Goal: Task Accomplishment & Management: Manage account settings

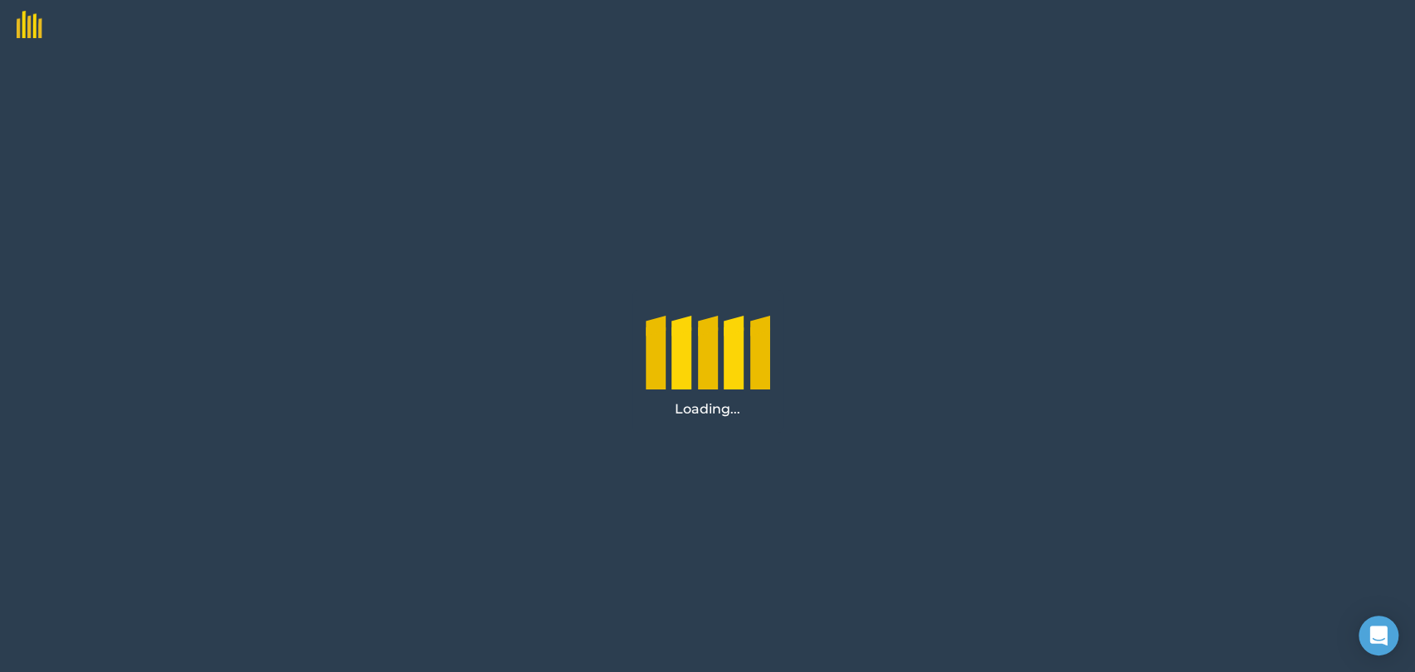
click at [1079, 249] on div "Loading..." at bounding box center [707, 361] width 1415 height 622
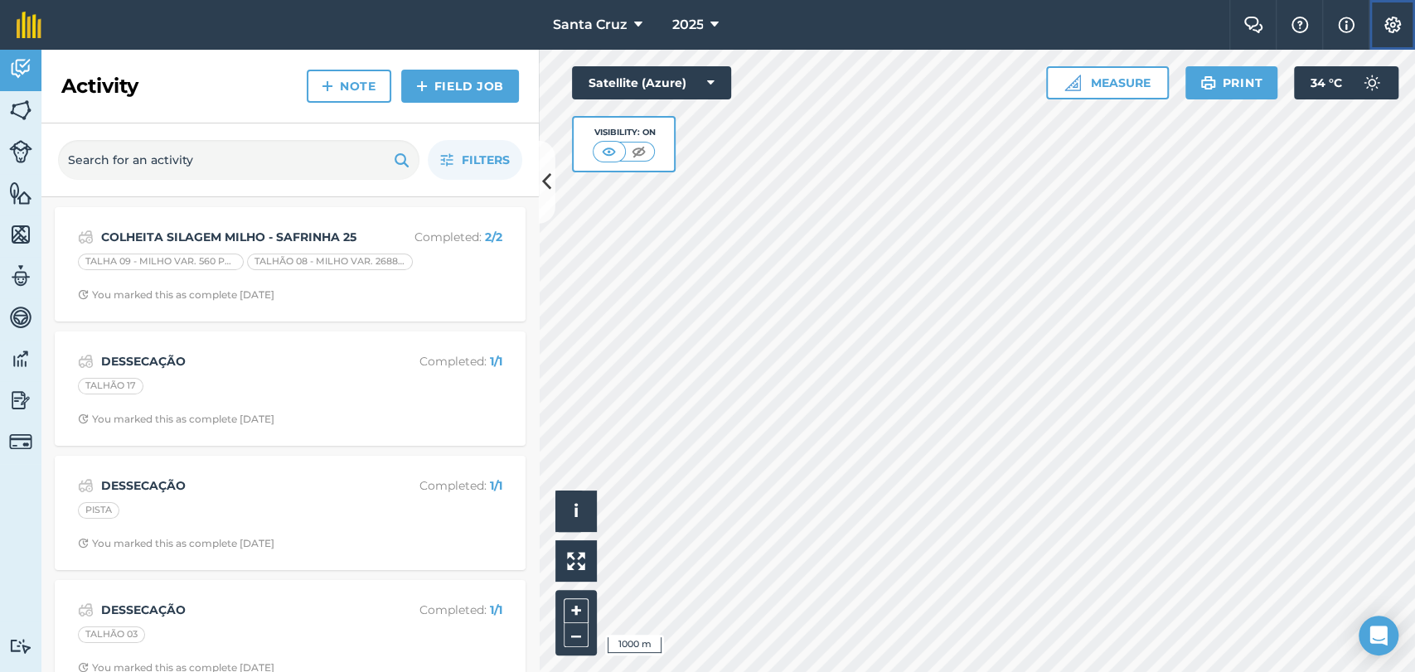
click at [1406, 23] on button "Settings" at bounding box center [1391, 25] width 46 height 50
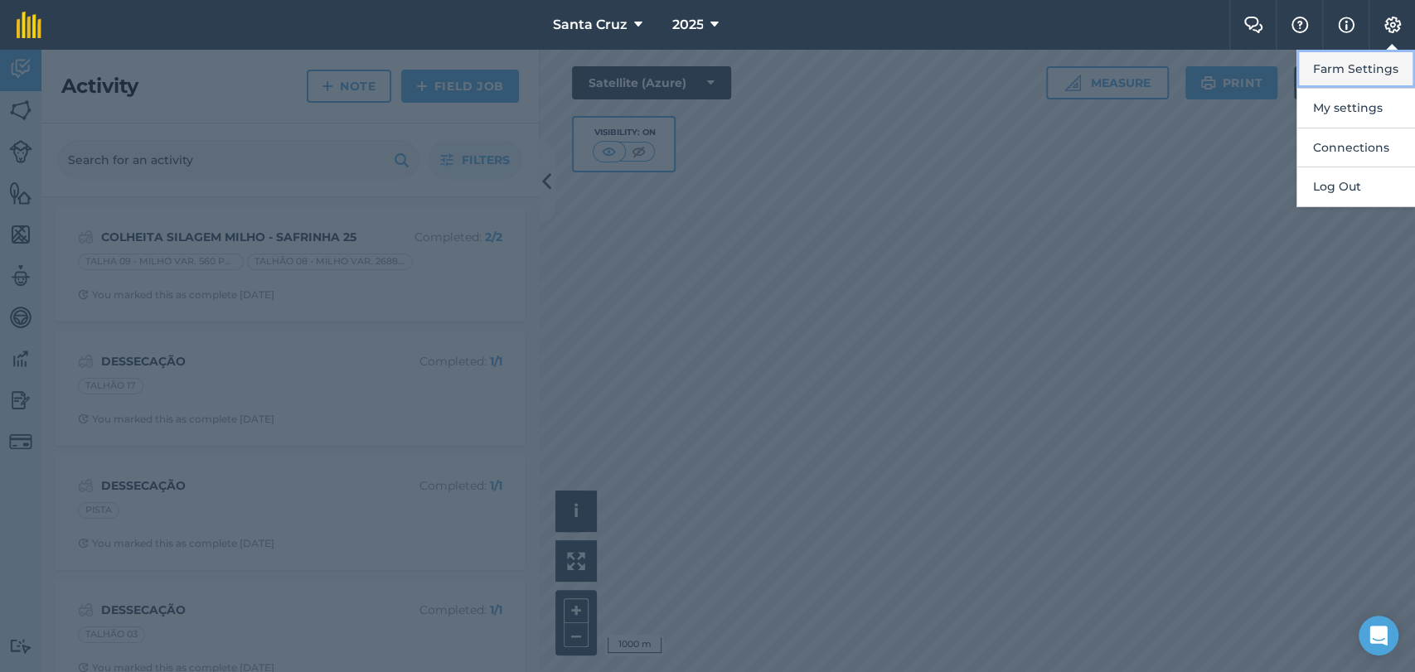
click at [1320, 75] on button "Farm Settings" at bounding box center [1355, 69] width 119 height 39
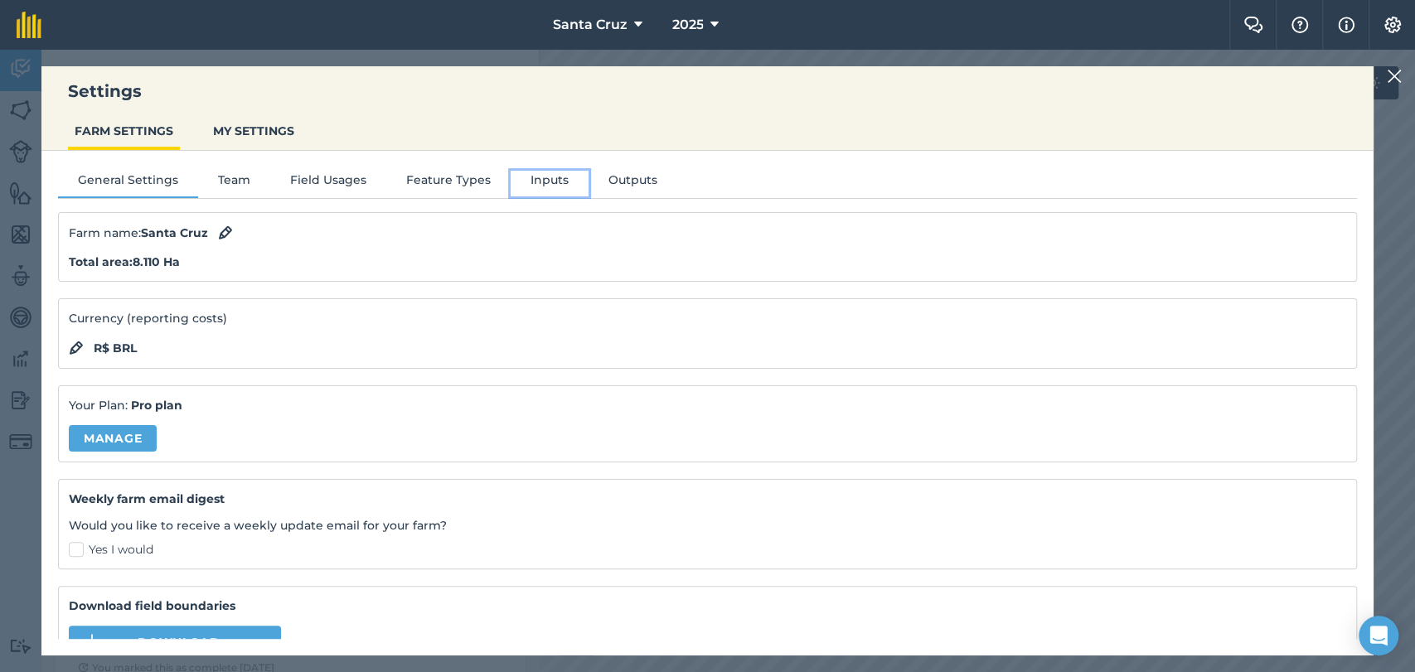
click at [513, 191] on button "Inputs" at bounding box center [550, 183] width 78 height 25
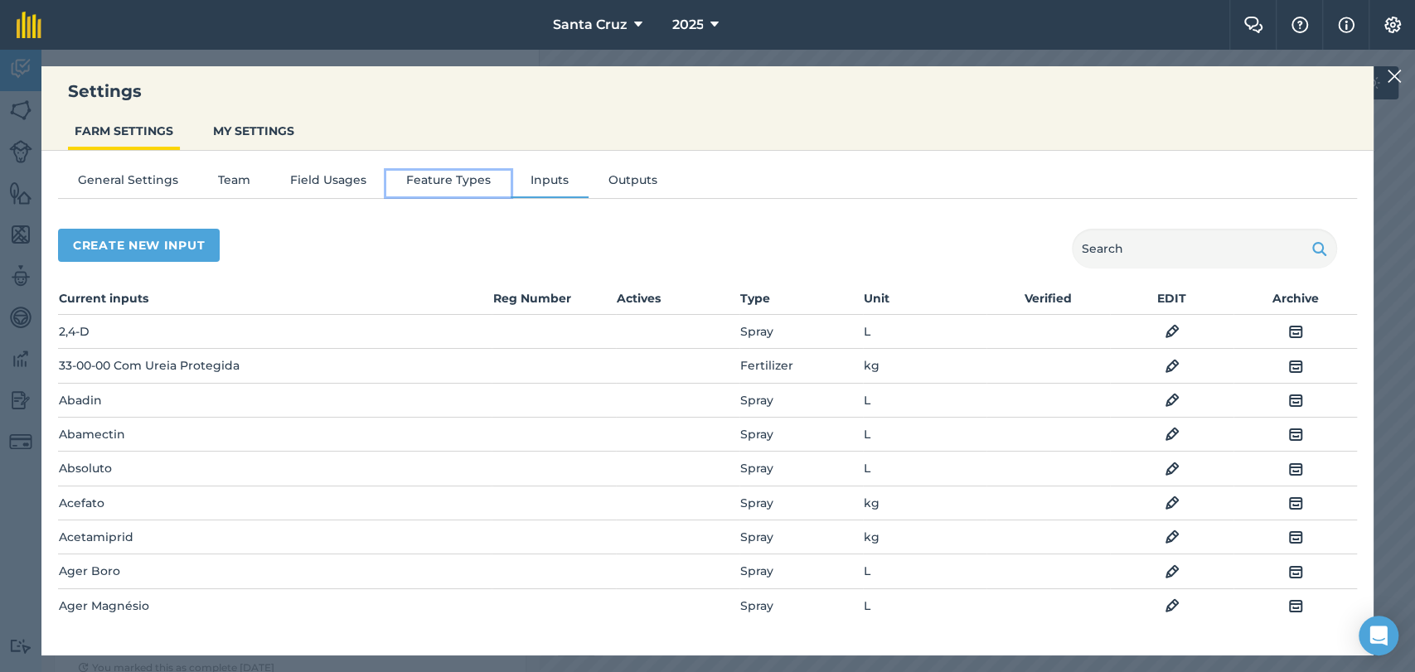
click at [431, 182] on button "Feature Types" at bounding box center [448, 183] width 124 height 25
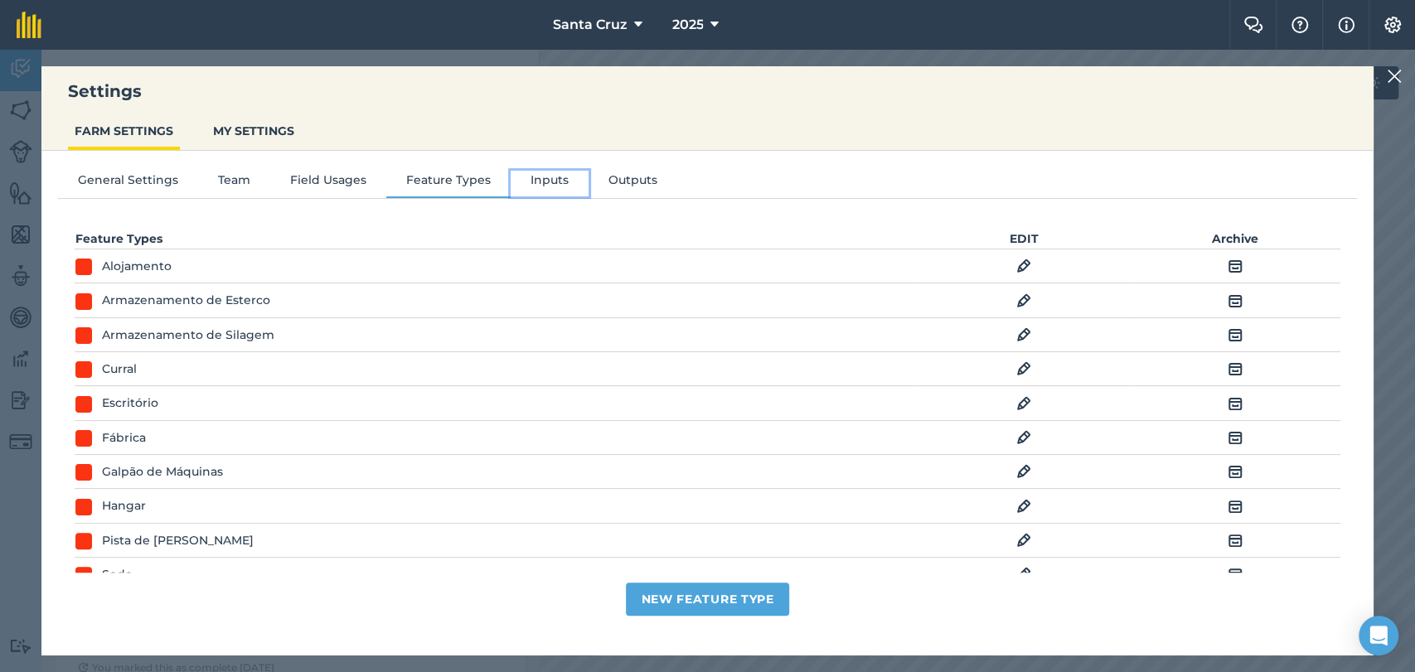
click at [511, 186] on button "Inputs" at bounding box center [550, 183] width 78 height 25
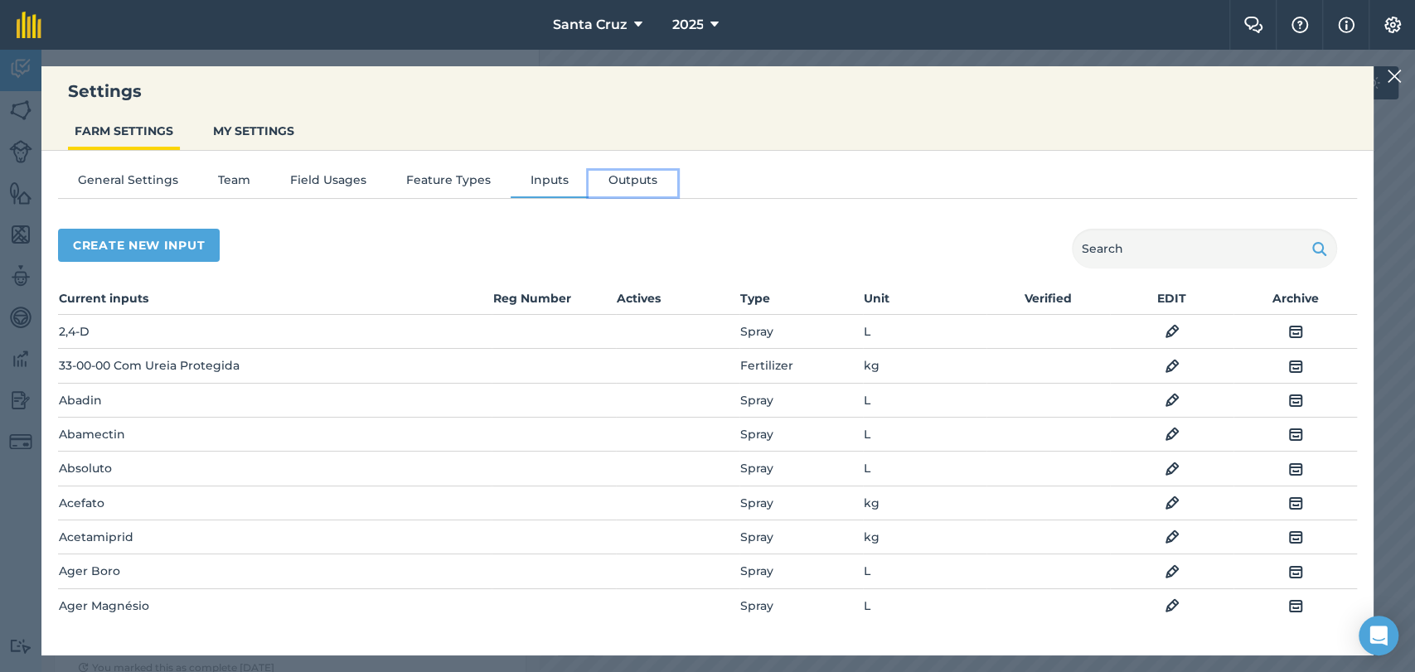
click at [642, 185] on button "Outputs" at bounding box center [632, 183] width 89 height 25
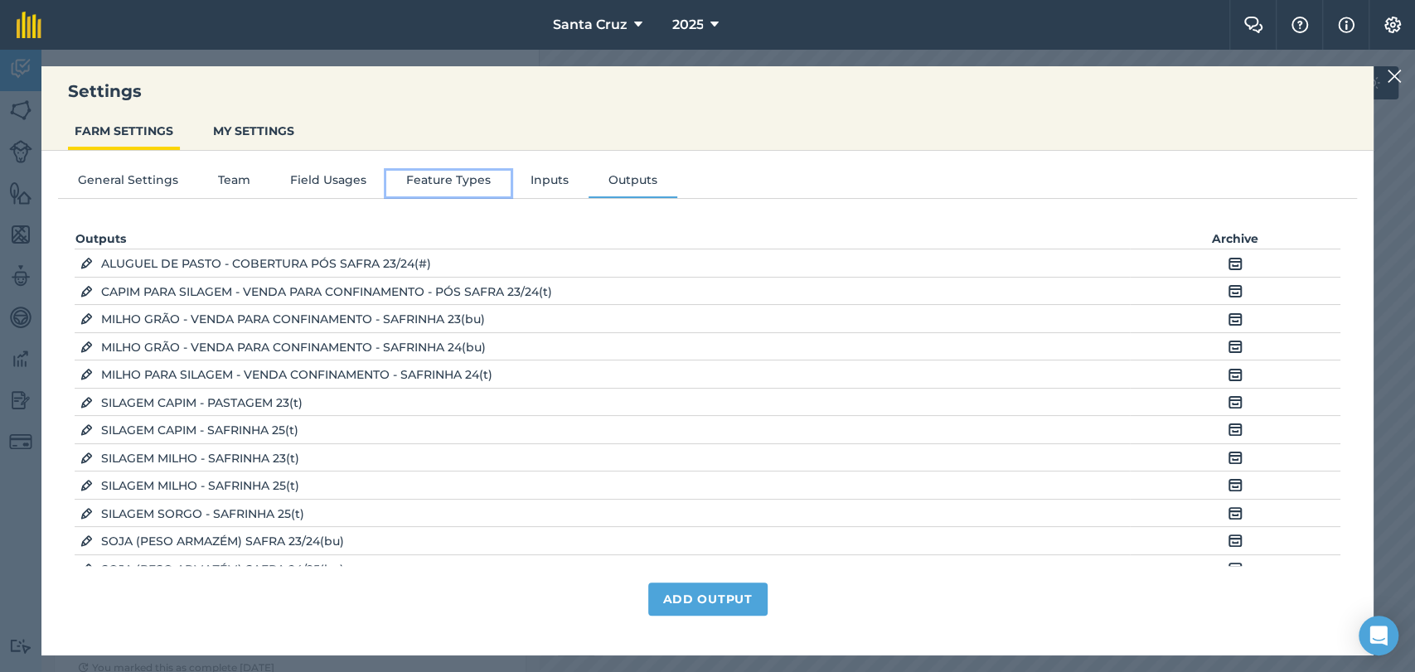
click at [451, 180] on button "Feature Types" at bounding box center [448, 183] width 124 height 25
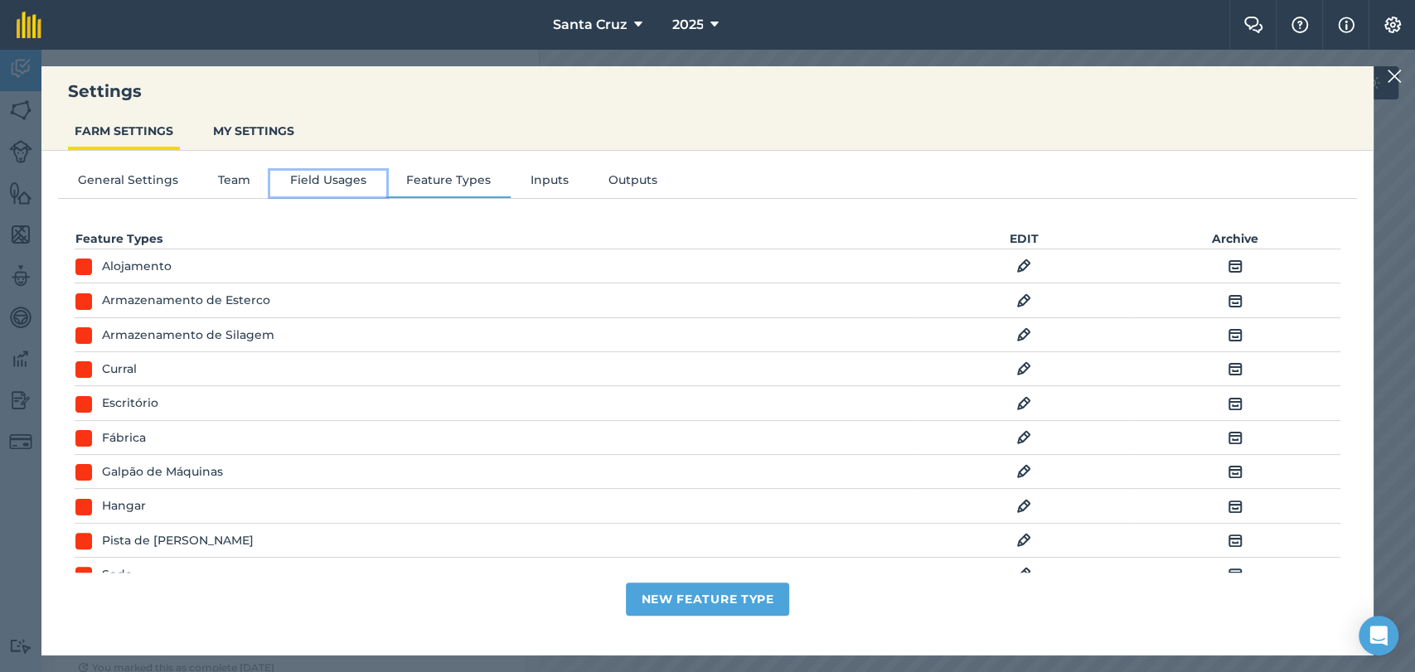
click at [328, 181] on button "Field Usages" at bounding box center [328, 183] width 116 height 25
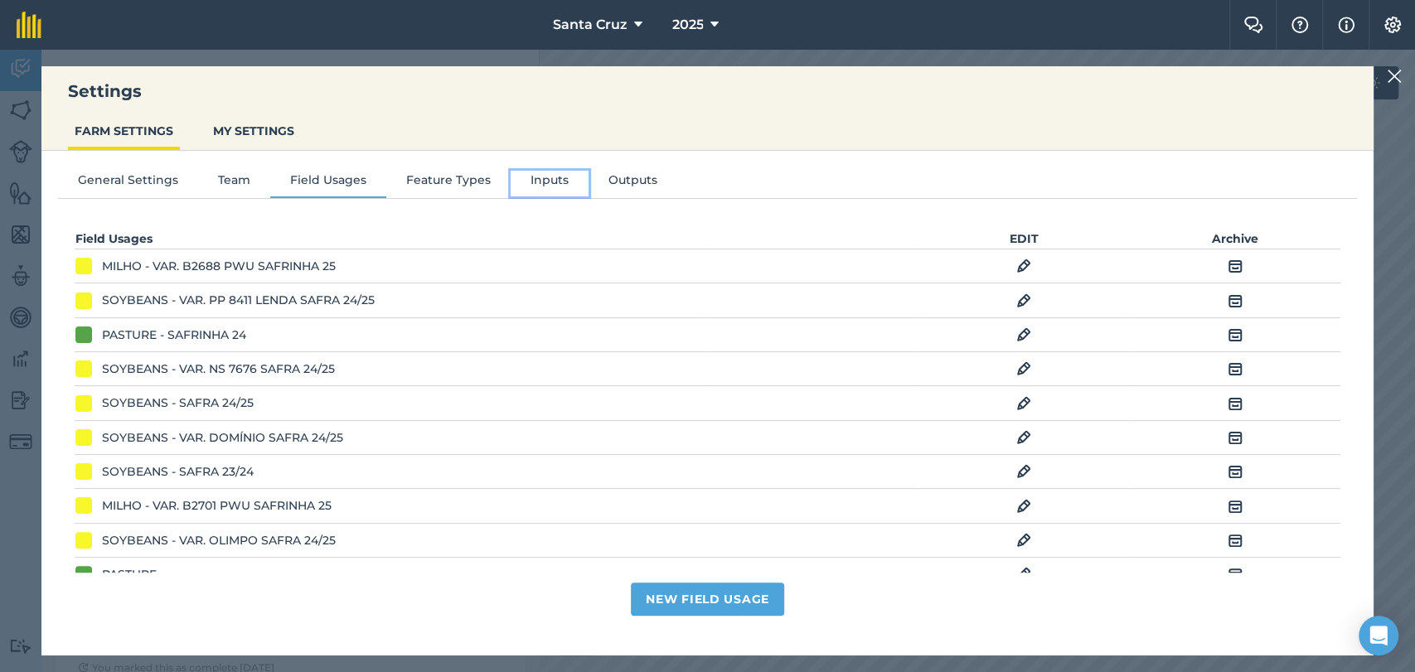
click at [540, 188] on button "Inputs" at bounding box center [550, 183] width 78 height 25
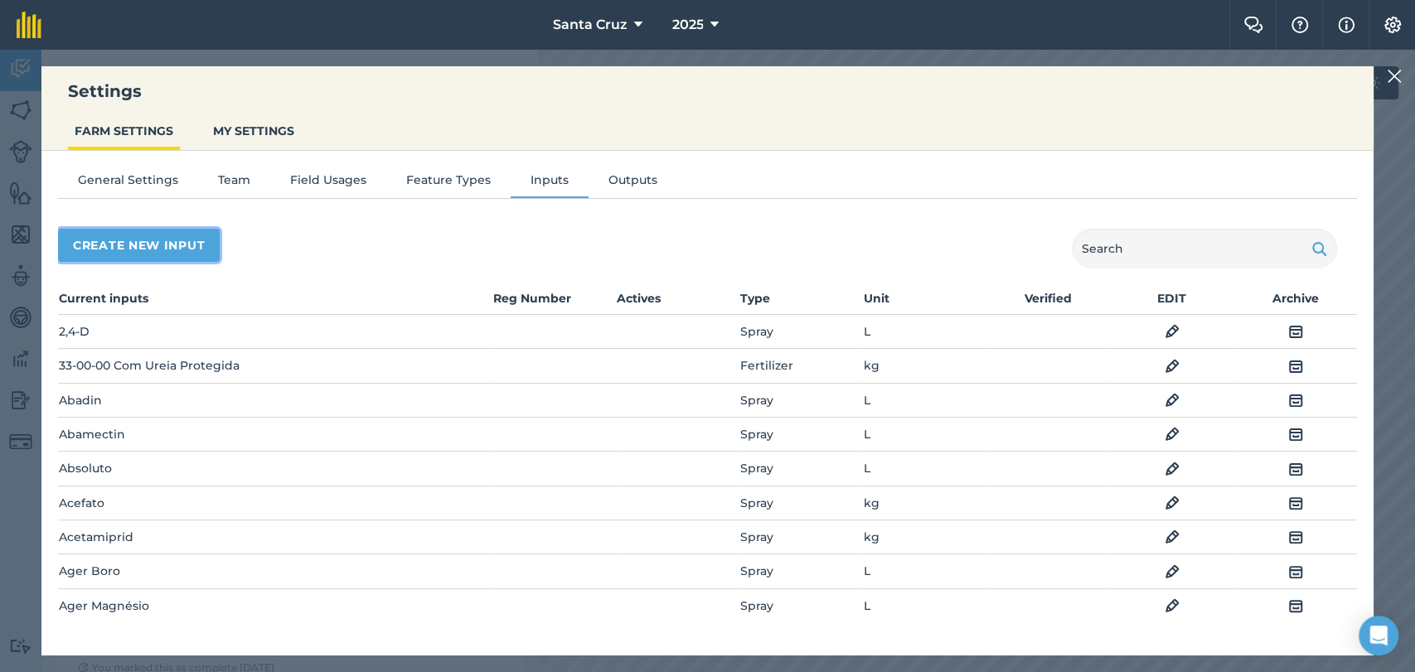
click at [172, 247] on button "Create new input" at bounding box center [139, 245] width 162 height 33
select select "SEED"
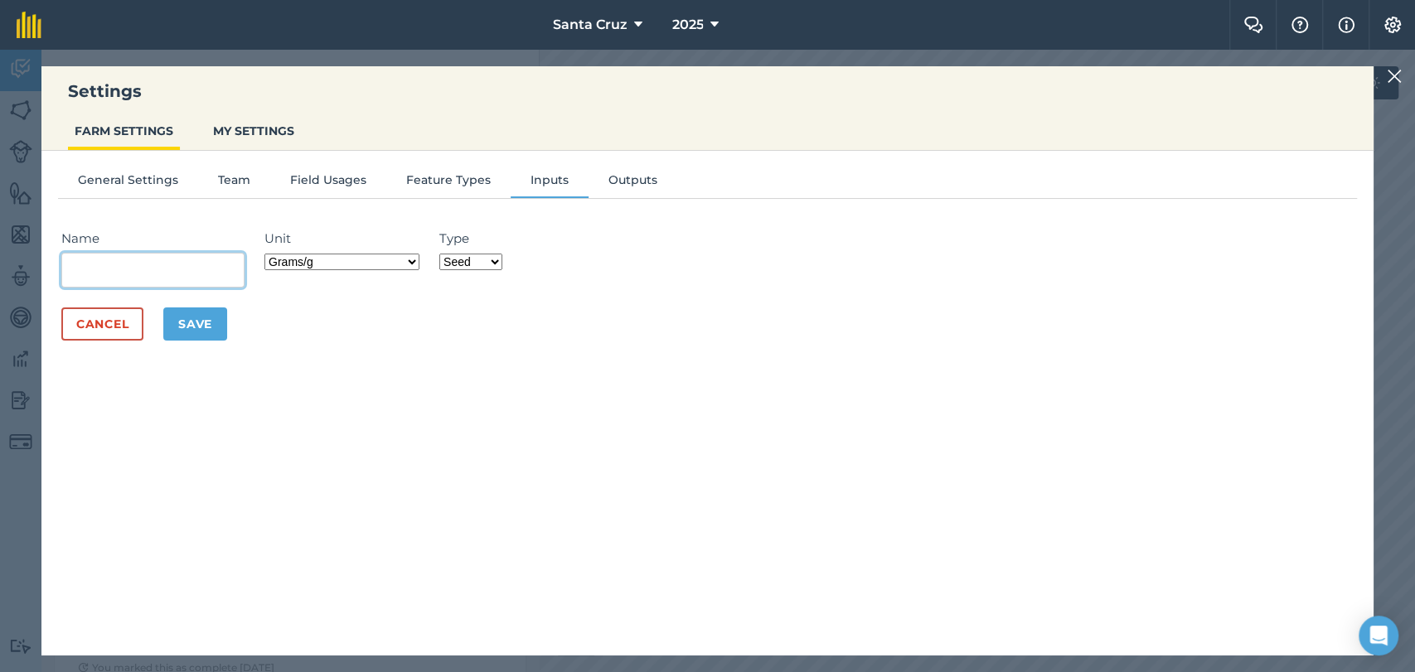
click at [162, 270] on input "Name" at bounding box center [152, 270] width 183 height 35
click at [395, 256] on select "Grams/g Kilograms/kg Metric tonnes/t Millilitres/ml Litres/L Ounces/oz Pounds/l…" at bounding box center [341, 262] width 155 height 17
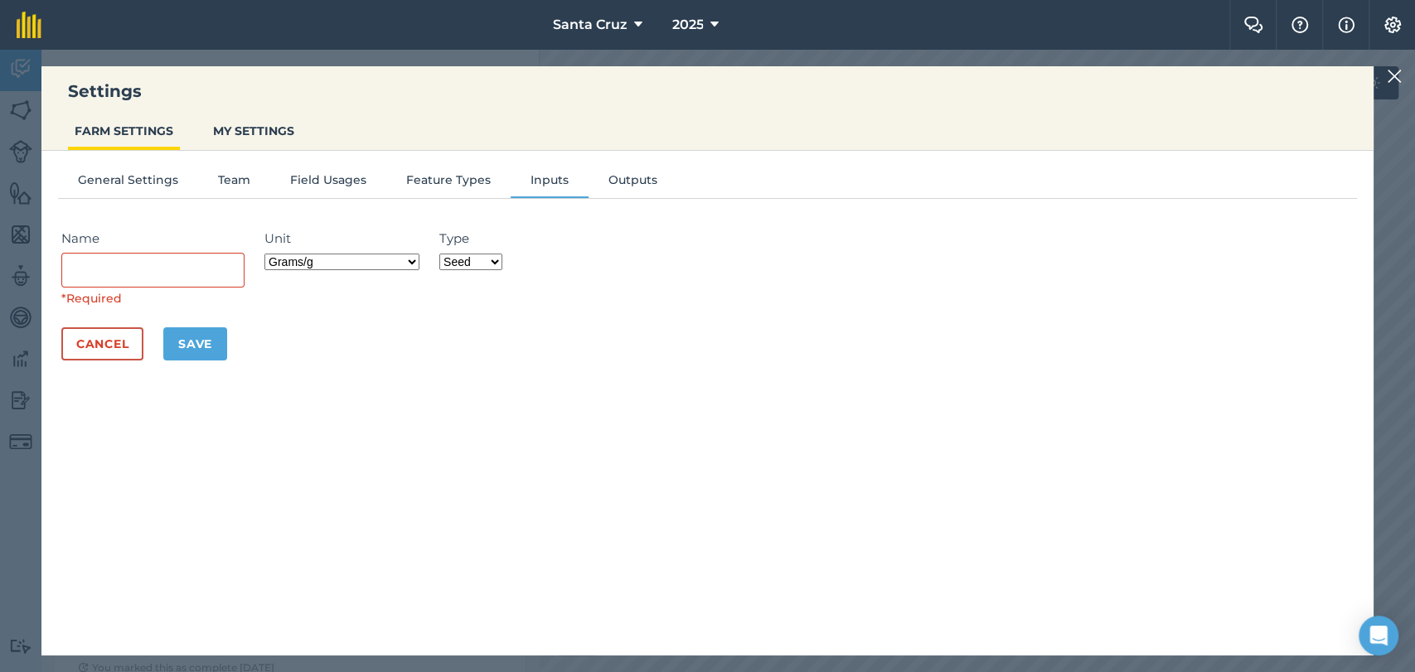
select select "METRIC_TONNES"
click at [267, 254] on select "Grams/g Kilograms/kg Metric tonnes/t Millilitres/ml Litres/L Ounces/oz Pounds/l…" at bounding box center [341, 262] width 155 height 17
click at [462, 264] on select "Fertilizer Seed Spray Fuel Other" at bounding box center [470, 262] width 63 height 17
select select "OTHER"
click at [442, 254] on select "Fertilizer Seed Spray Fuel Other" at bounding box center [470, 262] width 63 height 17
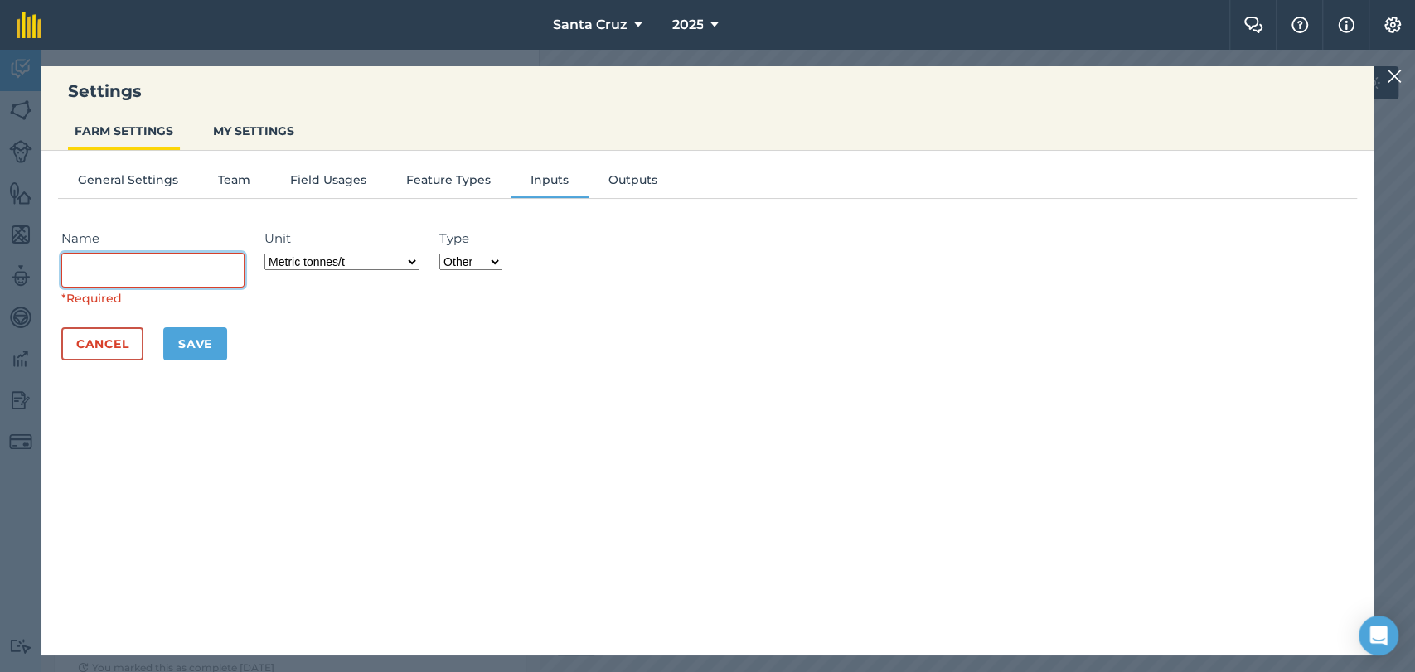
click at [179, 270] on input "Name" at bounding box center [152, 270] width 183 height 35
type input "Custo de Operação para Compactação Silagem"
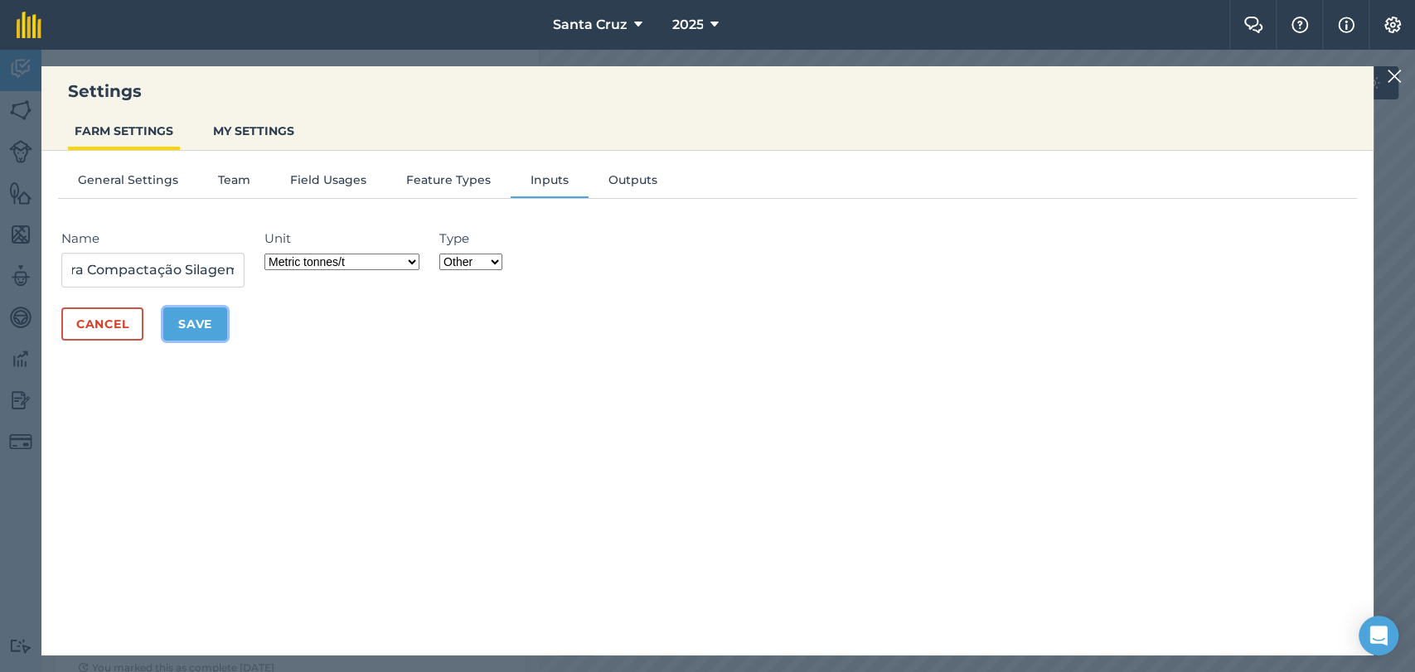
scroll to position [0, 0]
click at [191, 311] on button "Save" at bounding box center [195, 323] width 64 height 33
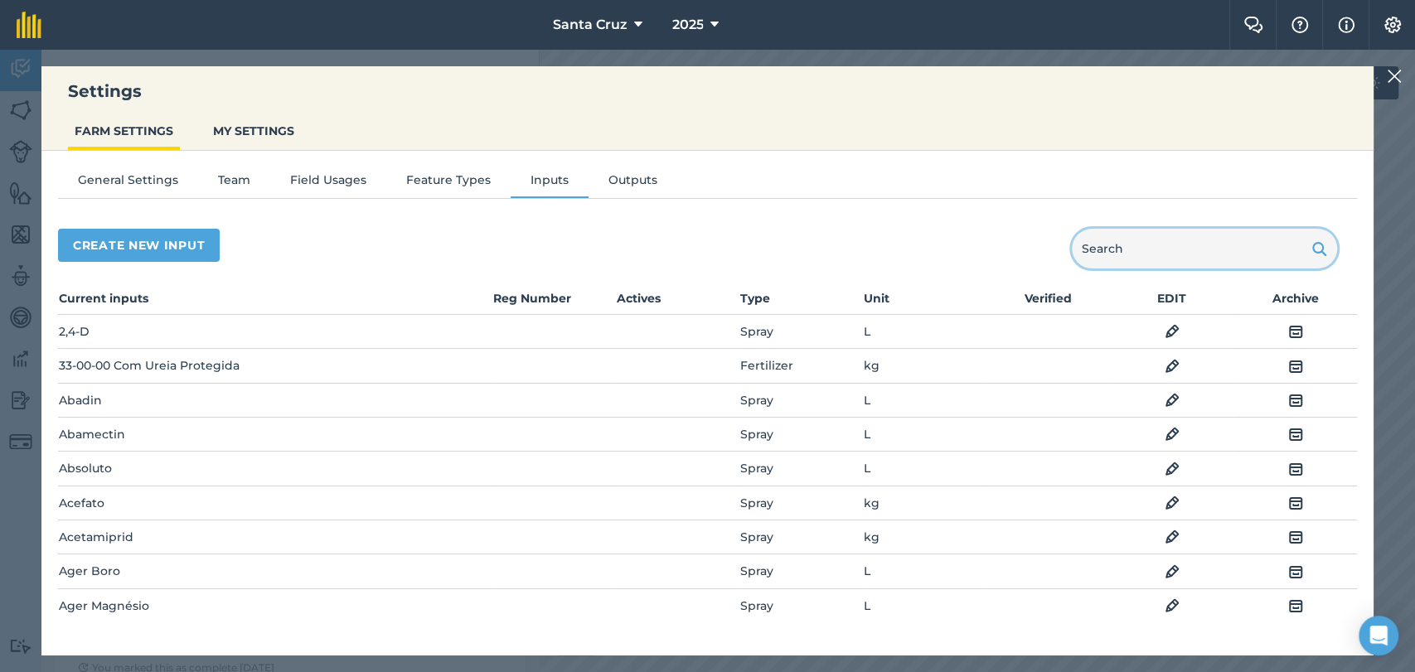
click at [1170, 234] on input "text" at bounding box center [1204, 249] width 265 height 40
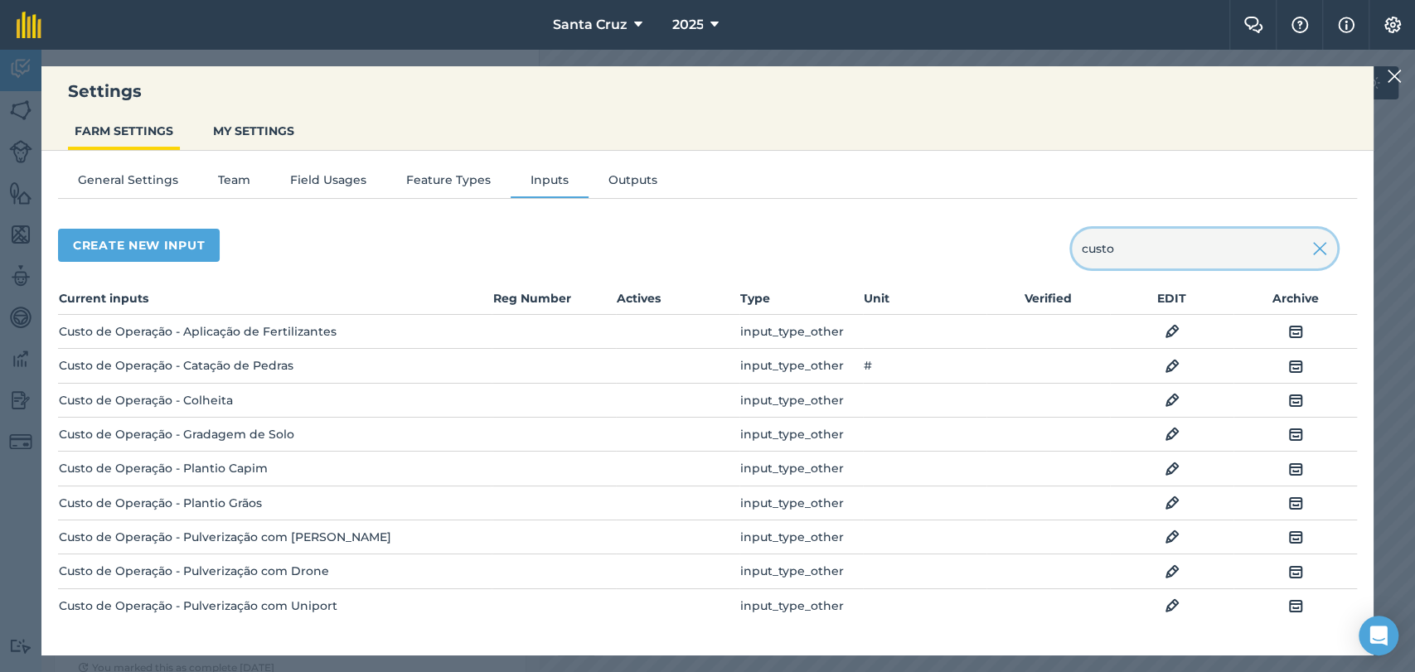
scroll to position [66, 0]
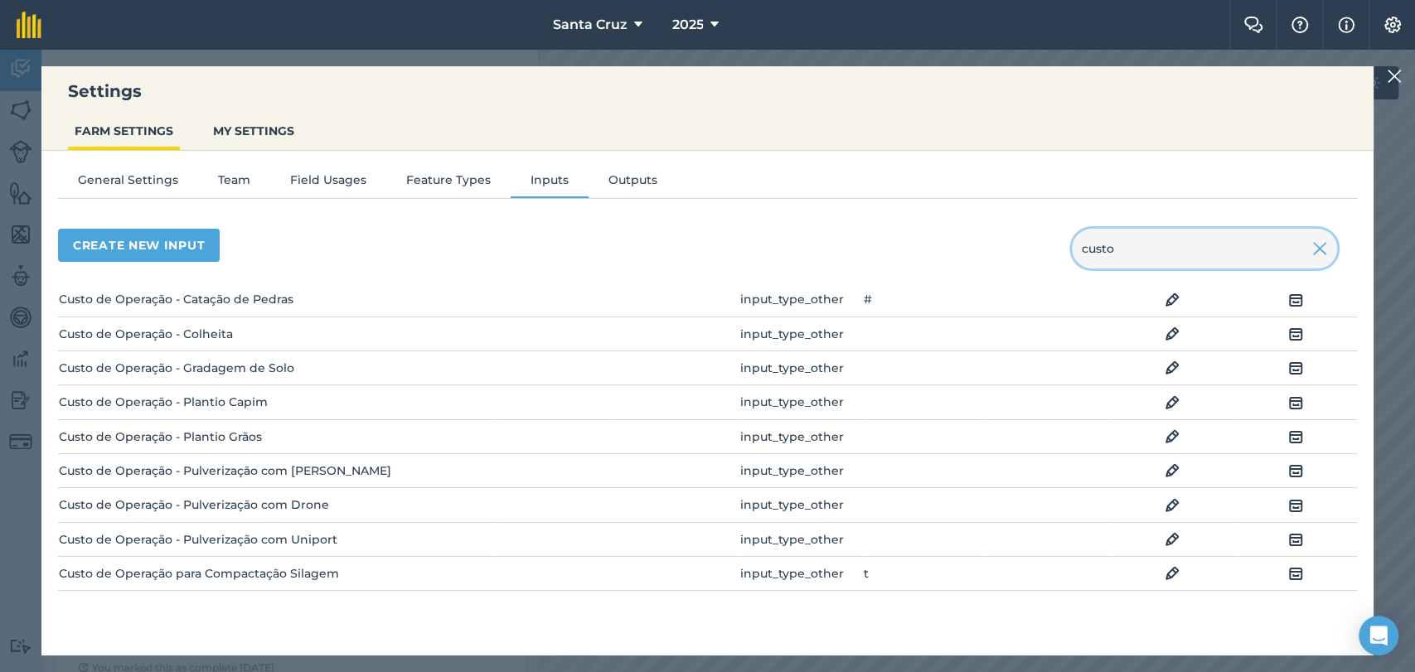
type input "custo"
click at [1150, 572] on td "EDIT" at bounding box center [1171, 573] width 123 height 34
click at [1164, 572] on img at bounding box center [1171, 574] width 15 height 20
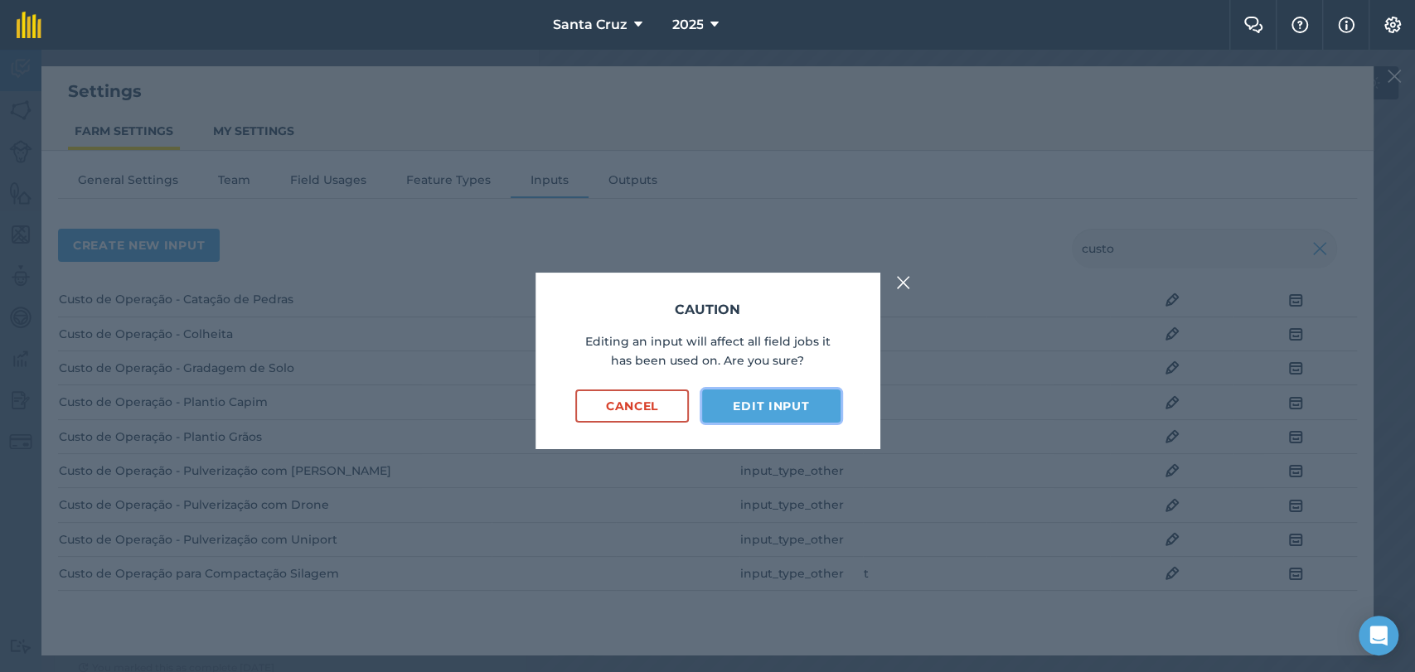
click at [743, 411] on button "Edit input" at bounding box center [771, 406] width 138 height 33
select select "METRIC_TONNES"
select select "OTHER"
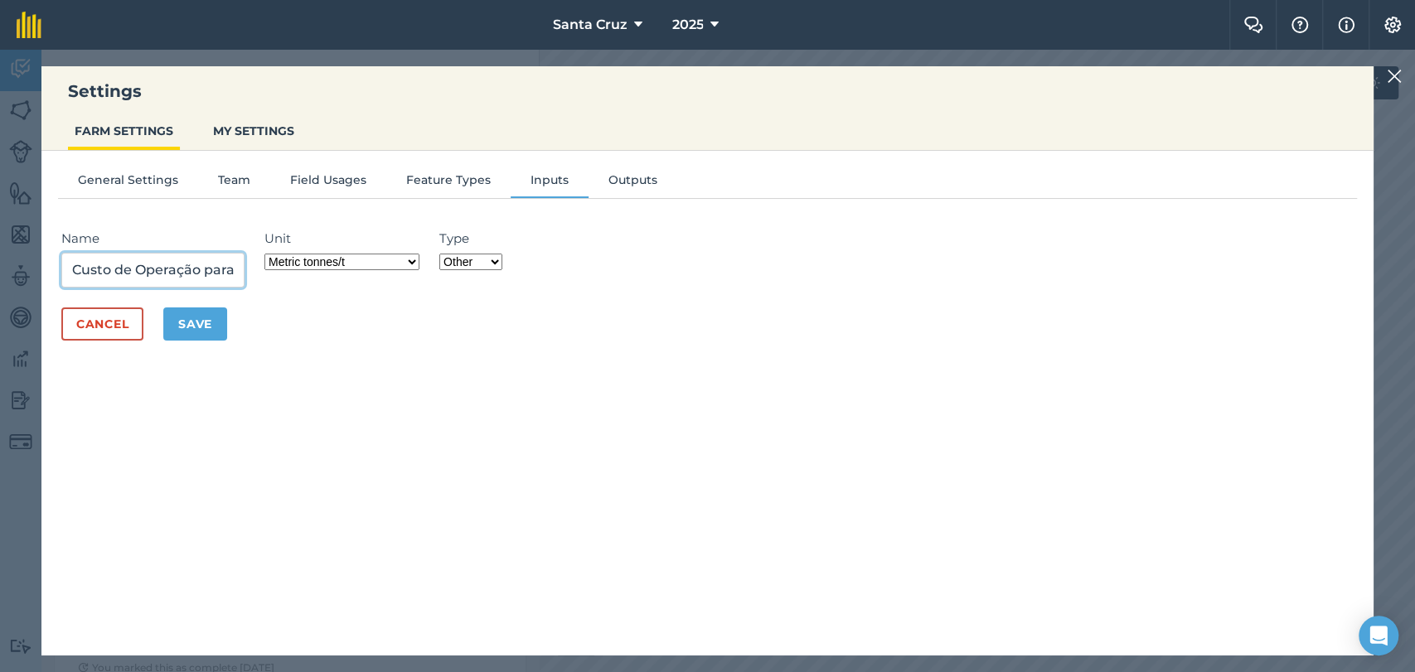
click at [228, 270] on input "Custo de Operação para Compactação Silagem" at bounding box center [152, 270] width 183 height 35
click at [235, 274] on input "Custo de Operação para Compactação Silagem" at bounding box center [152, 270] width 183 height 35
type input "Custo de Operação - Compactação Silagem"
click at [177, 322] on button "Save" at bounding box center [195, 323] width 64 height 33
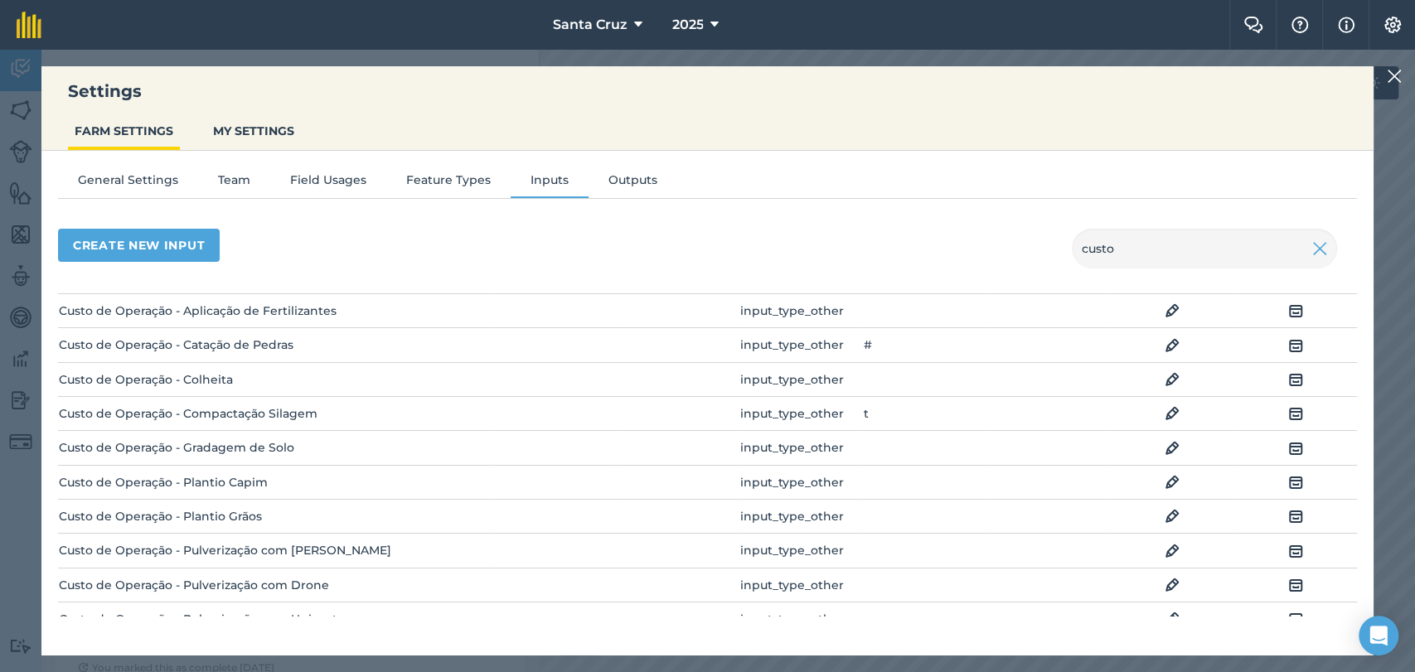
scroll to position [0, 0]
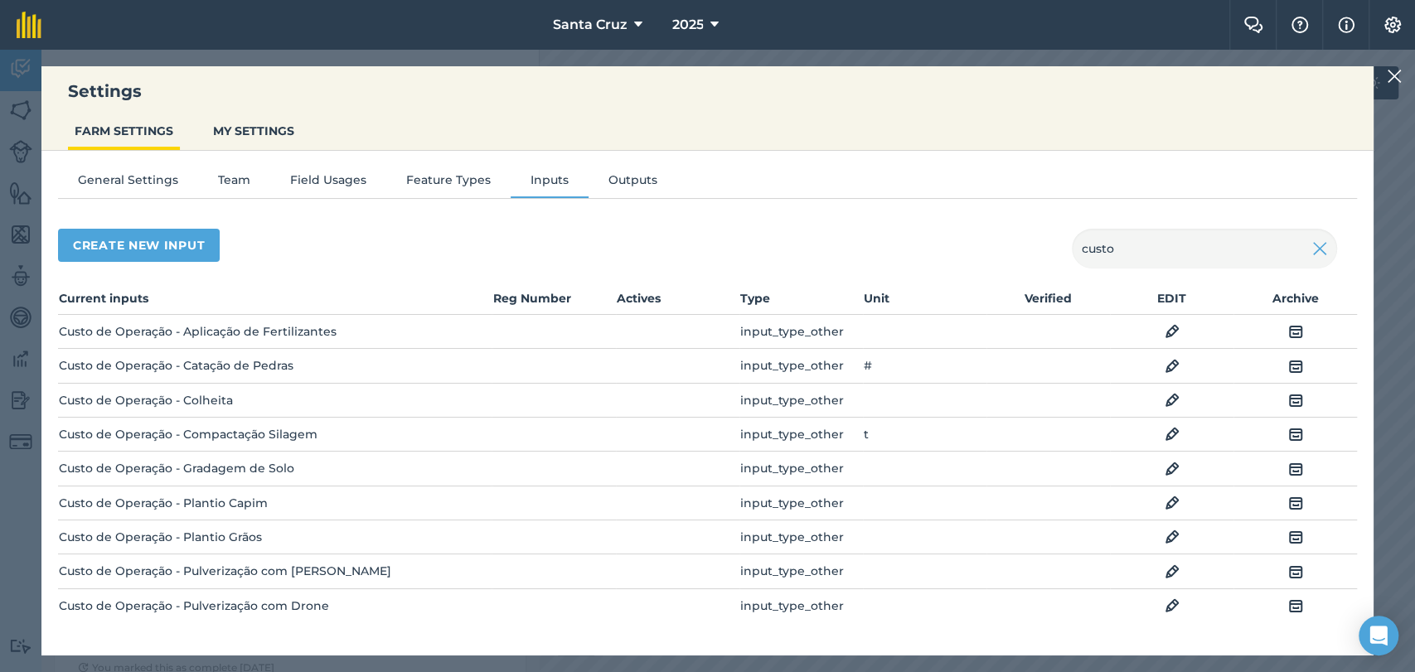
click at [1400, 77] on img at bounding box center [1394, 76] width 15 height 20
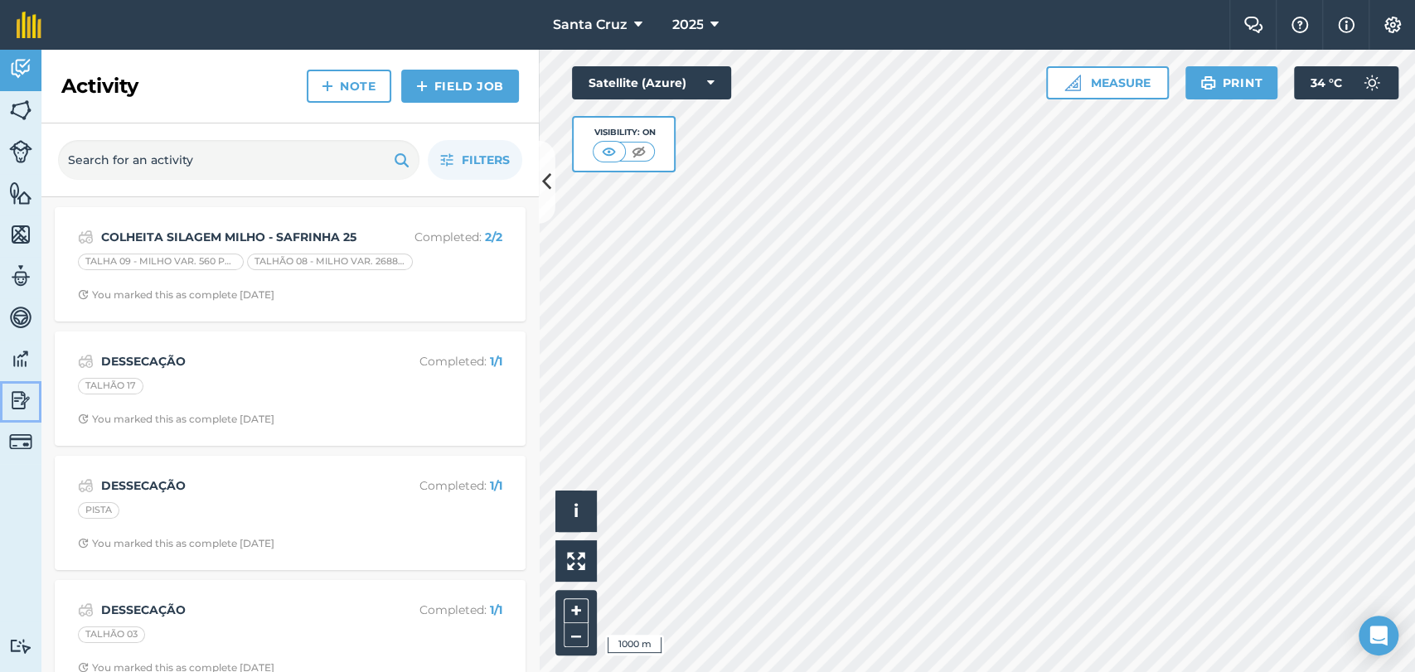
click at [12, 395] on img at bounding box center [20, 400] width 23 height 25
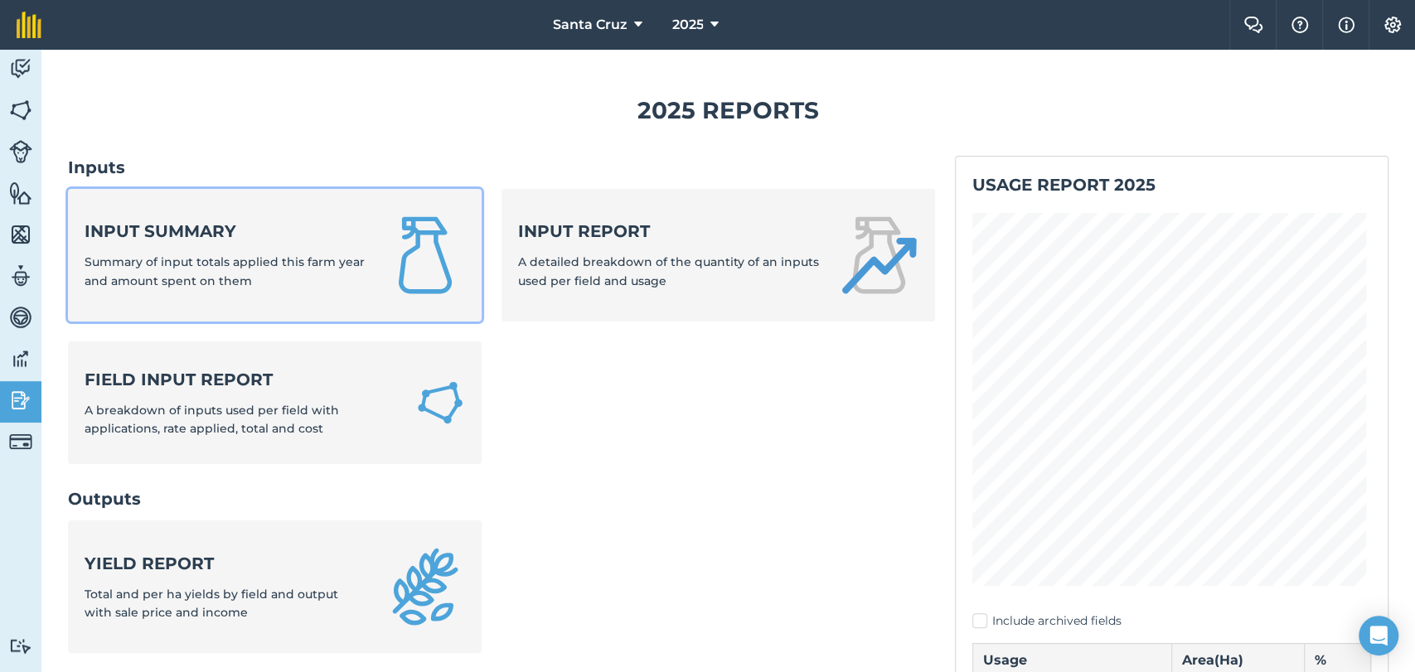
click at [238, 244] on div "Input summary Summary of input totals applied this farm year and amount spent o…" at bounding box center [225, 255] width 281 height 70
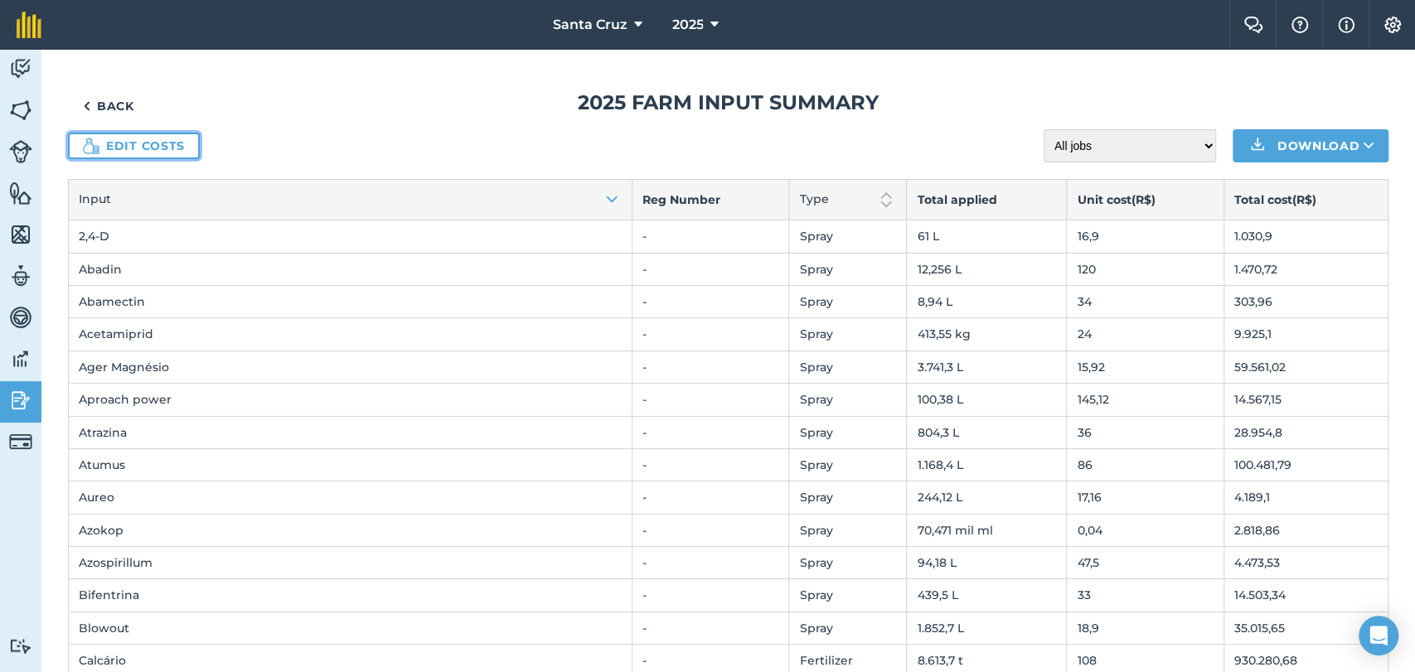
click at [146, 145] on link "Edit costs" at bounding box center [134, 146] width 132 height 27
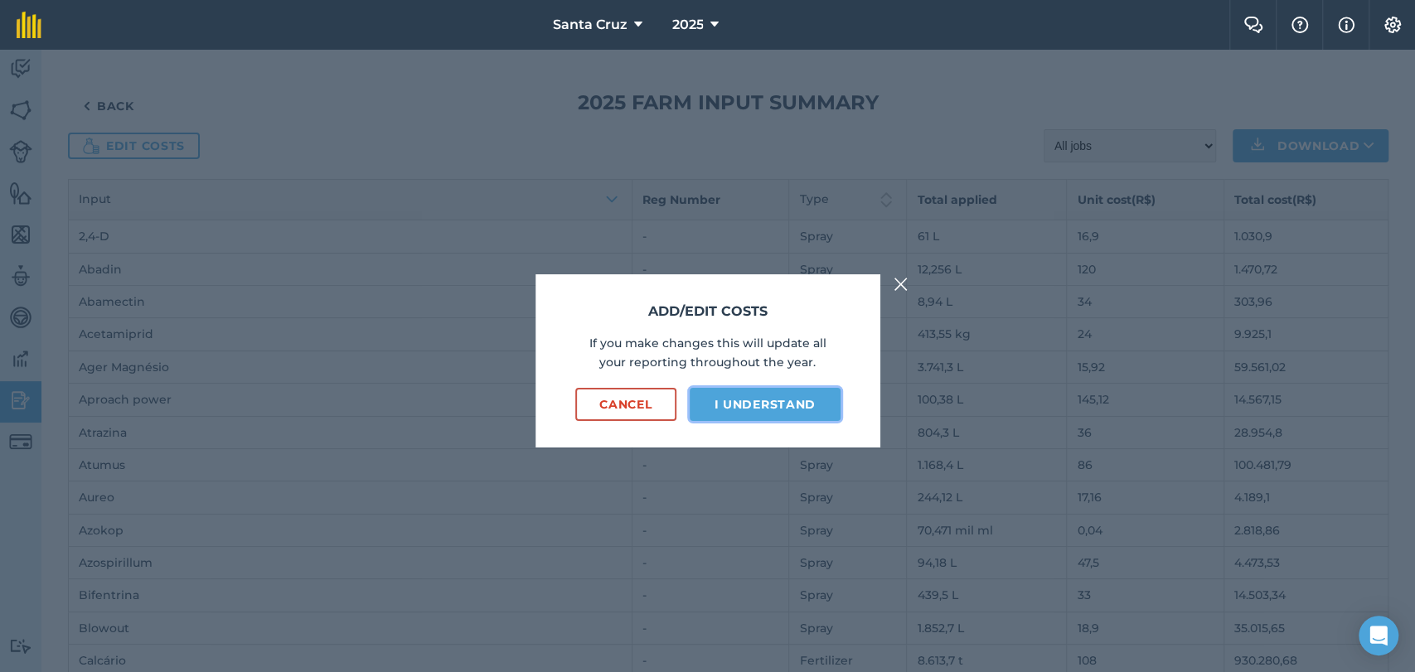
click at [763, 403] on button "I understand" at bounding box center [765, 404] width 151 height 33
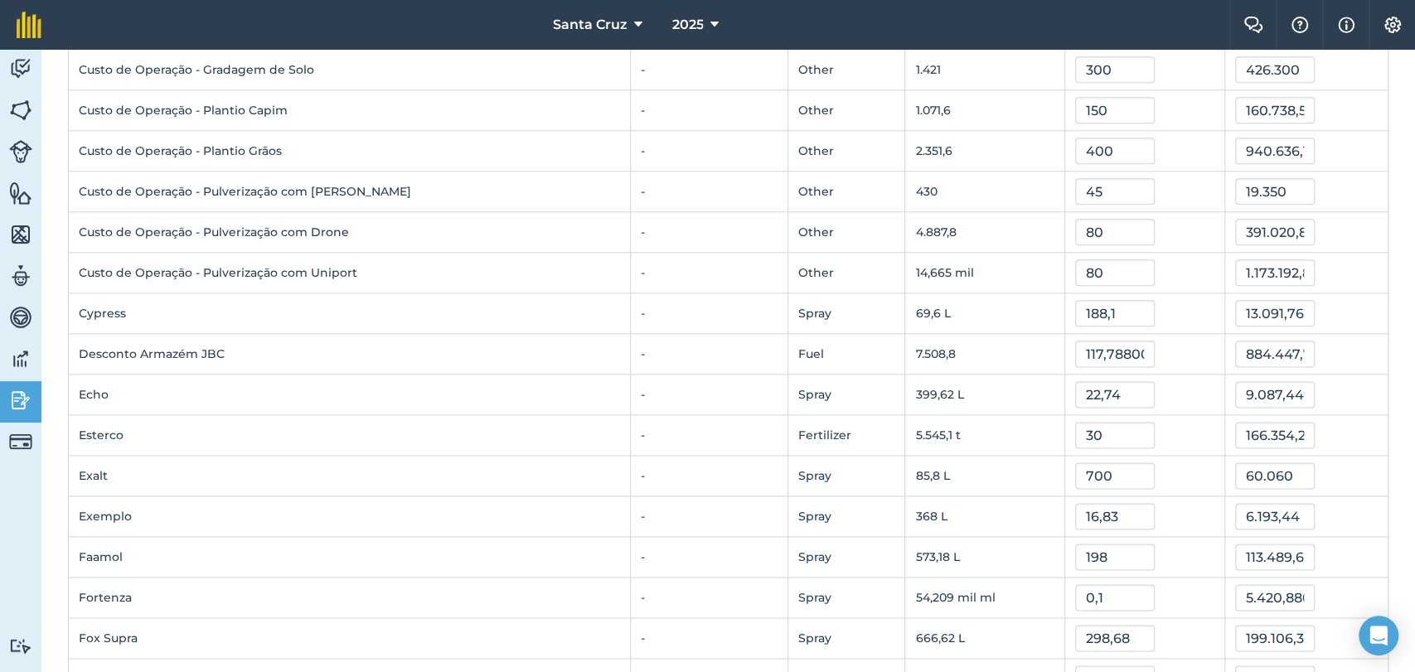
scroll to position [1013, 0]
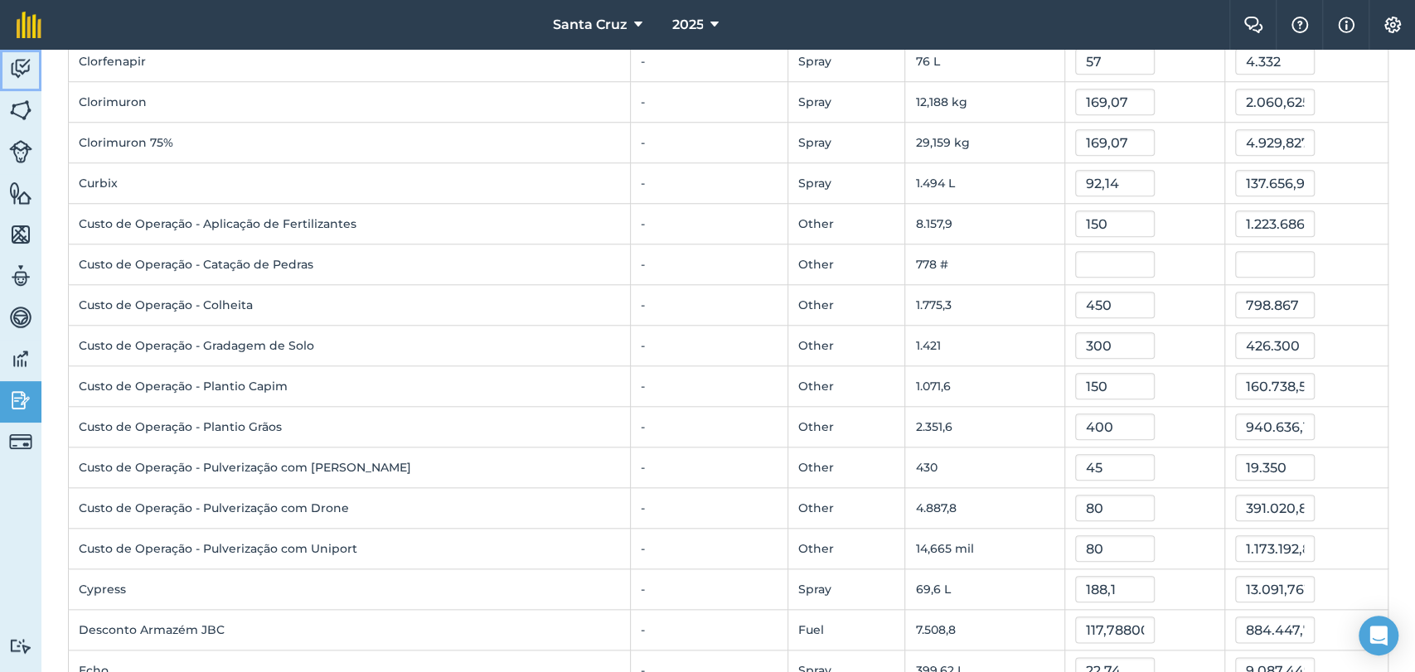
click at [9, 59] on img at bounding box center [20, 68] width 23 height 25
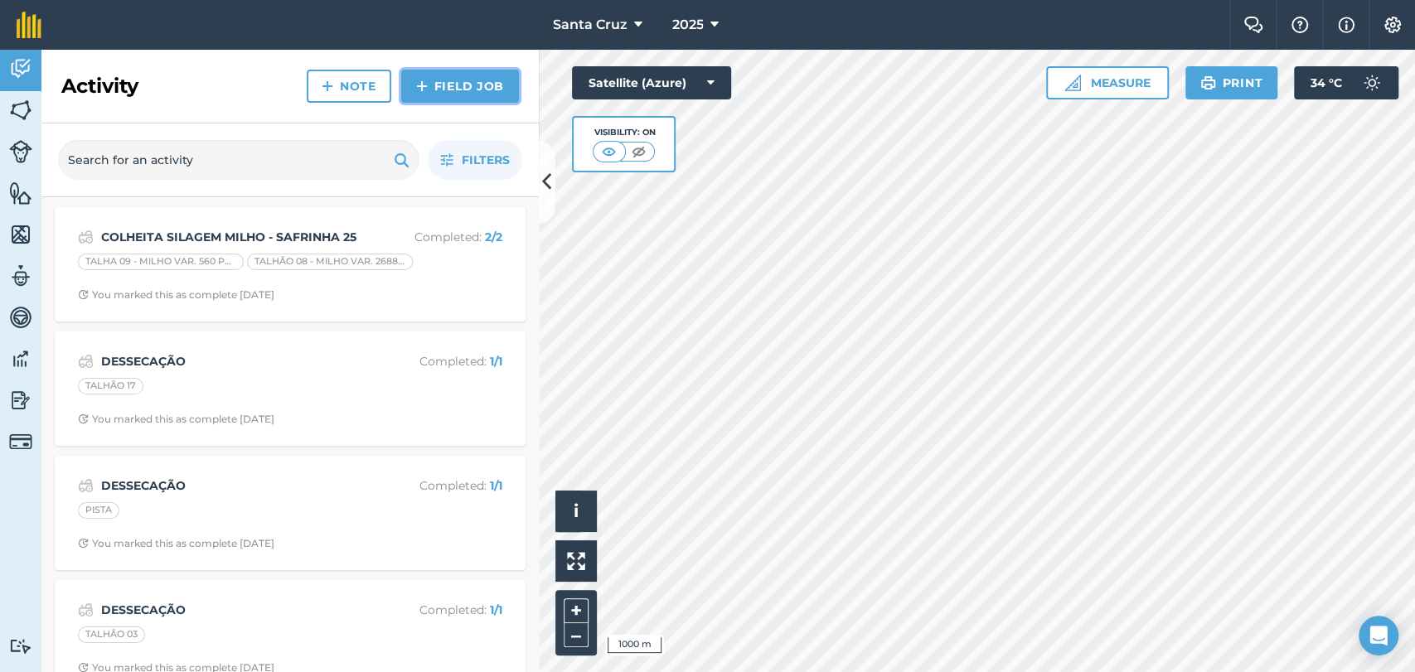
click at [462, 80] on link "Field Job" at bounding box center [460, 86] width 118 height 33
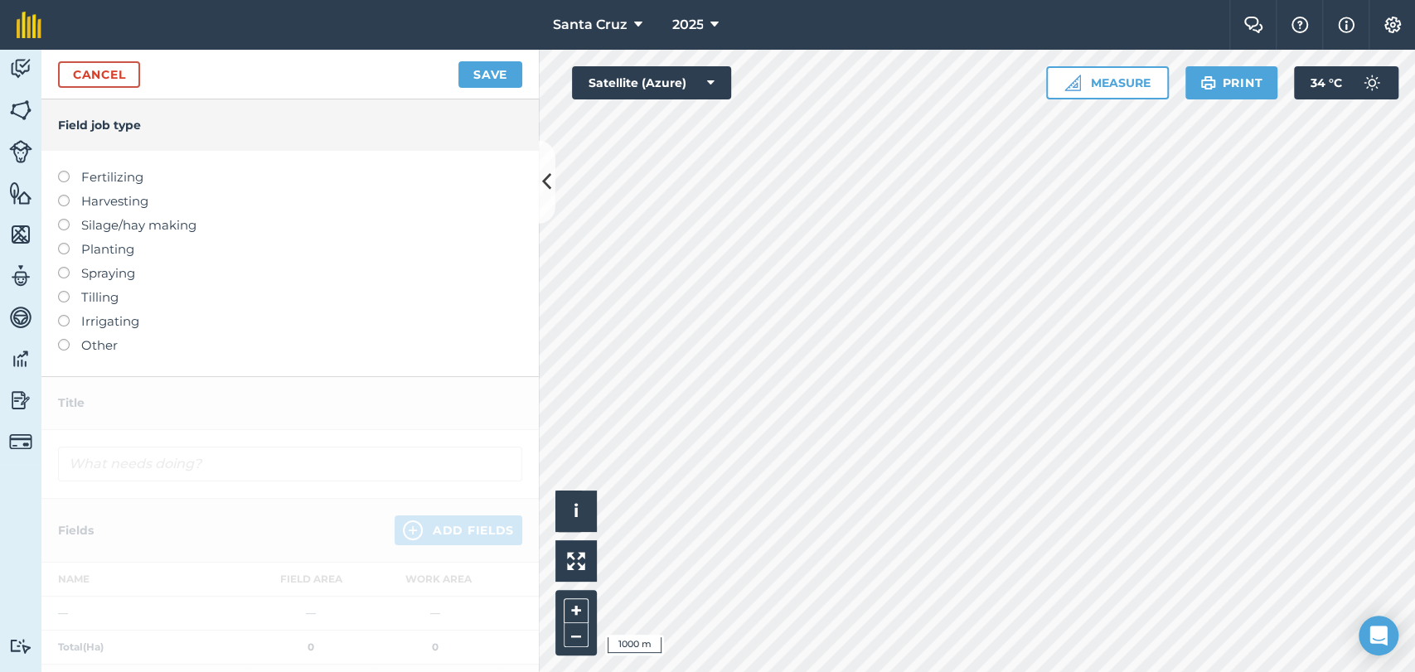
click at [61, 219] on label at bounding box center [69, 219] width 23 height 0
type input "Silage/hay making"
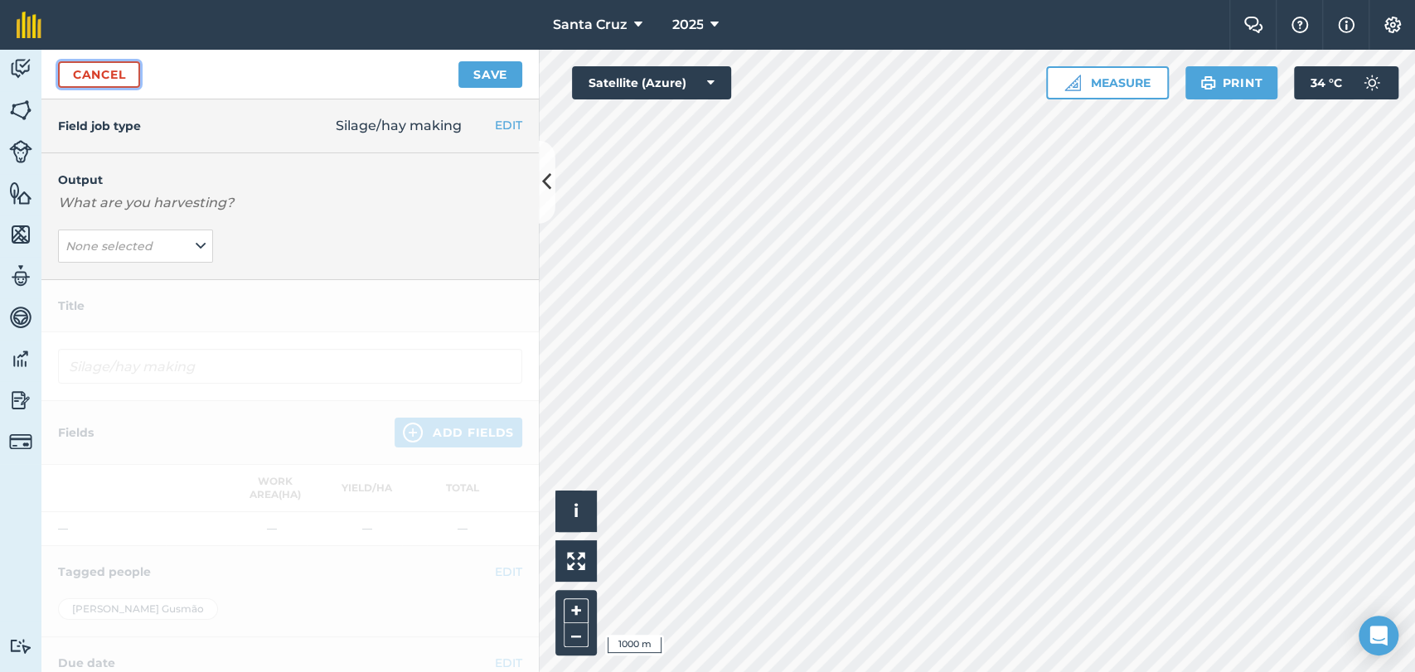
click at [98, 79] on link "Cancel" at bounding box center [99, 74] width 82 height 27
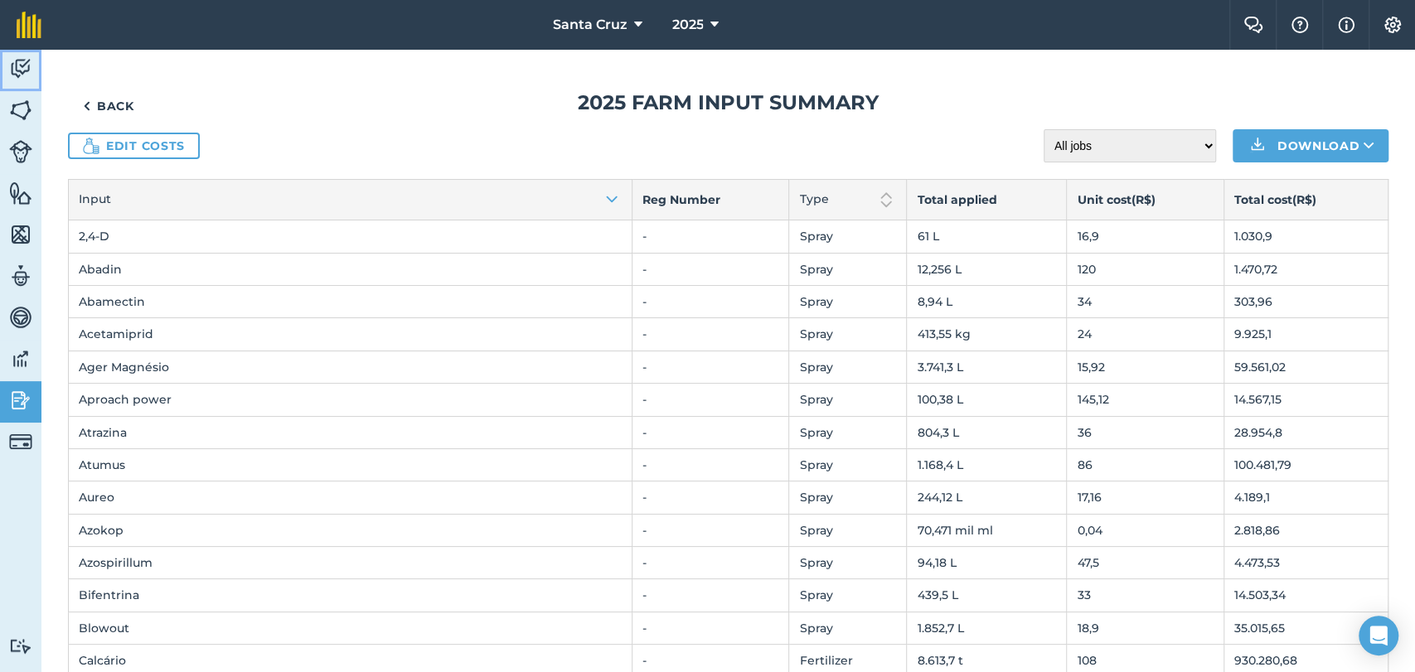
click at [19, 64] on img at bounding box center [20, 68] width 23 height 25
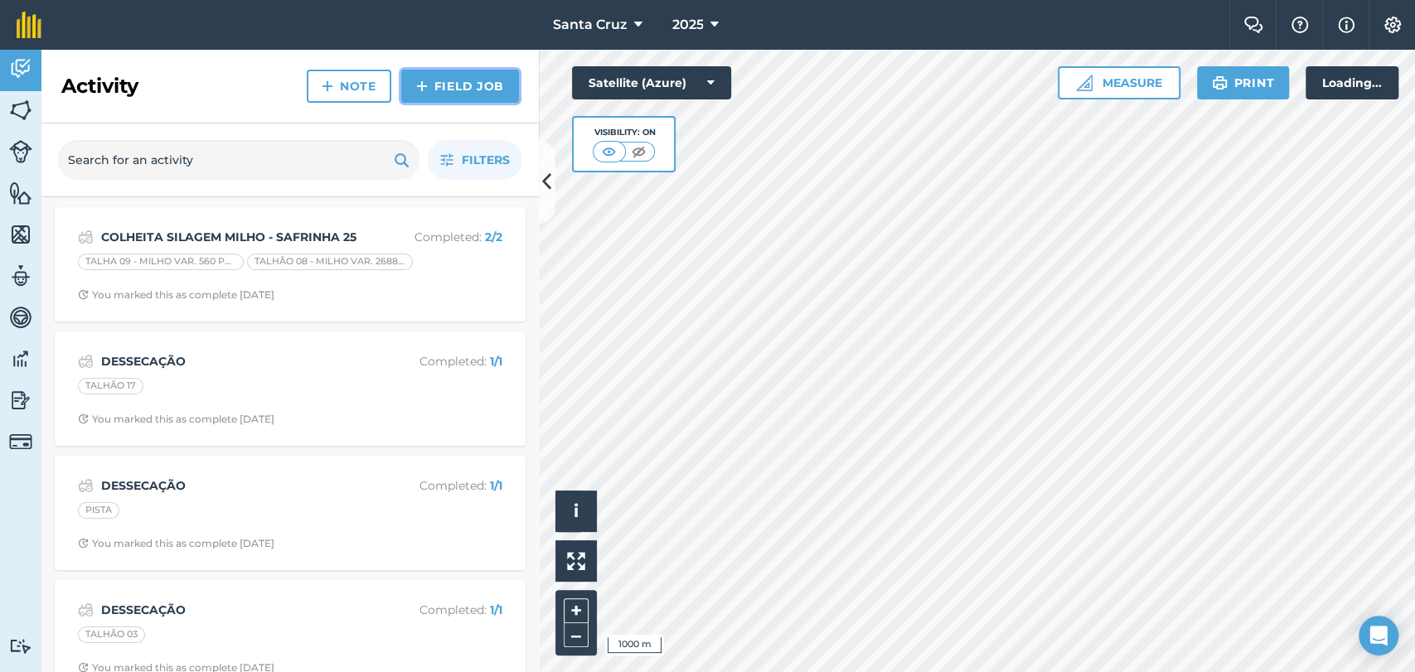
click at [448, 80] on link "Field Job" at bounding box center [460, 86] width 118 height 33
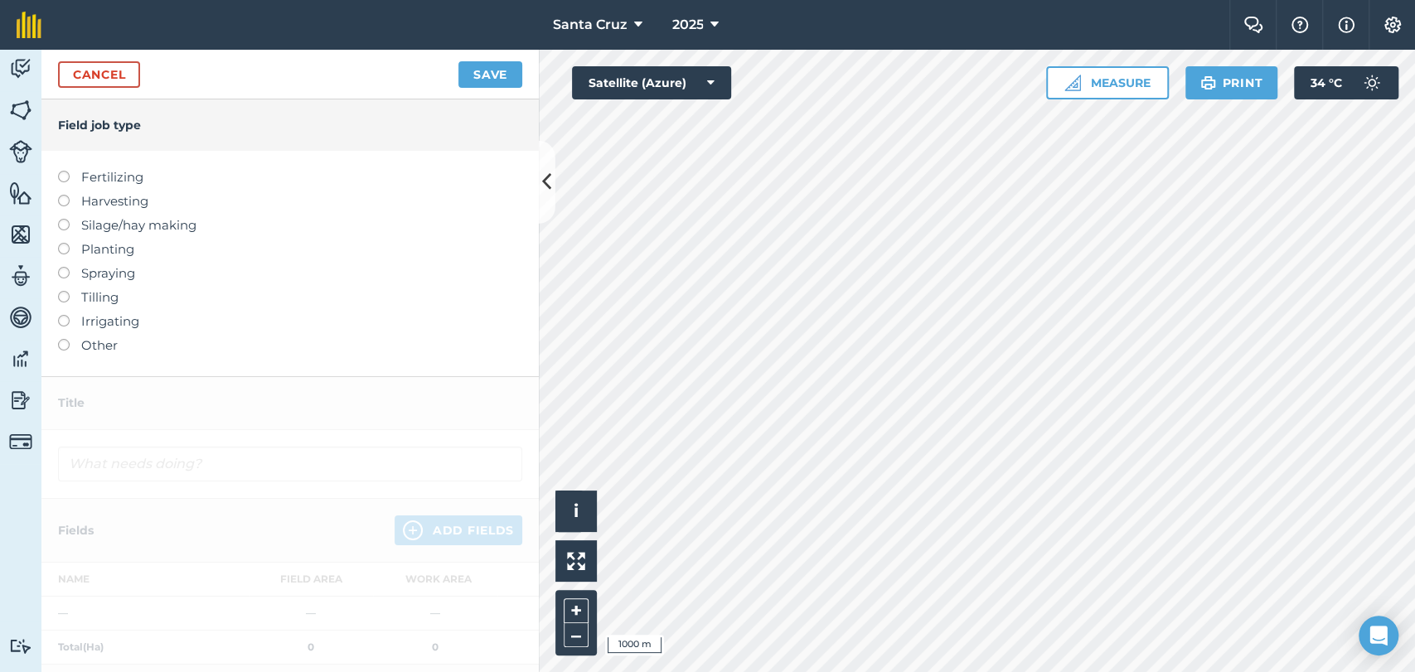
click at [71, 336] on div at bounding box center [69, 337] width 23 height 3
click at [69, 346] on label "Other" at bounding box center [290, 346] width 464 height 20
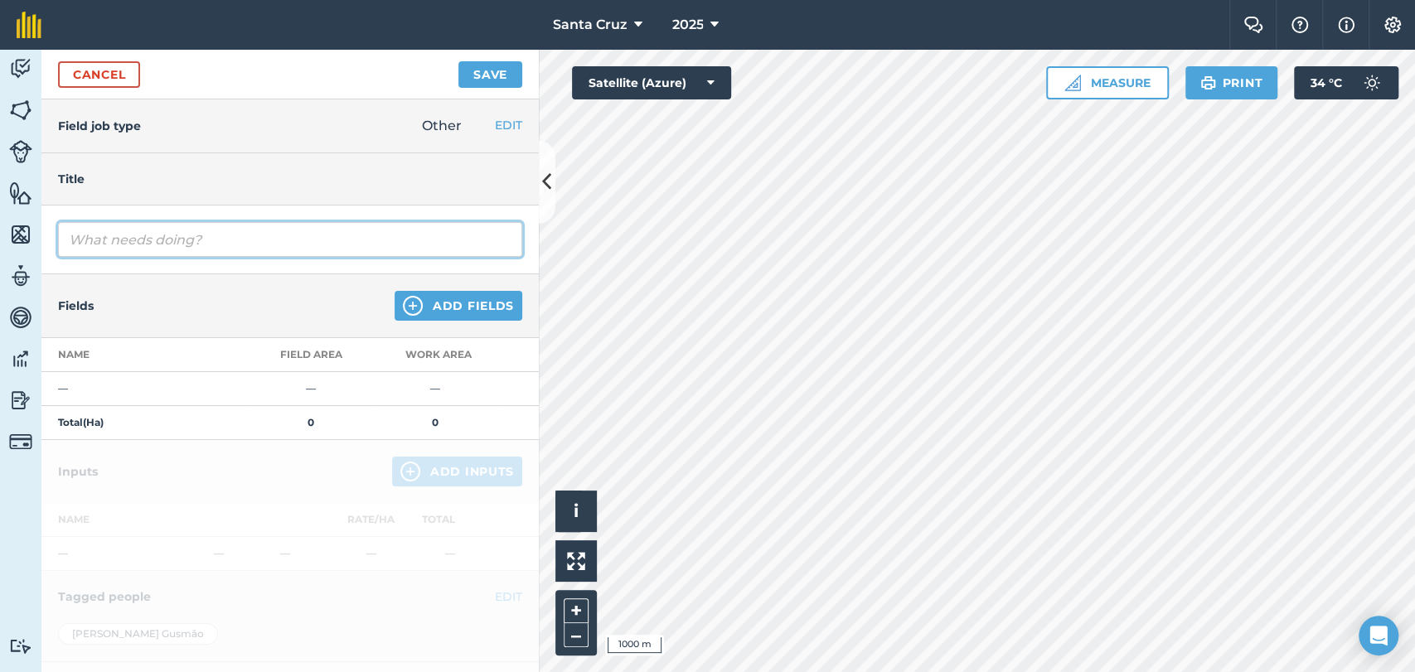
click at [190, 236] on input "text" at bounding box center [290, 239] width 464 height 35
type input "Custo de Operação - Compactação Silagem Safrinha 25"
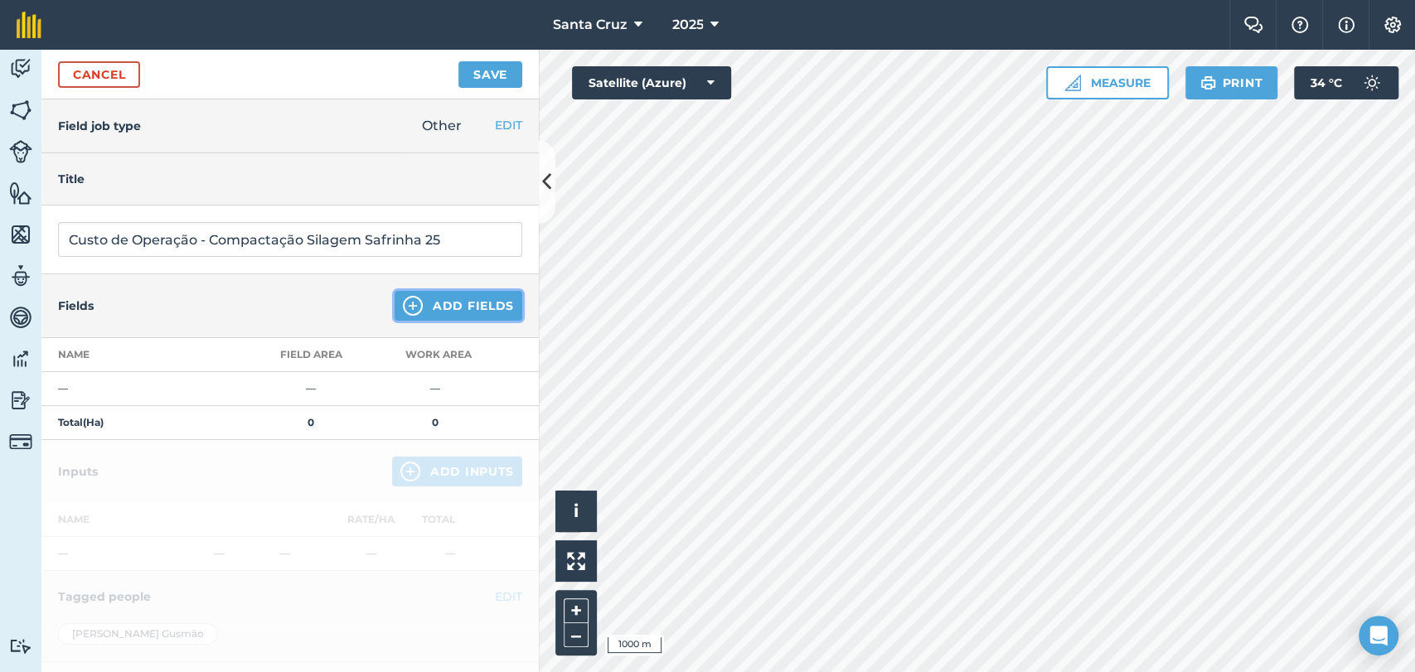
click at [413, 307] on button "Add Fields" at bounding box center [459, 306] width 128 height 30
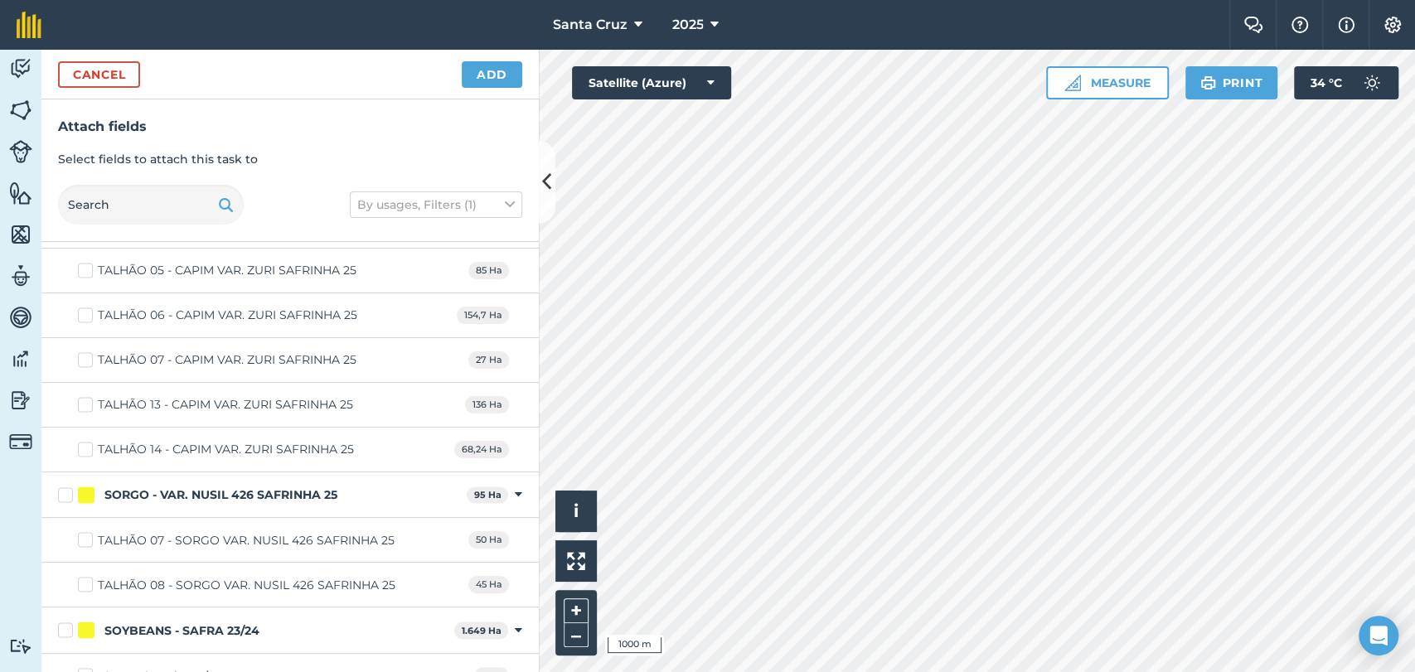
scroll to position [6097, 0]
click at [67, 488] on label "SORGO - VAR. NUSIL 426 SAFRINHA 25" at bounding box center [259, 496] width 402 height 17
click at [67, 488] on input "SORGO - VAR. NUSIL 426 SAFRINHA 25" at bounding box center [63, 493] width 11 height 11
checkbox input "true"
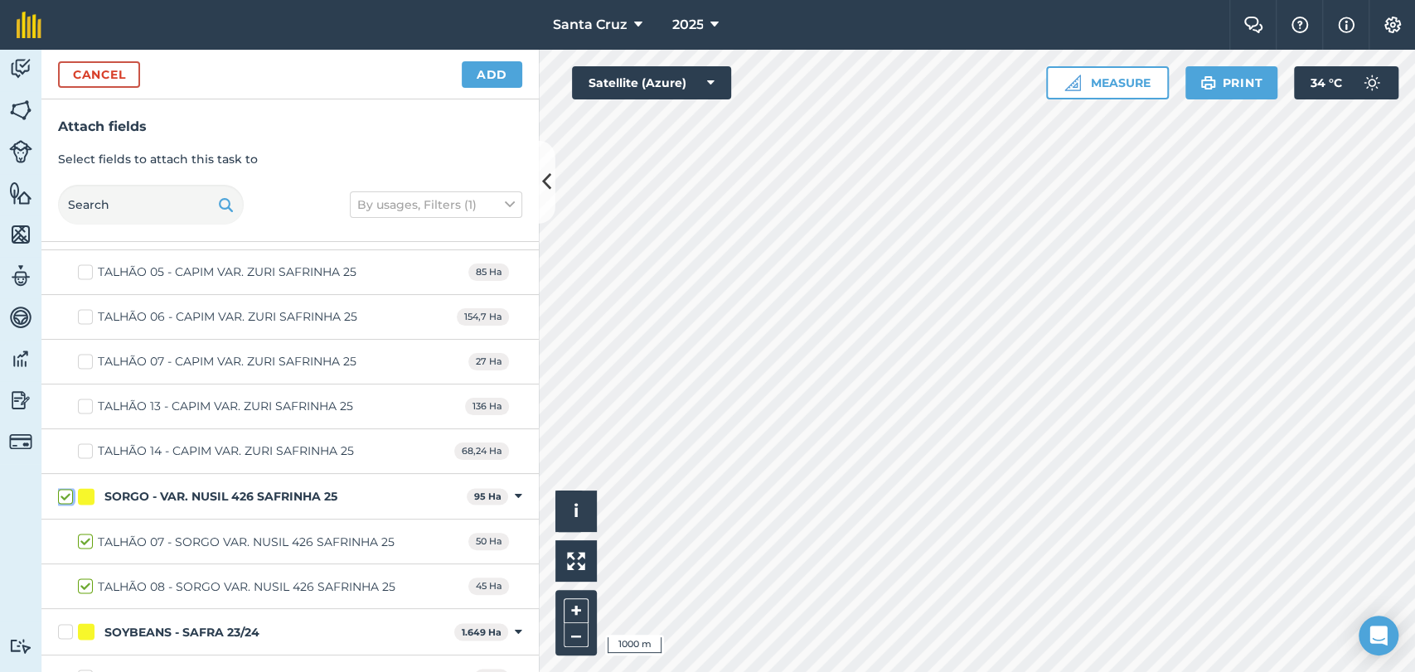
checkbox input "true"
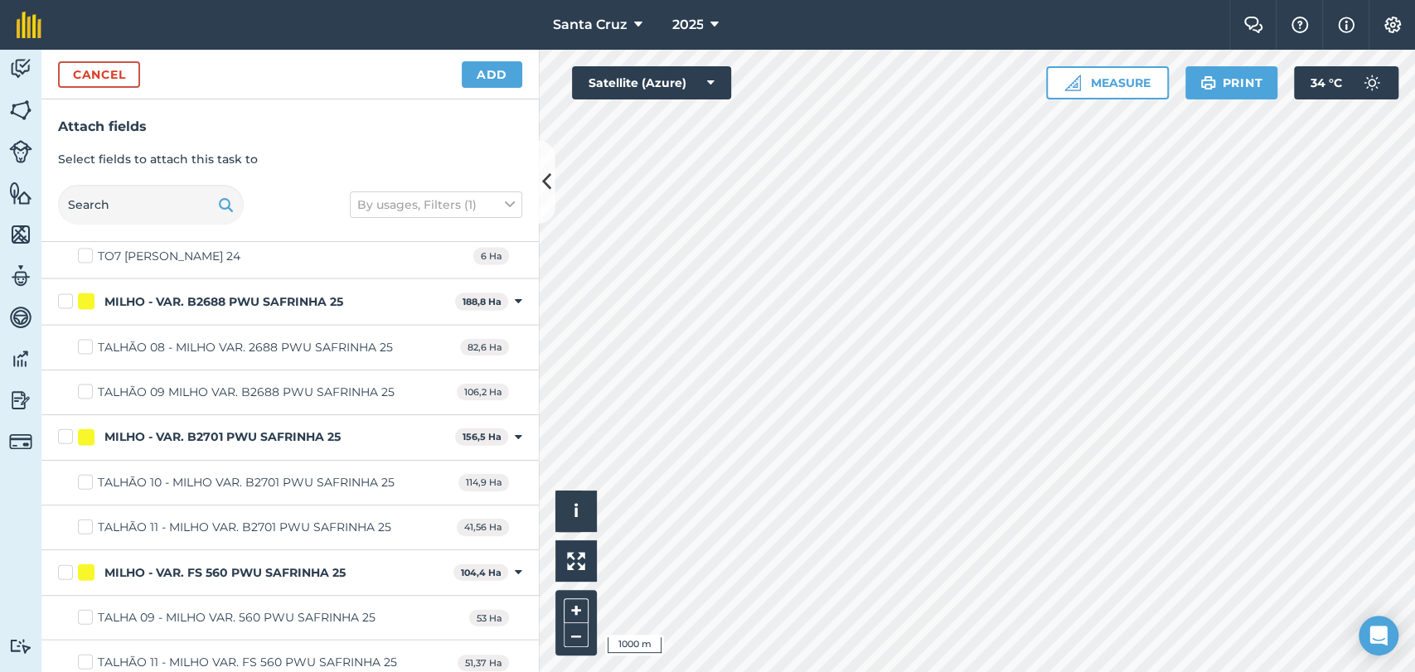
scroll to position [2506, 0]
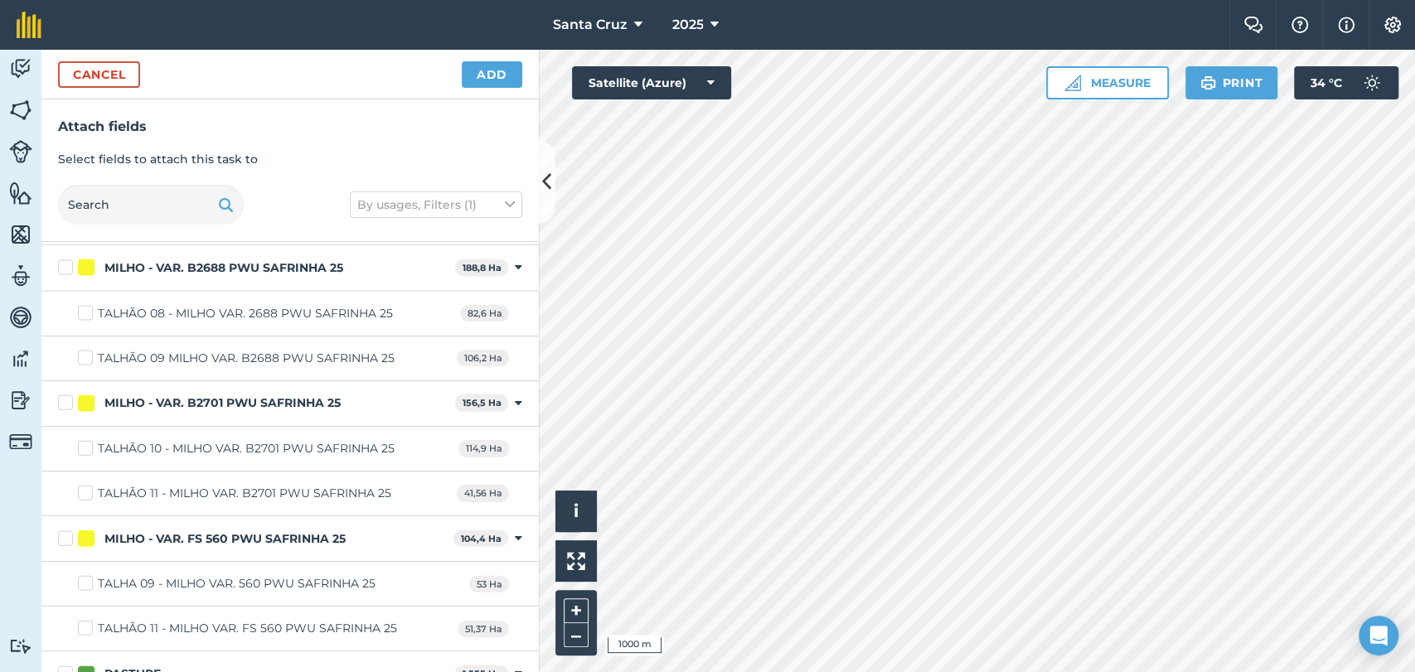
click at [65, 263] on label "MILHO - VAR. B2688 PWU SAFRINHA 25" at bounding box center [253, 267] width 390 height 17
click at [65, 263] on input "MILHO - VAR. B2688 PWU SAFRINHA 25" at bounding box center [63, 264] width 11 height 11
checkbox input "true"
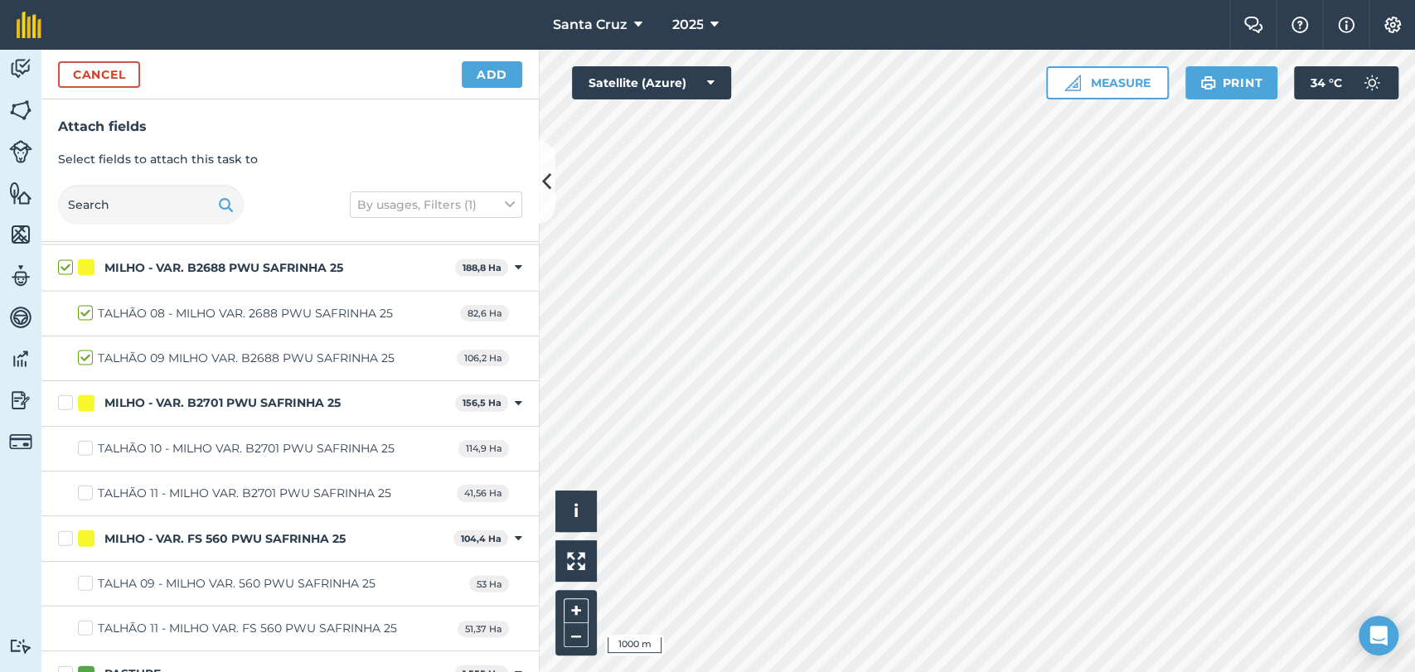
click at [65, 264] on label "MILHO - VAR. B2688 PWU SAFRINHA 25" at bounding box center [253, 267] width 390 height 17
click at [65, 264] on input "MILHO - VAR. B2688 PWU SAFRINHA 25" at bounding box center [63, 264] width 11 height 11
checkbox input "false"
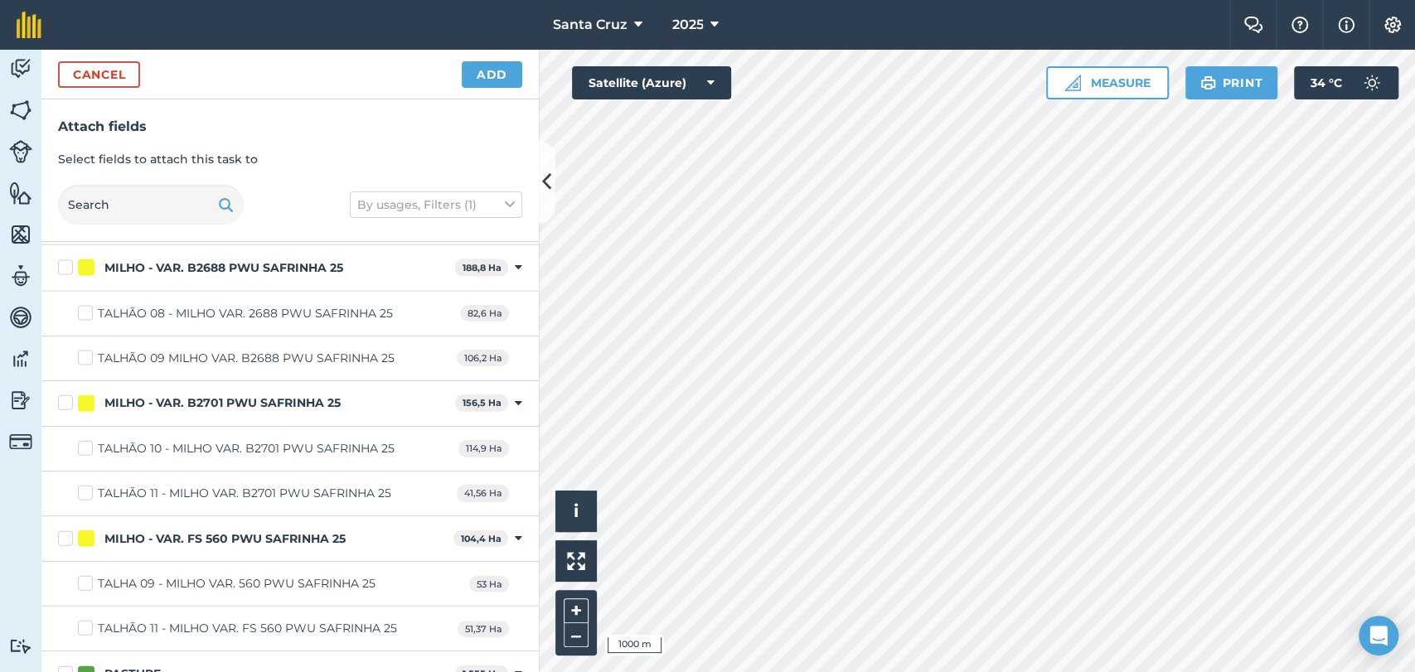
click at [63, 261] on label "MILHO - VAR. B2688 PWU SAFRINHA 25" at bounding box center [253, 267] width 390 height 17
click at [63, 261] on input "MILHO - VAR. B2688 PWU SAFRINHA 25" at bounding box center [63, 264] width 11 height 11
checkbox input "true"
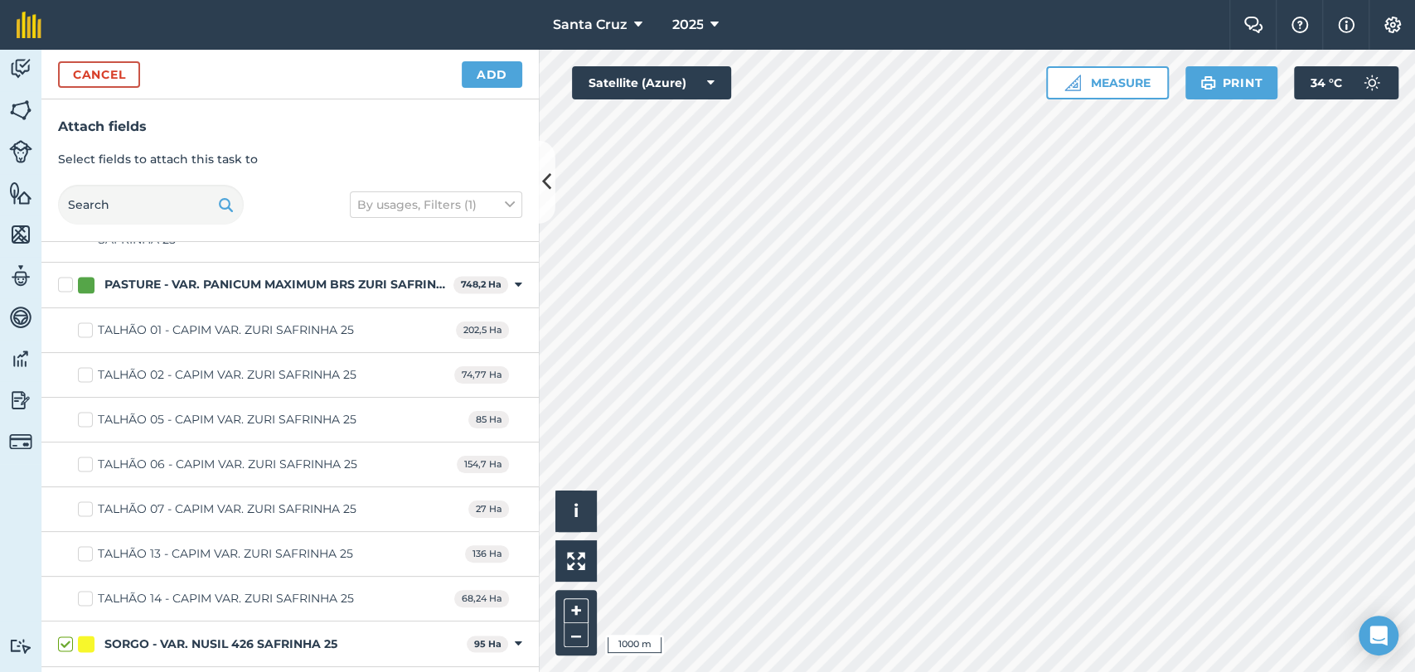
scroll to position [5986, 0]
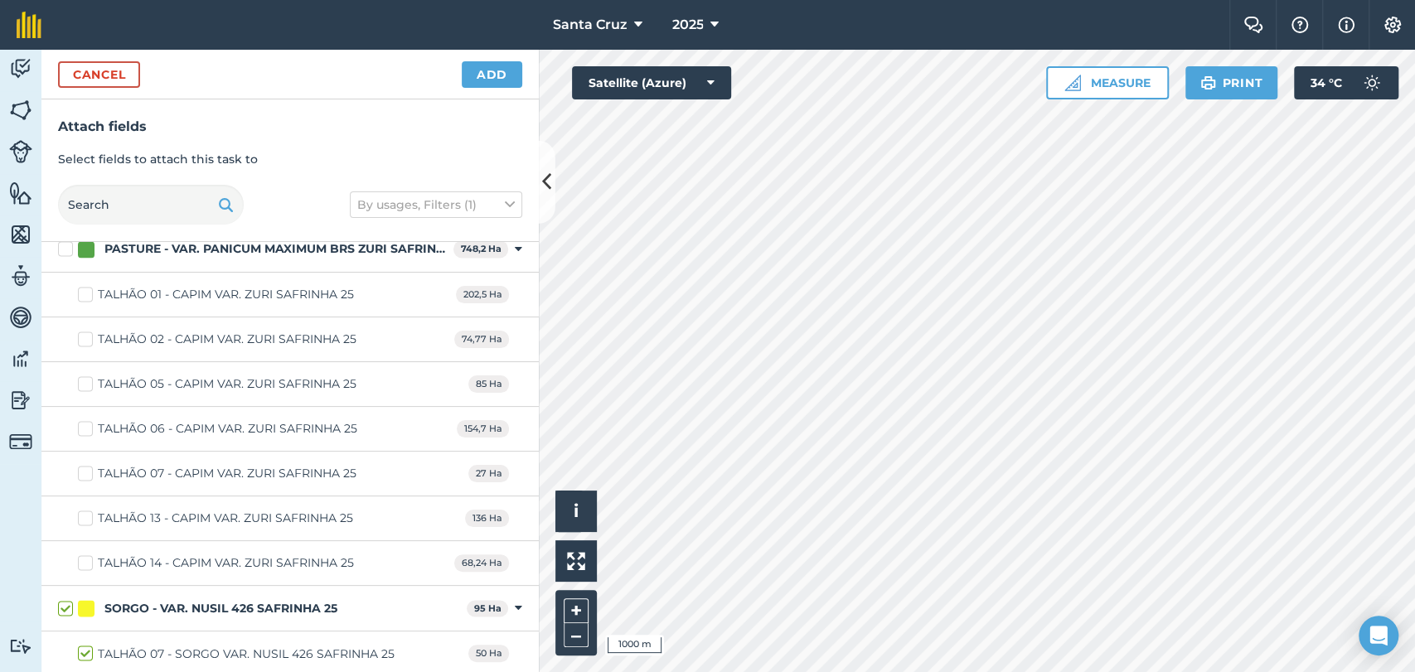
click at [85, 286] on label "TALHÃO 01 - CAPIM VAR. ZURI SAFRINHA 25" at bounding box center [216, 294] width 276 height 17
click at [85, 286] on input "TALHÃO 01 - CAPIM VAR. ZURI SAFRINHA 25" at bounding box center [83, 291] width 11 height 11
checkbox input "true"
click at [80, 331] on label "TALHÃO 02 - CAPIM VAR. ZURI SAFRINHA 25" at bounding box center [217, 339] width 278 height 17
click at [80, 331] on input "TALHÃO 02 - CAPIM VAR. ZURI SAFRINHA 25" at bounding box center [83, 336] width 11 height 11
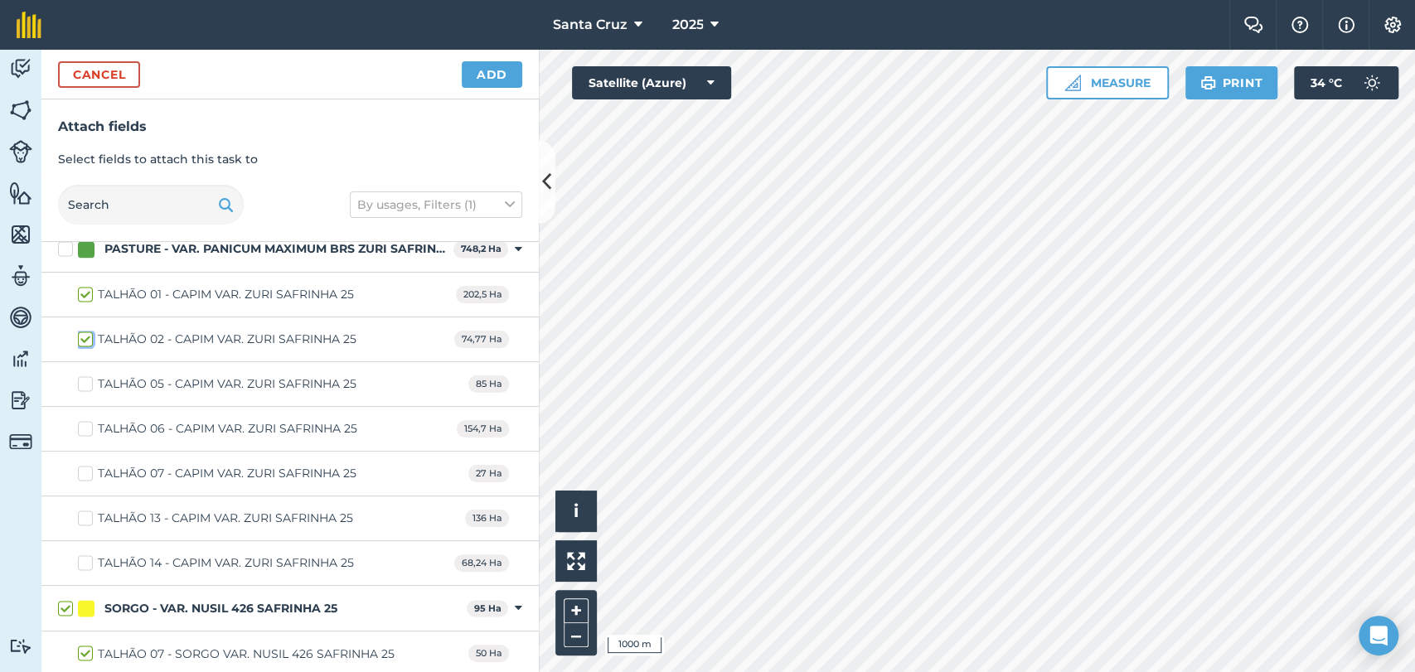
checkbox input "true"
click at [86, 375] on label "TALHÃO 05 - CAPIM VAR. ZURI SAFRINHA 25" at bounding box center [217, 383] width 278 height 17
click at [86, 375] on input "TALHÃO 05 - CAPIM VAR. ZURI SAFRINHA 25" at bounding box center [83, 380] width 11 height 11
checkbox input "true"
click at [78, 420] on label "TALHÃO 06 - CAPIM VAR. ZURI SAFRINHA 25" at bounding box center [217, 428] width 279 height 17
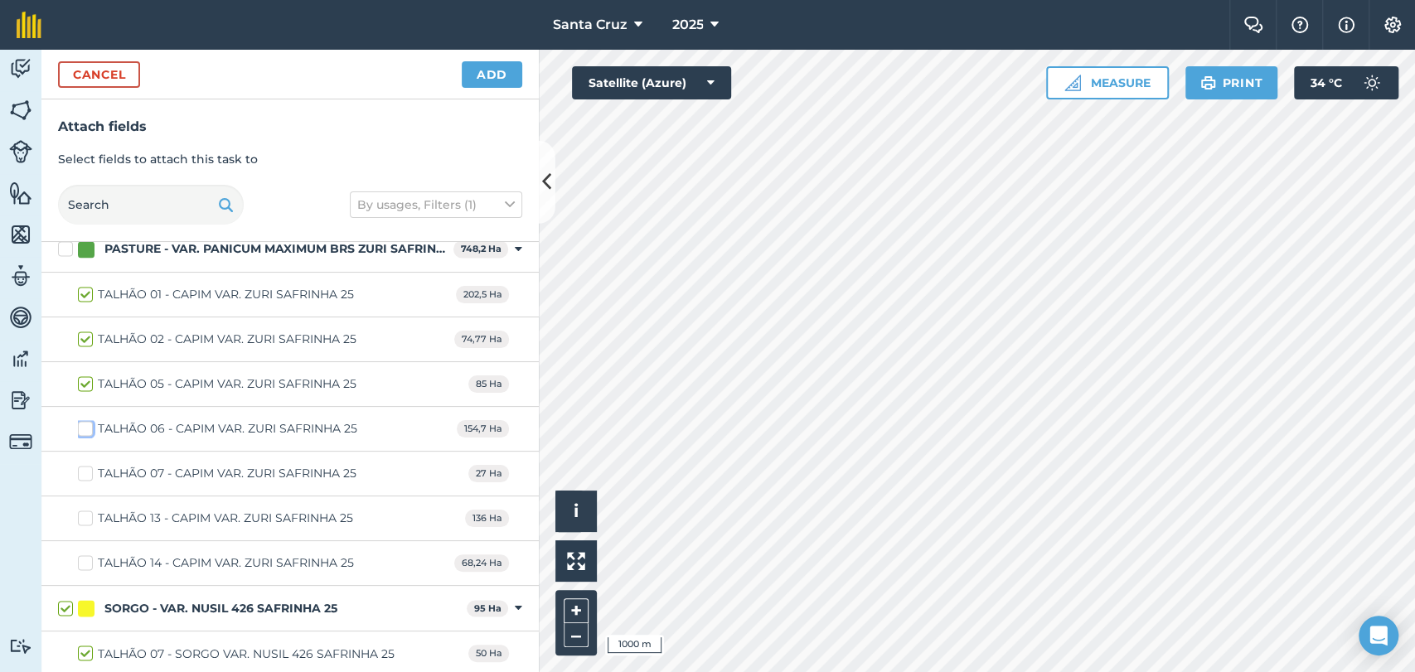
click at [78, 420] on input "TALHÃO 06 - CAPIM VAR. ZURI SAFRINHA 25" at bounding box center [83, 425] width 11 height 11
checkbox input "true"
click at [507, 82] on button "Add" at bounding box center [492, 74] width 61 height 27
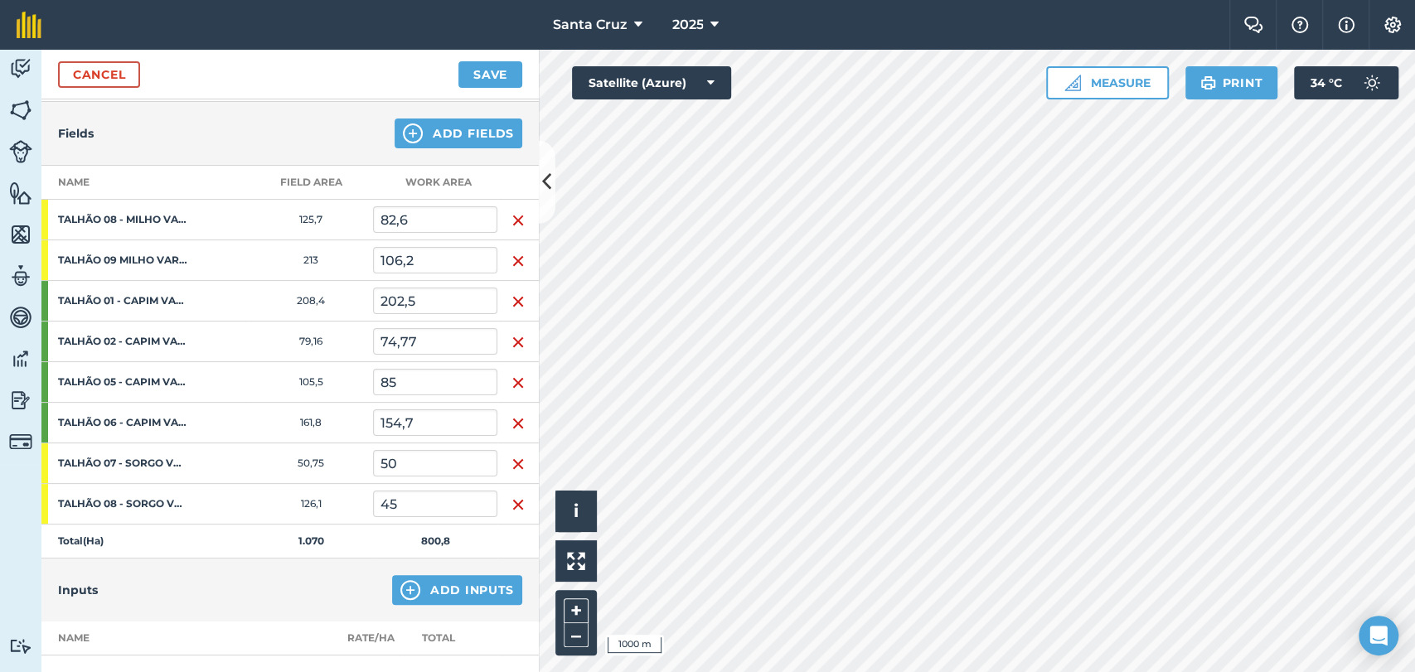
scroll to position [184, 0]
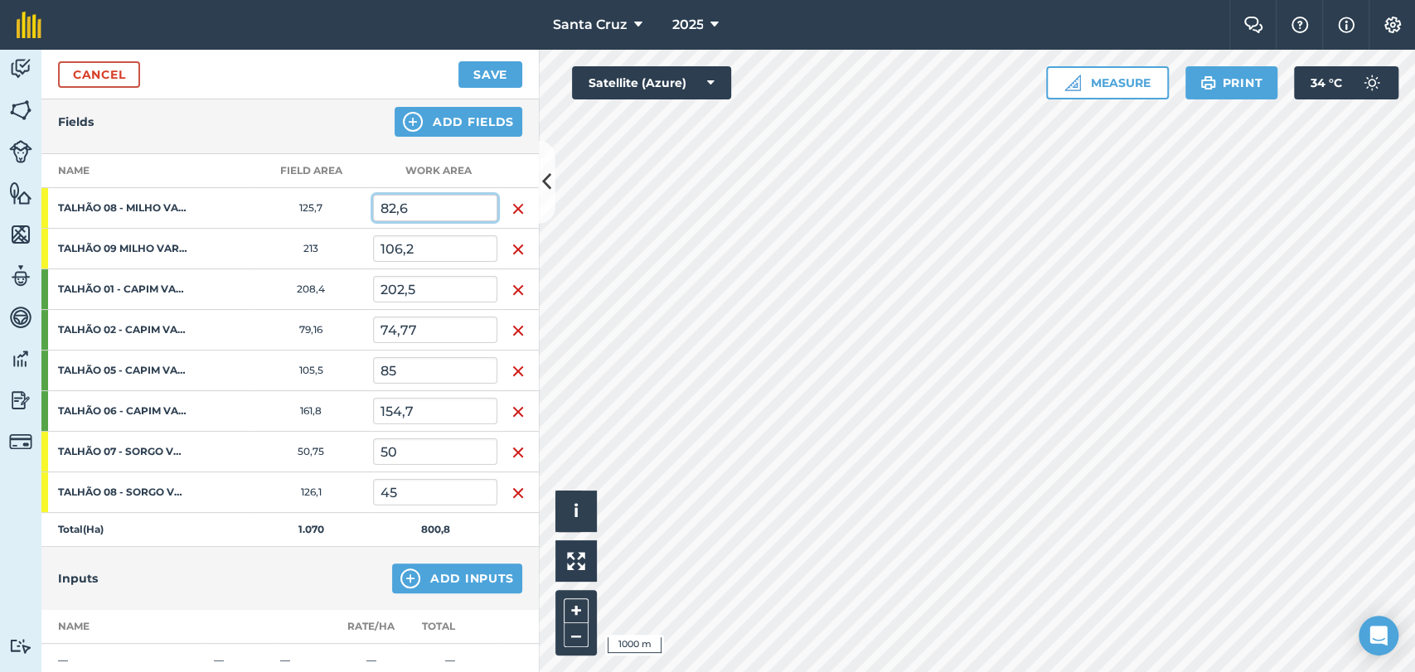
click at [438, 212] on input "82,6" at bounding box center [435, 208] width 124 height 27
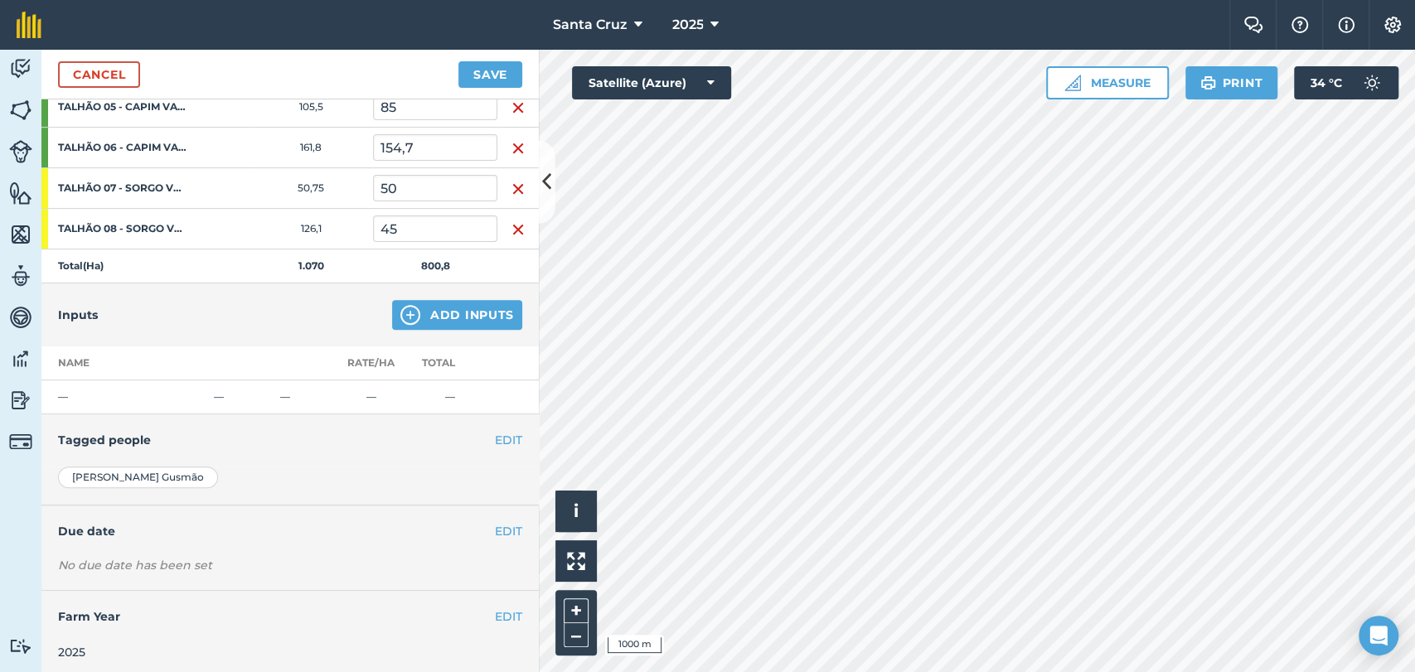
scroll to position [451, 0]
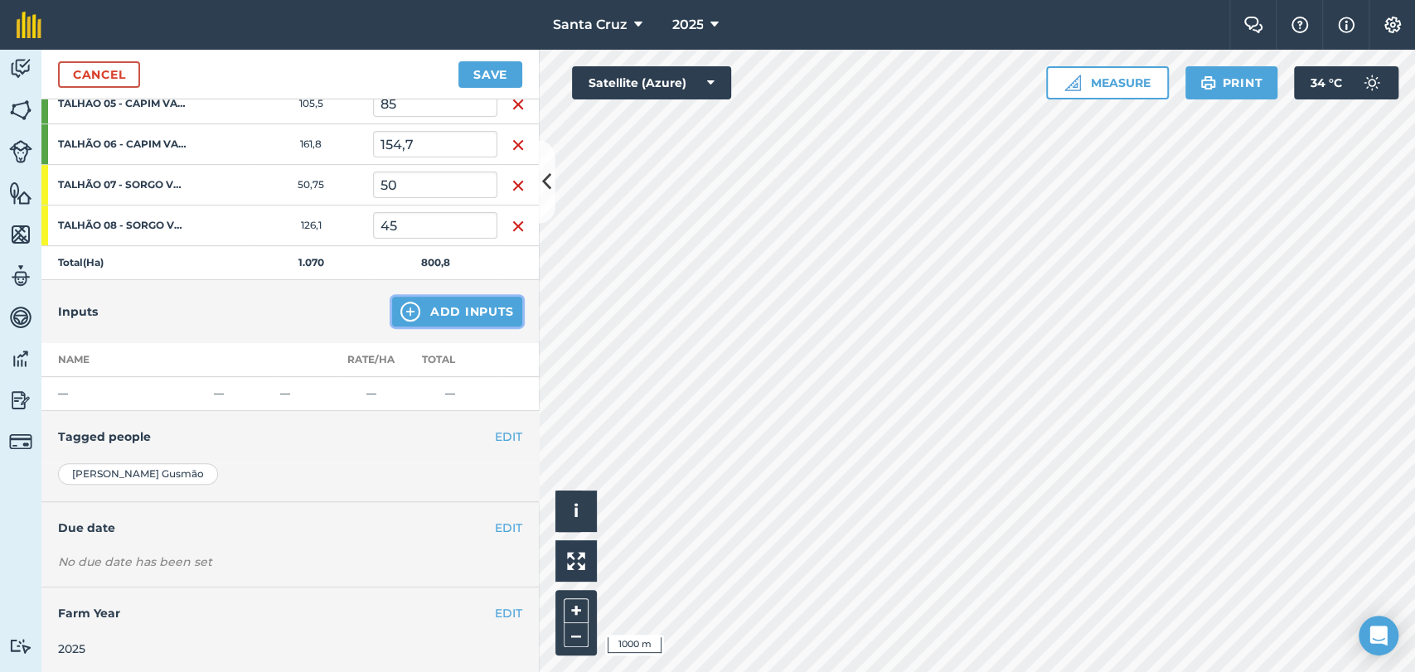
click at [447, 307] on button "Add Inputs" at bounding box center [457, 312] width 130 height 30
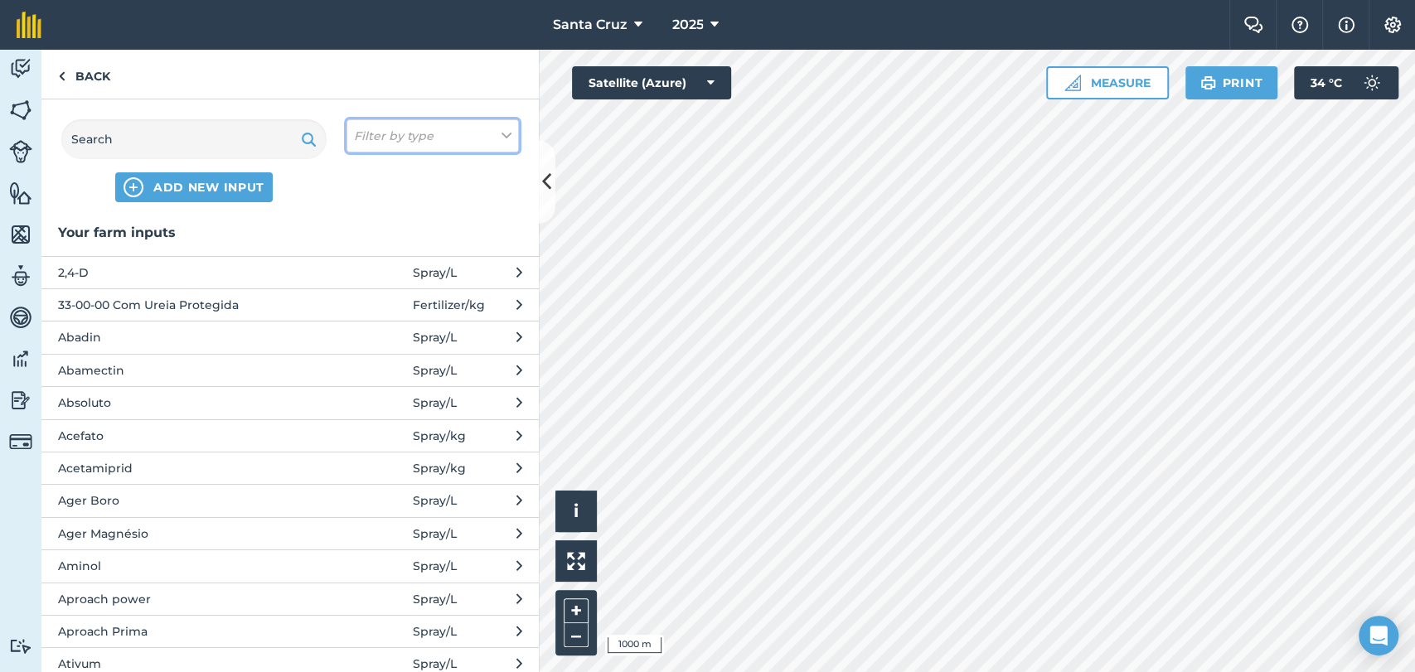
click at [434, 135] on button "Filter by type" at bounding box center [432, 135] width 172 height 33
click at [373, 297] on label "Other" at bounding box center [432, 294] width 157 height 17
click at [365, 297] on input "Other" at bounding box center [359, 291] width 11 height 11
checkbox input "true"
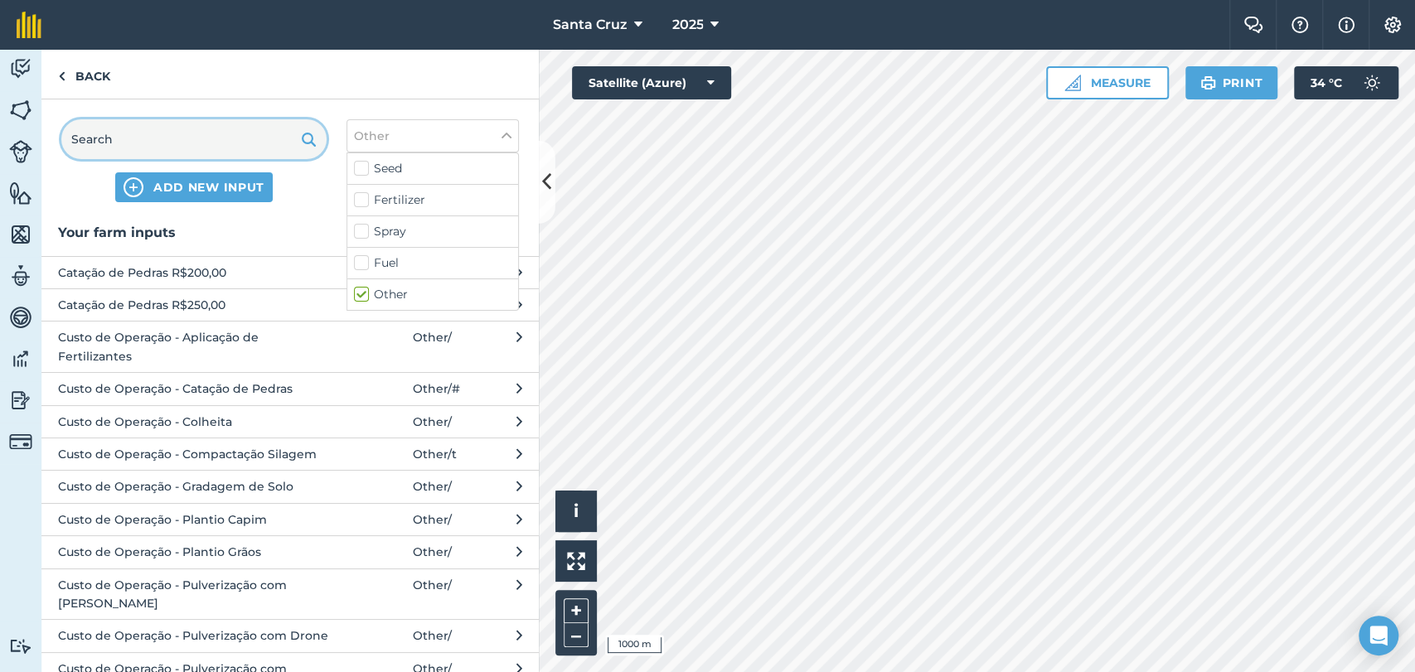
click at [213, 136] on input "text" at bounding box center [193, 139] width 265 height 40
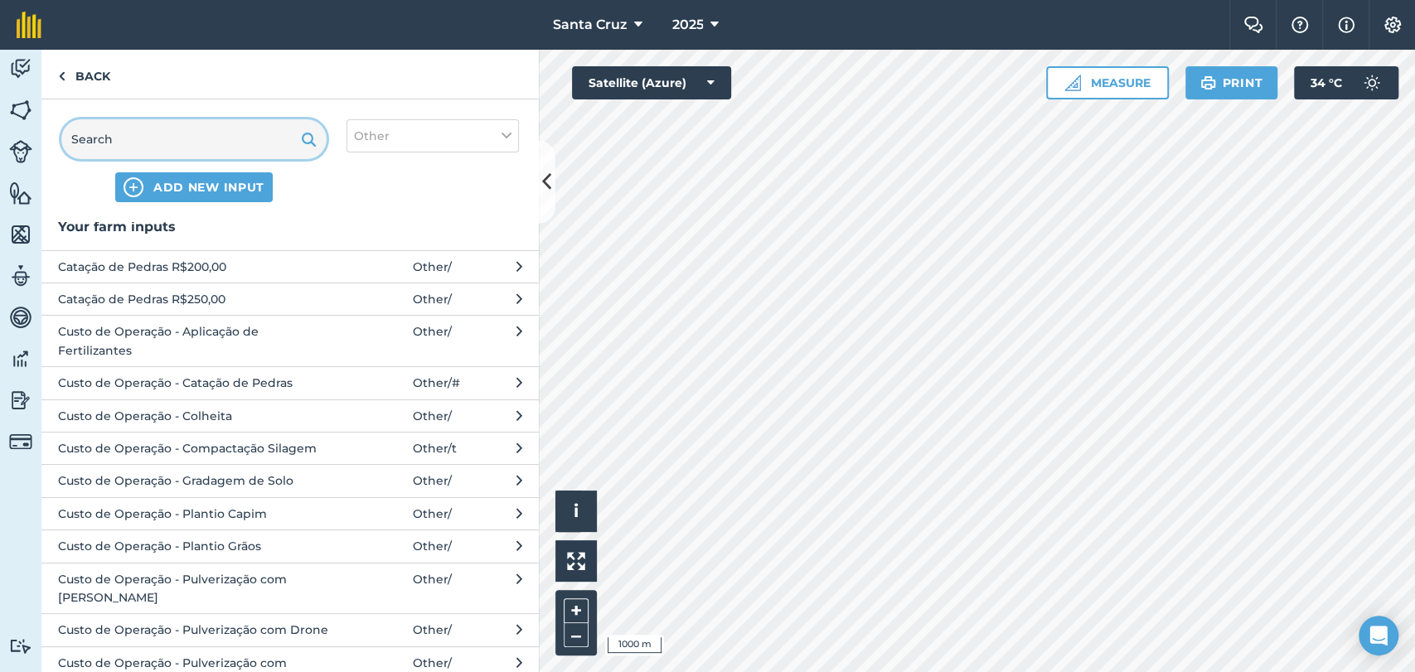
scroll to position [0, 0]
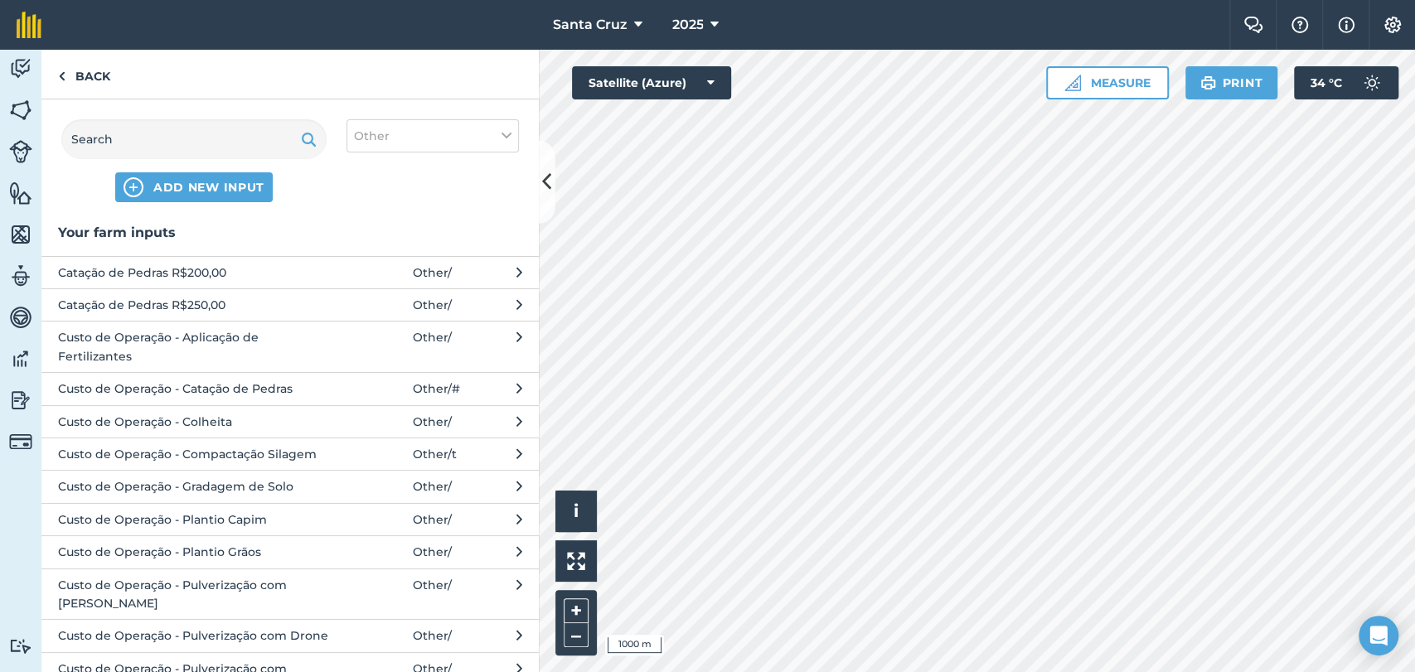
click at [169, 452] on span "Custo de Operação - Compactação Silagem" at bounding box center [193, 454] width 271 height 18
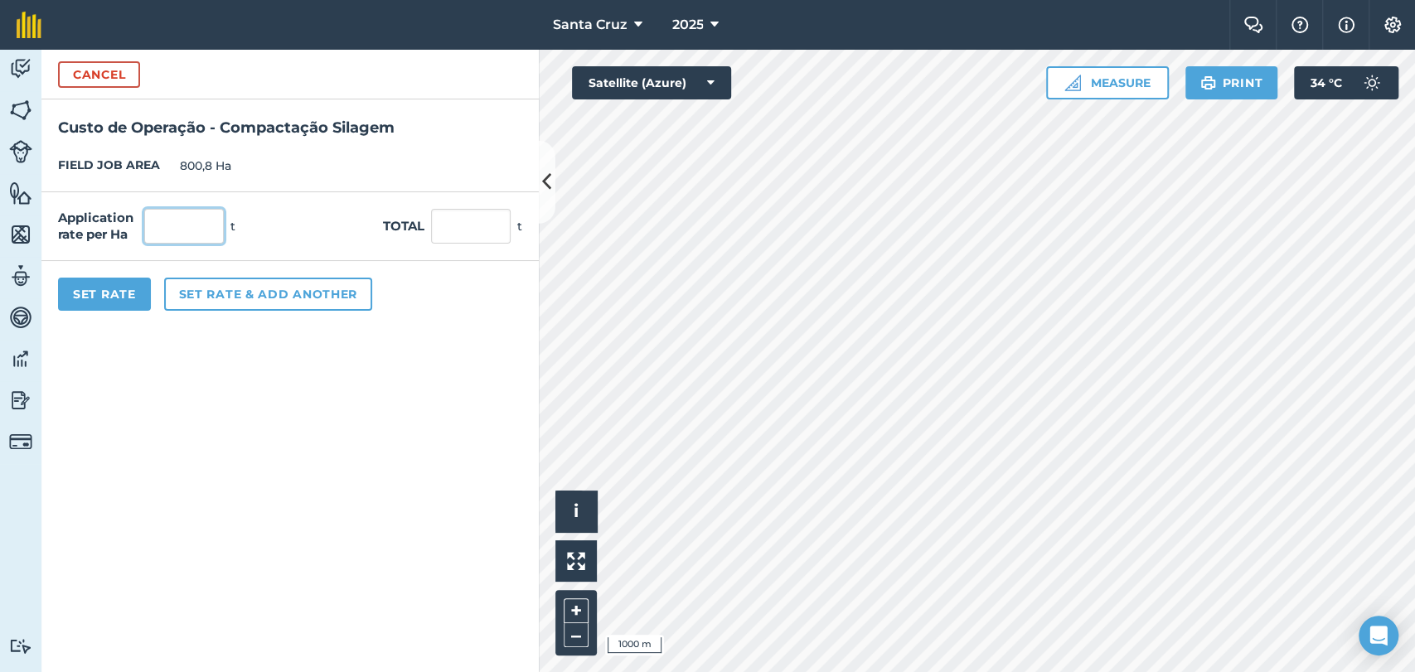
click at [201, 240] on input "text" at bounding box center [184, 226] width 80 height 35
type input "1"
type input "800,8"
click at [110, 283] on button "Set Rate" at bounding box center [104, 294] width 93 height 33
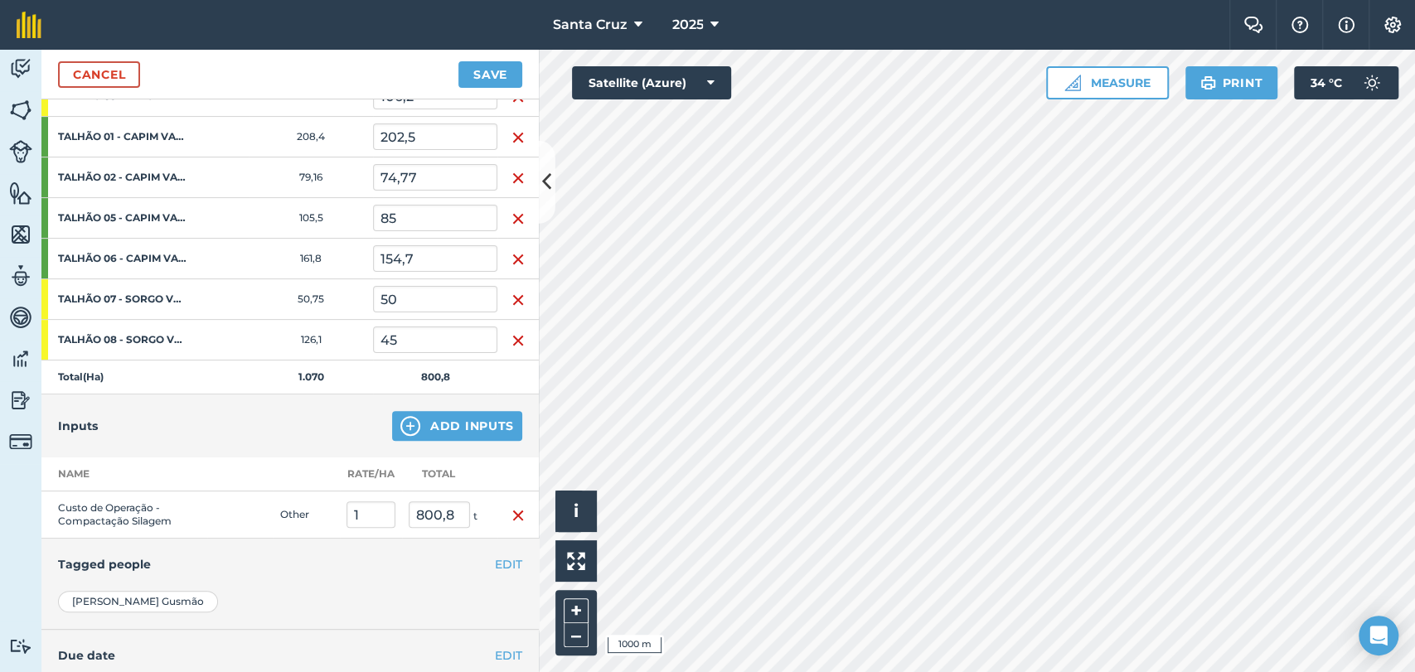
scroll to position [175, 0]
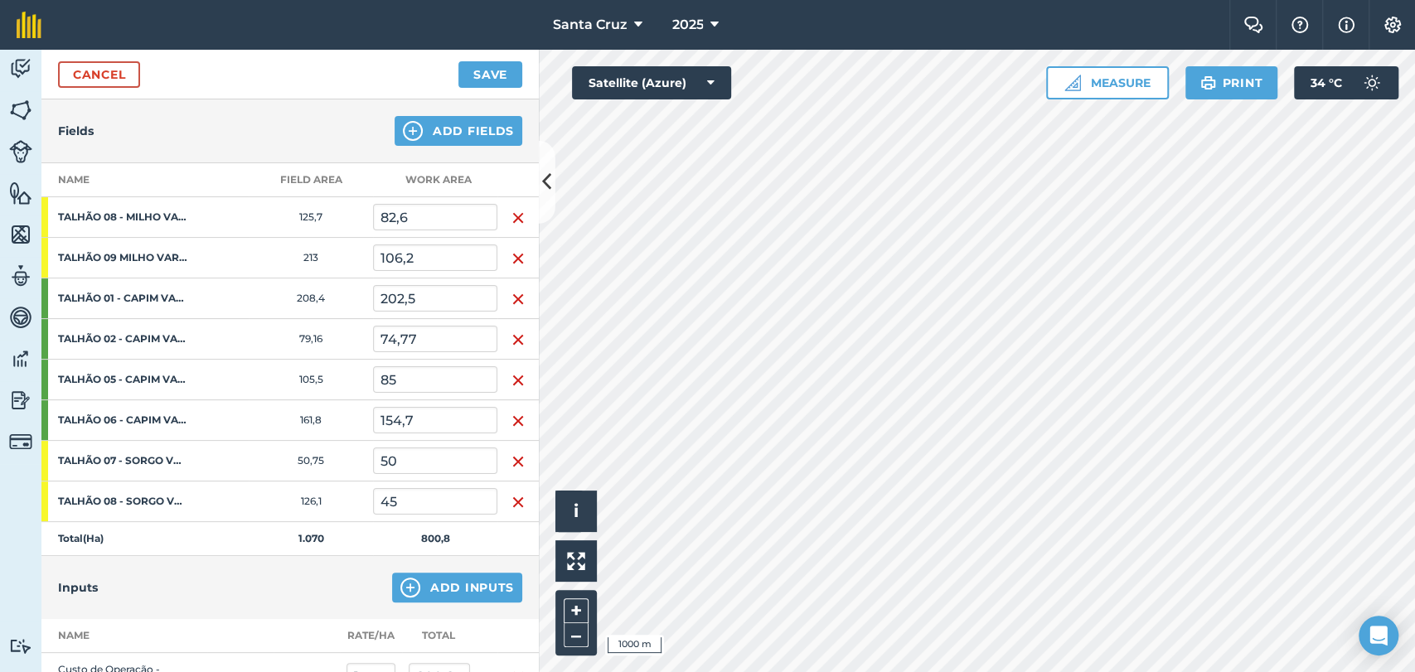
click at [422, 229] on div "82,6" at bounding box center [435, 217] width 124 height 27
click at [422, 207] on input "82,6" at bounding box center [435, 217] width 124 height 27
click at [424, 293] on input "202,5" at bounding box center [435, 298] width 124 height 27
type input "2"
click at [395, 296] on input "3.333,6" at bounding box center [435, 298] width 124 height 27
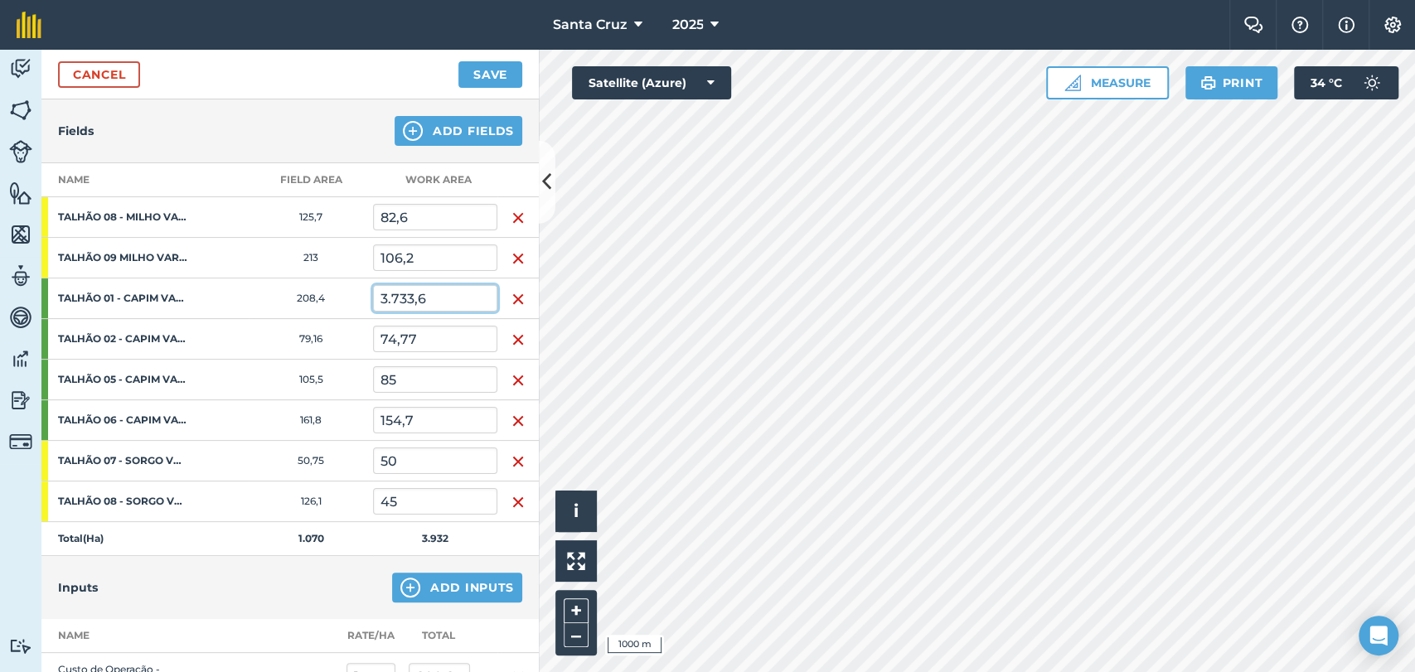
type input "3.733,6"
click at [431, 328] on input "74,77" at bounding box center [435, 339] width 124 height 27
type input "7"
type input "1.410,1"
click at [420, 394] on td "85" at bounding box center [435, 380] width 124 height 41
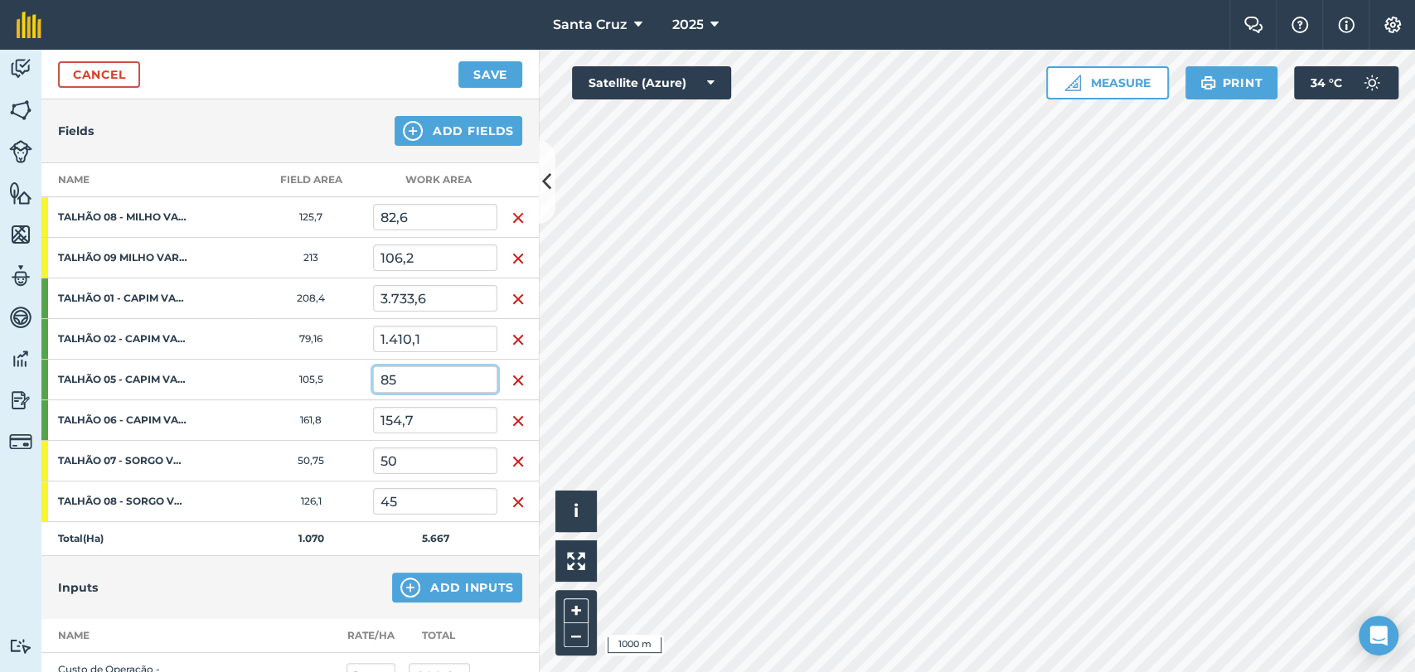
click at [406, 373] on input "85" at bounding box center [435, 379] width 124 height 27
type input "8"
click at [398, 385] on input "285,84" at bounding box center [435, 379] width 124 height 27
type input "255,84"
click at [445, 430] on input "154,7" at bounding box center [435, 420] width 124 height 27
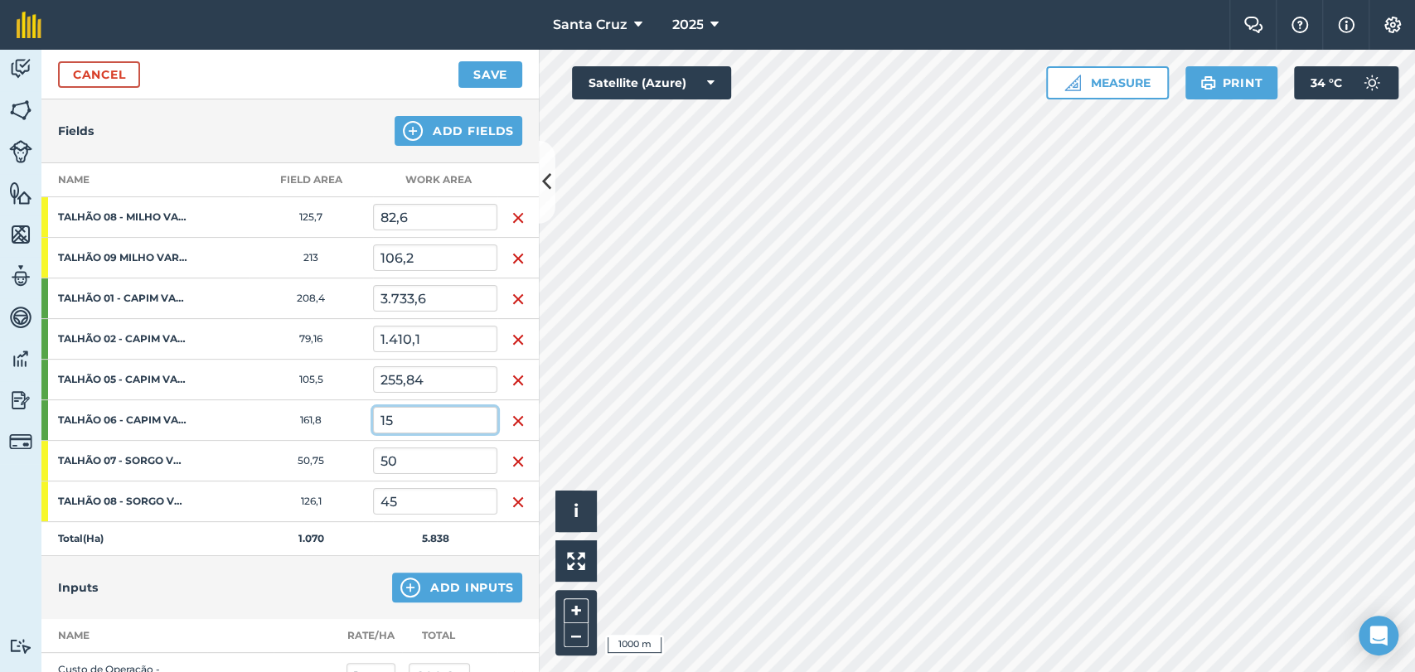
type input "1"
type input "2.969,107"
click at [436, 453] on input "50" at bounding box center [435, 461] width 124 height 27
type input "5"
type input "955,57"
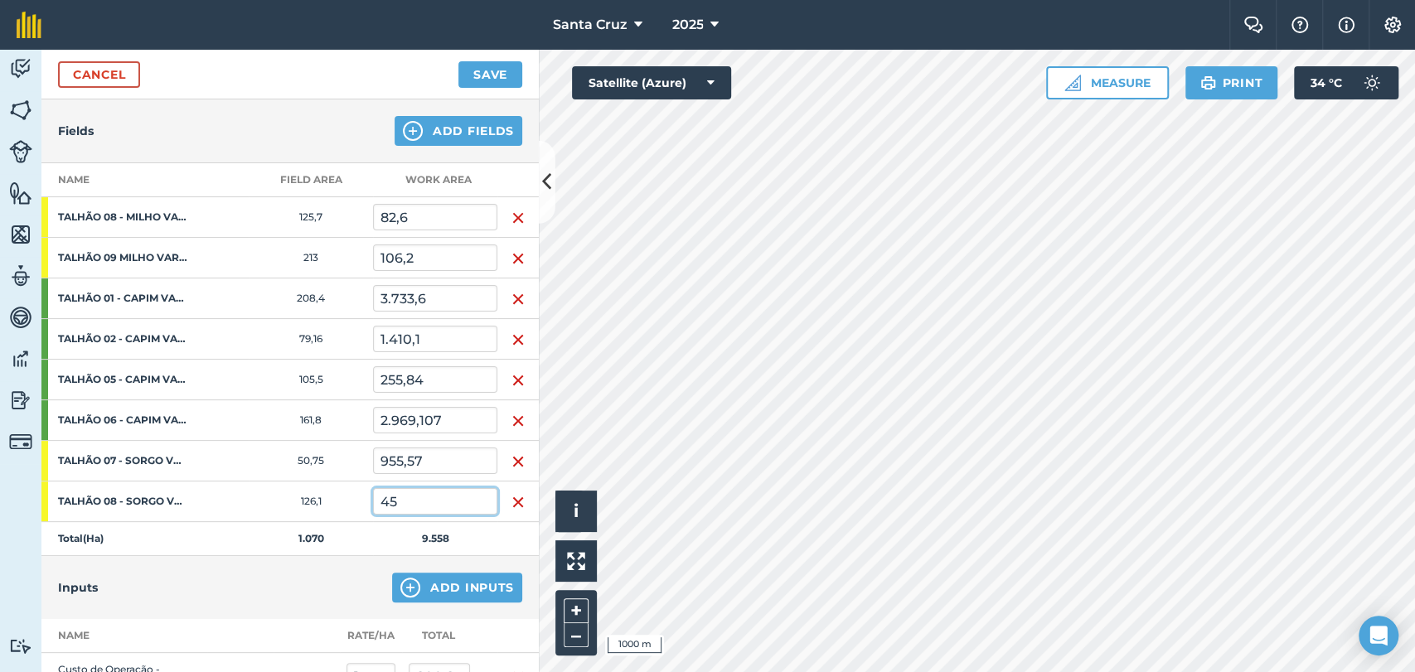
click at [437, 488] on input "45" at bounding box center [435, 501] width 124 height 27
type input "4"
type input "945,793"
click at [424, 225] on input "82,6" at bounding box center [435, 217] width 124 height 27
type input "8"
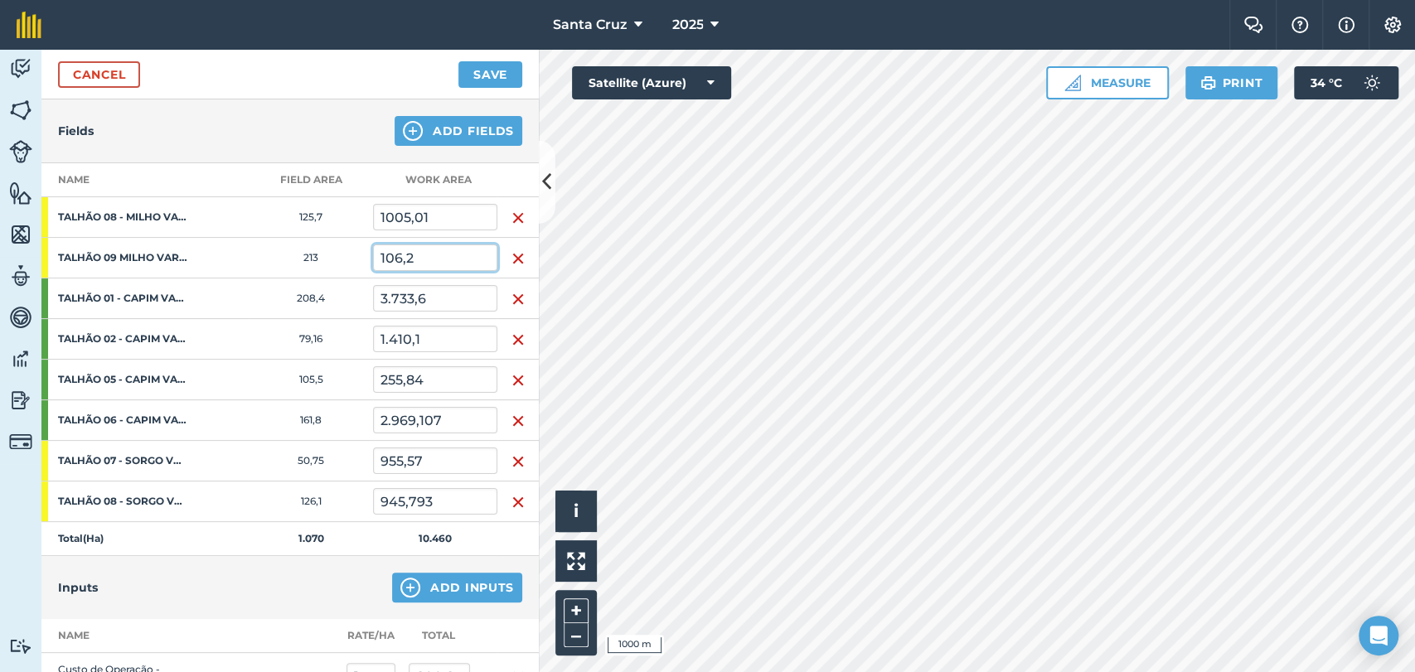
type input "1.005,01"
click at [431, 264] on input "106,2" at bounding box center [435, 257] width 124 height 27
type input "1"
click at [435, 306] on input "3.733,6" at bounding box center [435, 298] width 124 height 27
click at [453, 499] on input "945,793" at bounding box center [435, 501] width 124 height 27
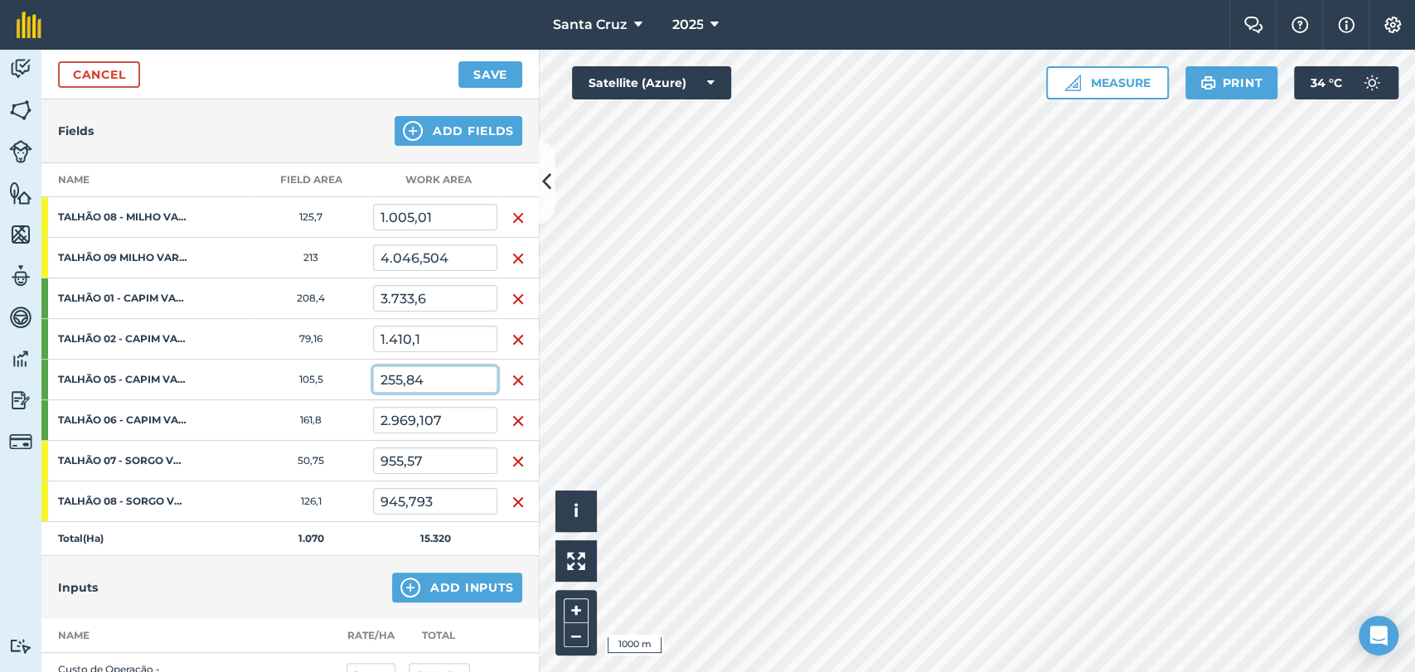
click at [443, 370] on input "255,84" at bounding box center [435, 379] width 124 height 27
click at [431, 218] on input "1.005,01" at bounding box center [435, 217] width 124 height 27
click at [433, 332] on input "1.410,1" at bounding box center [435, 339] width 124 height 27
click at [426, 296] on input "3.733,6" at bounding box center [435, 298] width 124 height 27
click at [427, 335] on input "1.410,1" at bounding box center [435, 339] width 124 height 27
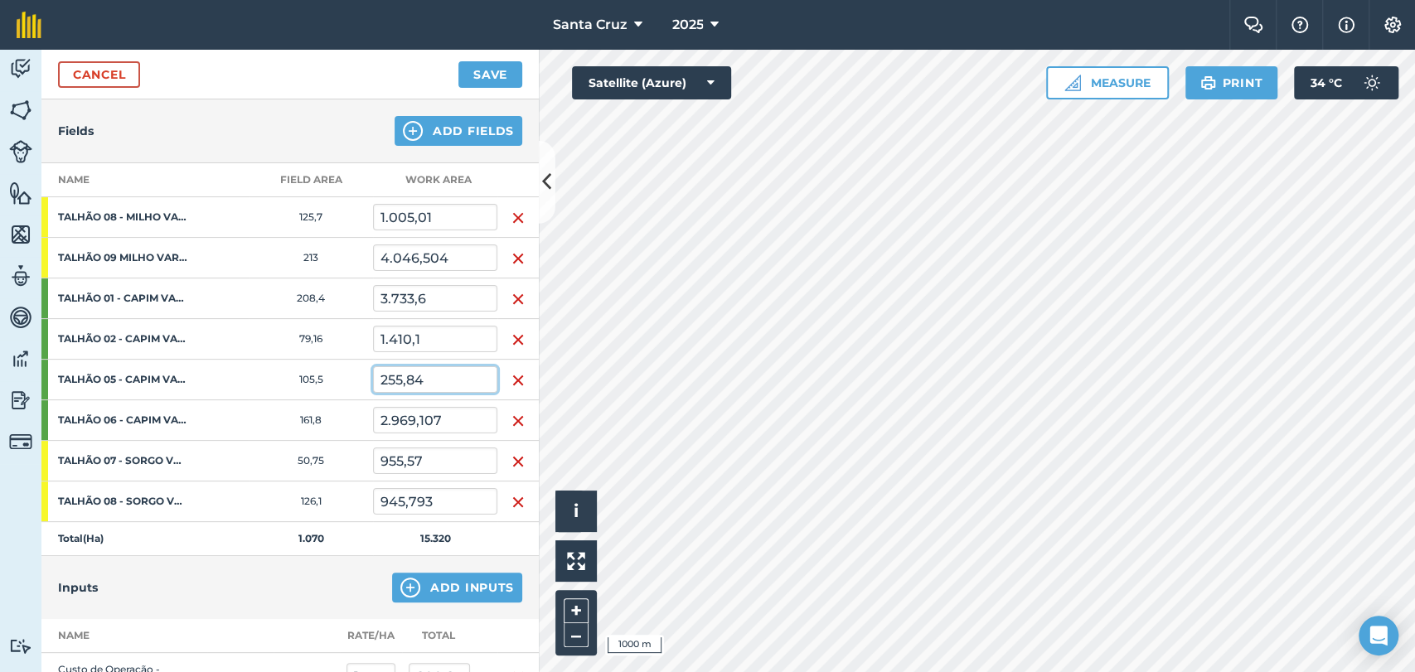
click at [439, 372] on input "255,84" at bounding box center [435, 379] width 124 height 27
click at [452, 420] on input "2.969,107" at bounding box center [435, 420] width 124 height 27
click at [430, 462] on input "955,57" at bounding box center [435, 461] width 124 height 27
click at [446, 502] on input "945,793" at bounding box center [435, 501] width 124 height 27
click at [455, 251] on input "4.046,504" at bounding box center [435, 257] width 124 height 27
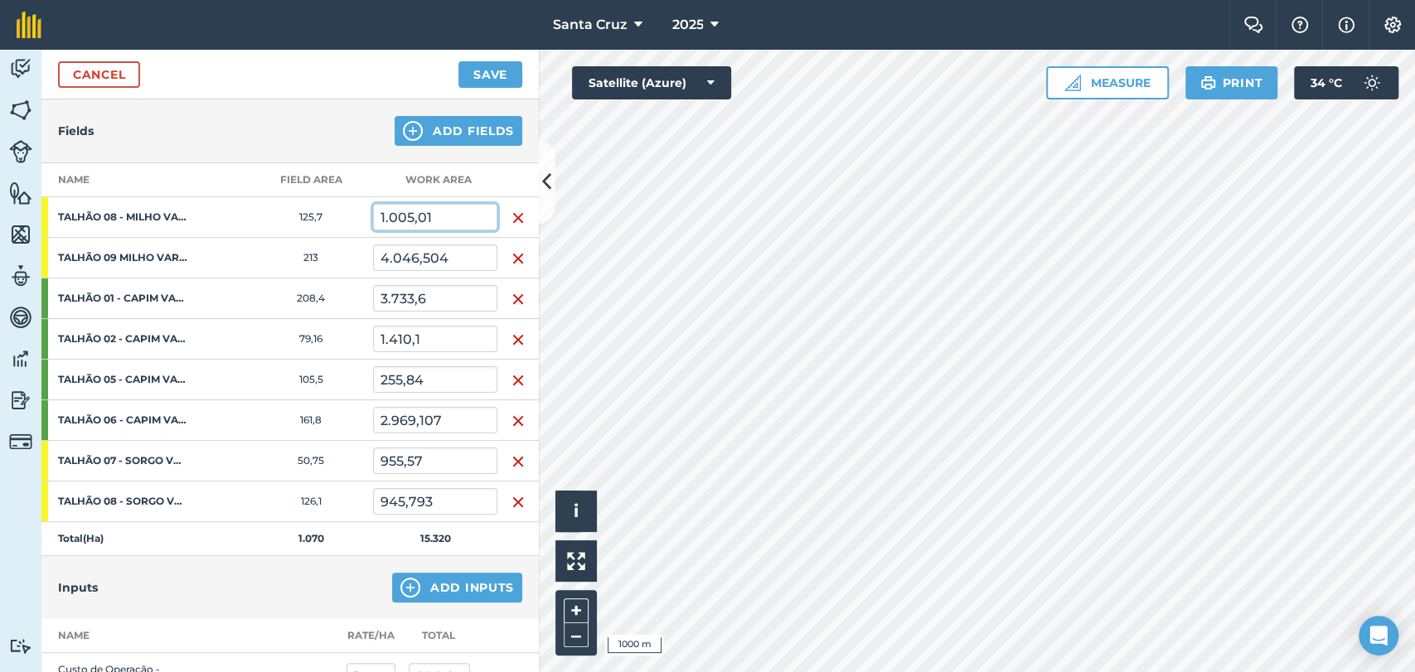
click at [451, 213] on input "1.005,01" at bounding box center [435, 217] width 124 height 27
click at [482, 258] on input "4.046,504" at bounding box center [435, 257] width 124 height 27
type input "4"
type input "1.005,01"
click at [450, 214] on input "1.005,01" at bounding box center [435, 217] width 124 height 27
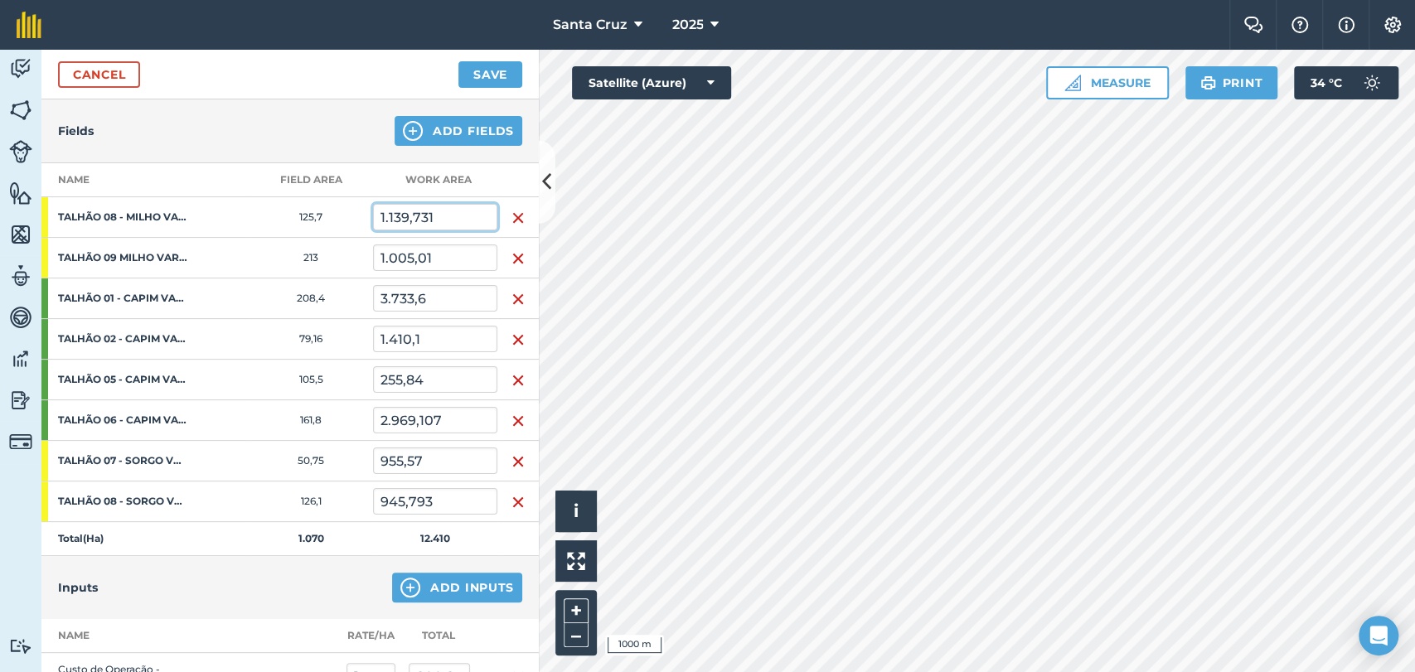
type input "1.139,731"
click at [464, 249] on input "1.005,01" at bounding box center [435, 257] width 124 height 27
click at [464, 214] on input "1.139,731" at bounding box center [435, 217] width 124 height 27
click at [438, 252] on input "1.005,01" at bounding box center [435, 257] width 124 height 27
click at [452, 212] on input "1.139,731" at bounding box center [435, 217] width 124 height 27
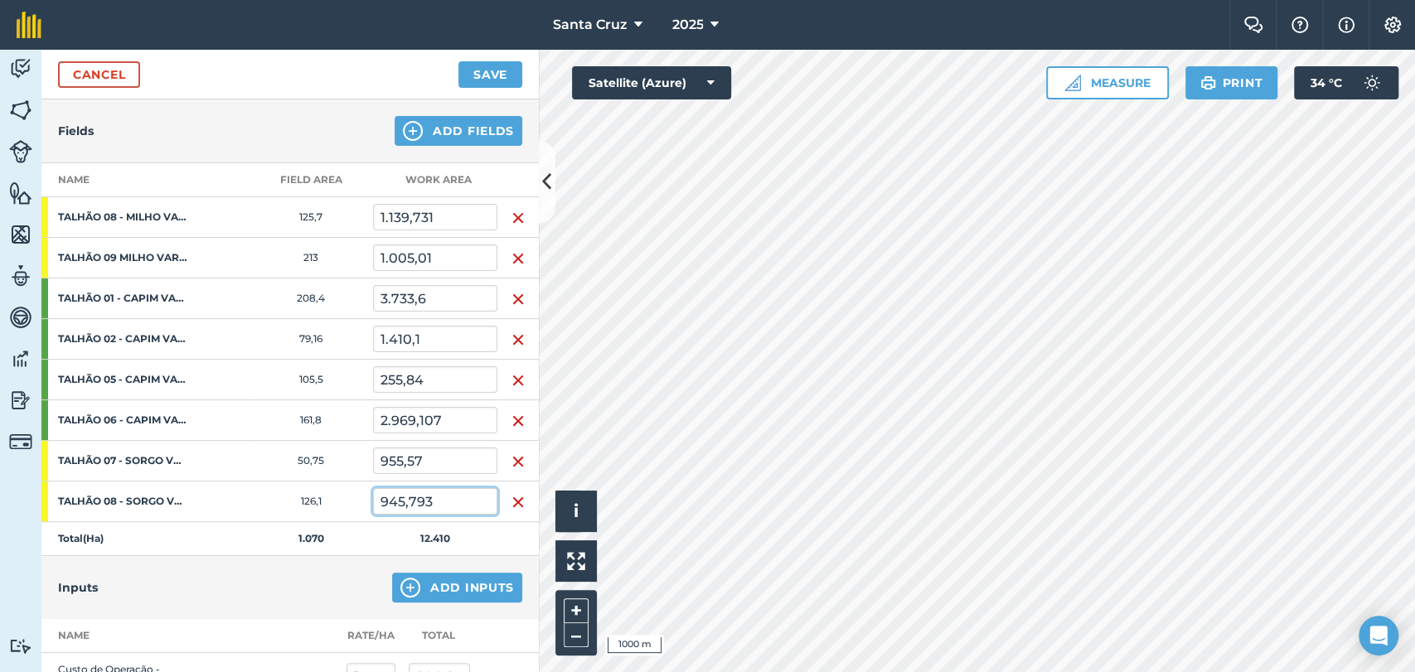
click at [434, 491] on input "945,793" at bounding box center [435, 501] width 124 height 27
click at [431, 457] on input "955,57" at bounding box center [435, 461] width 124 height 27
click at [445, 416] on input "2.969,107" at bounding box center [435, 420] width 124 height 27
click at [451, 462] on input "955,57" at bounding box center [435, 461] width 124 height 27
click at [433, 385] on input "255,84" at bounding box center [435, 379] width 124 height 27
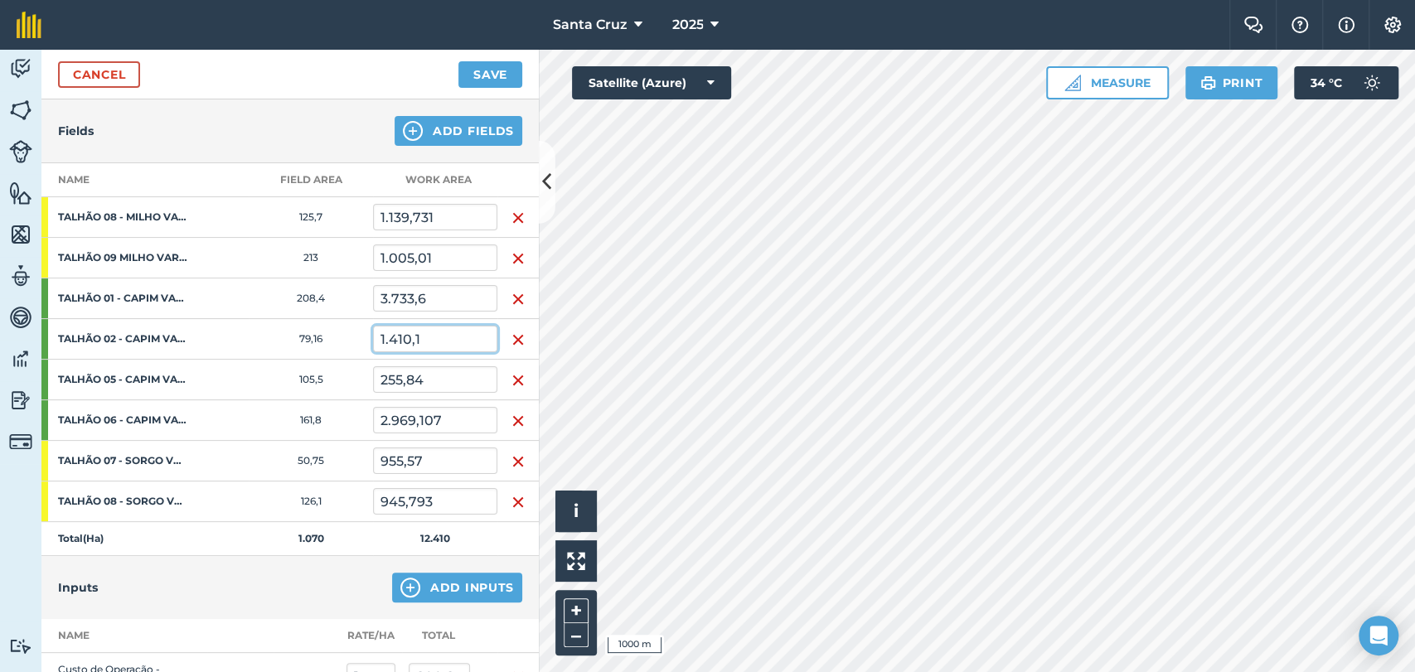
click at [438, 333] on input "1.410,1" at bounding box center [435, 339] width 124 height 27
click at [436, 289] on input "3.733,6" at bounding box center [435, 298] width 124 height 27
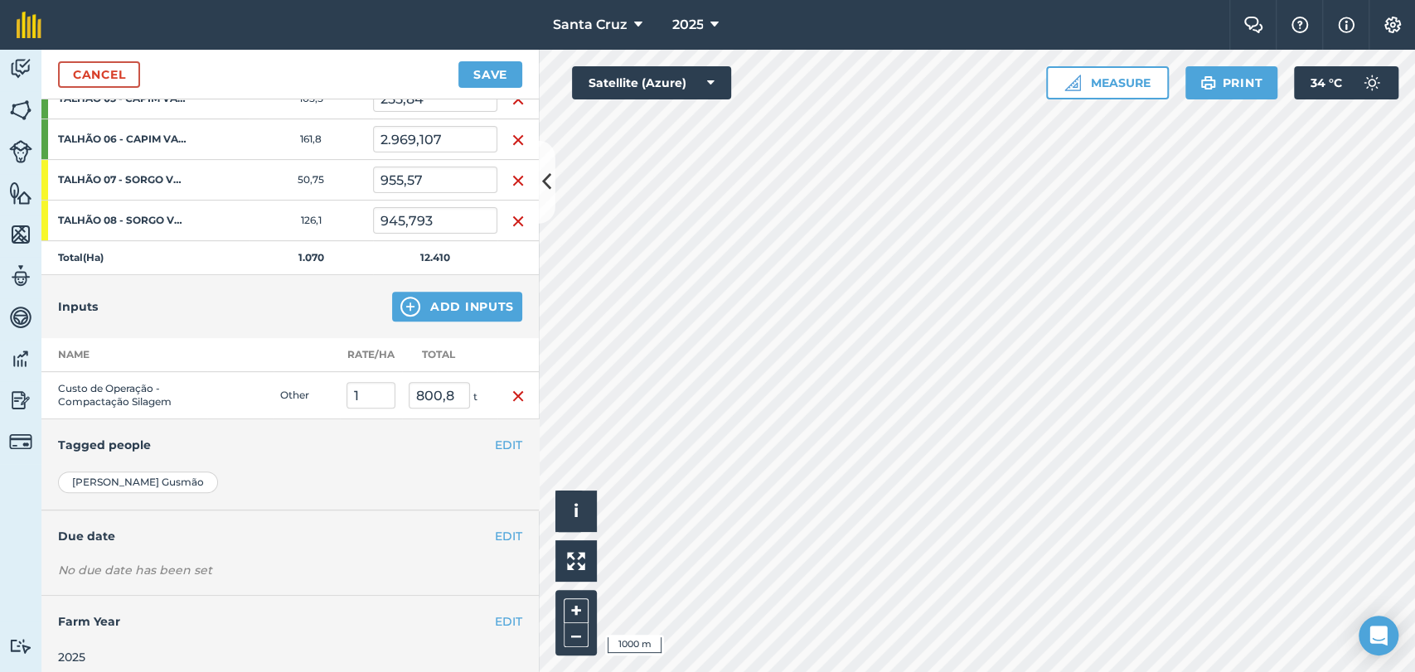
scroll to position [464, 0]
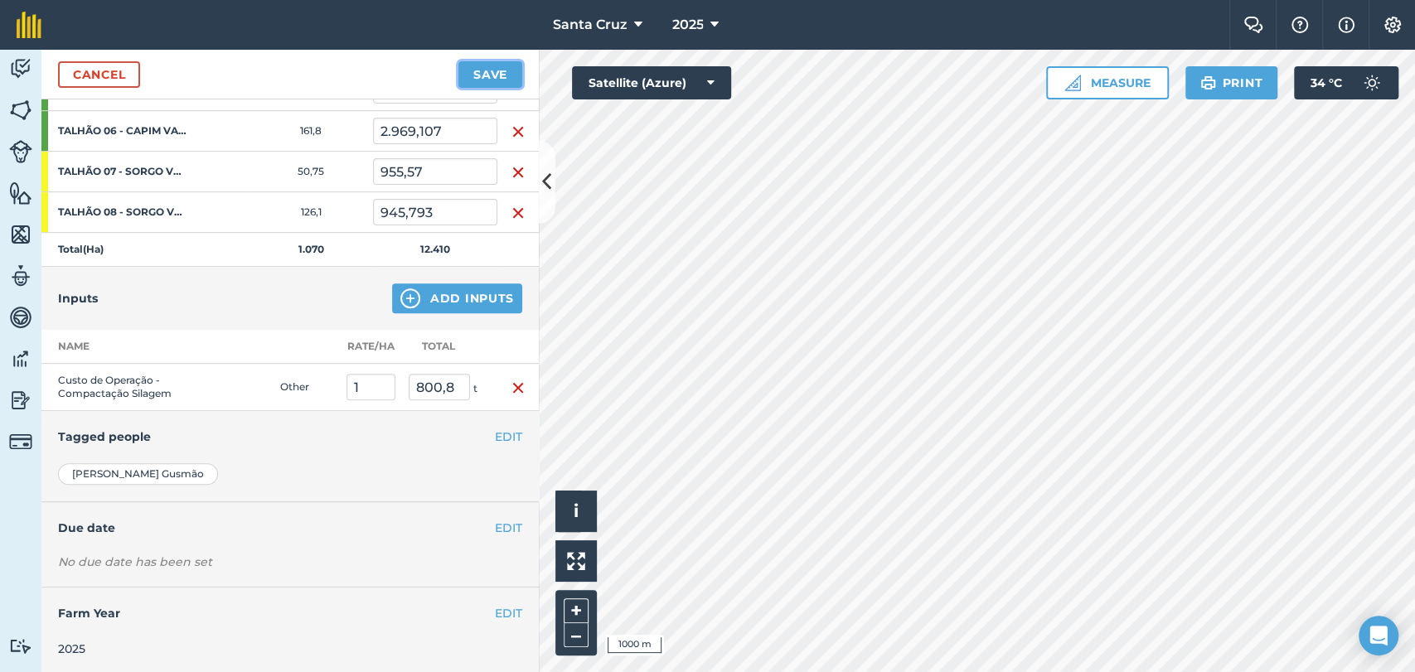
click at [481, 75] on button "Save" at bounding box center [490, 74] width 64 height 27
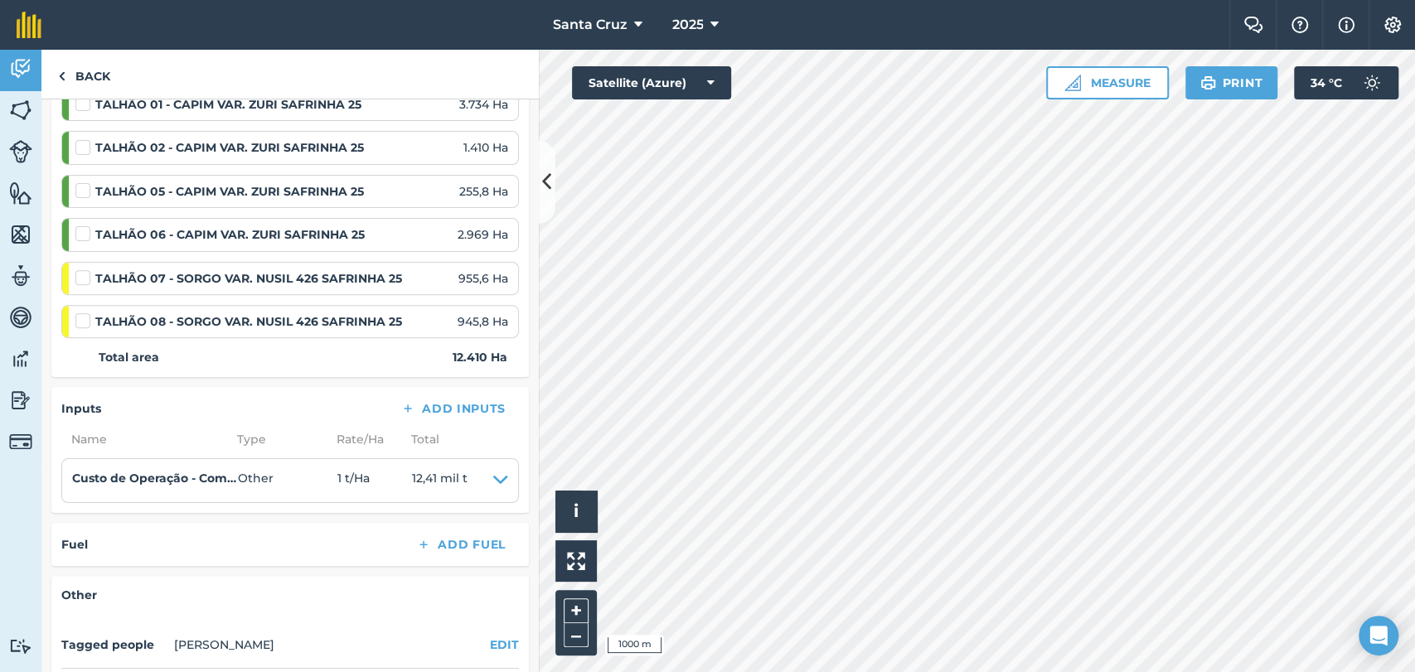
scroll to position [368, 0]
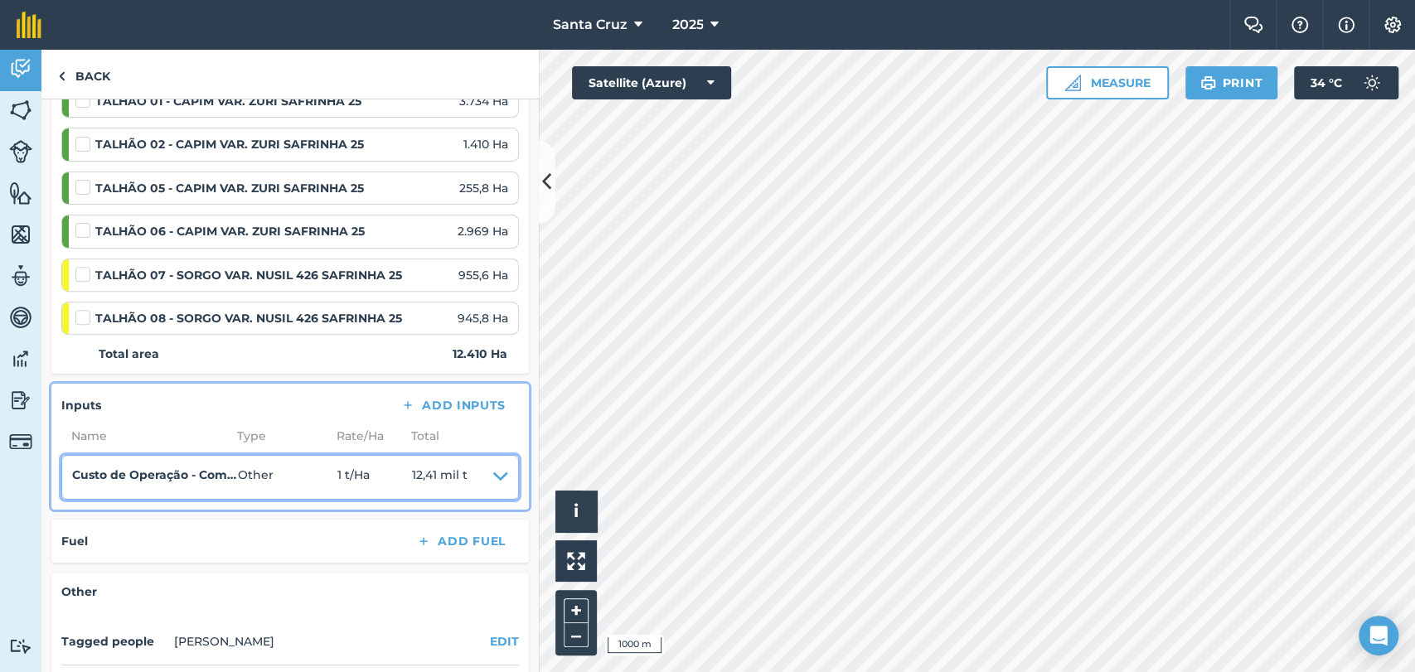
click at [493, 471] on icon at bounding box center [500, 477] width 15 height 23
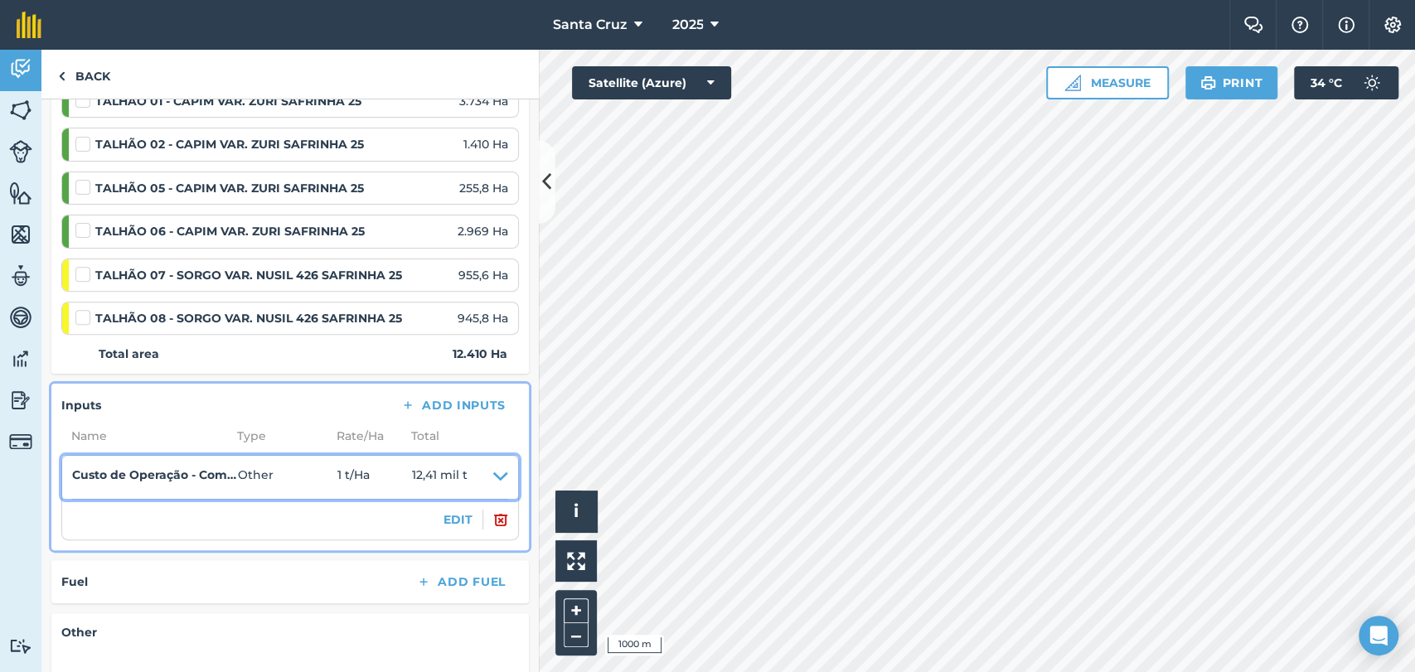
click at [493, 472] on icon at bounding box center [500, 477] width 15 height 23
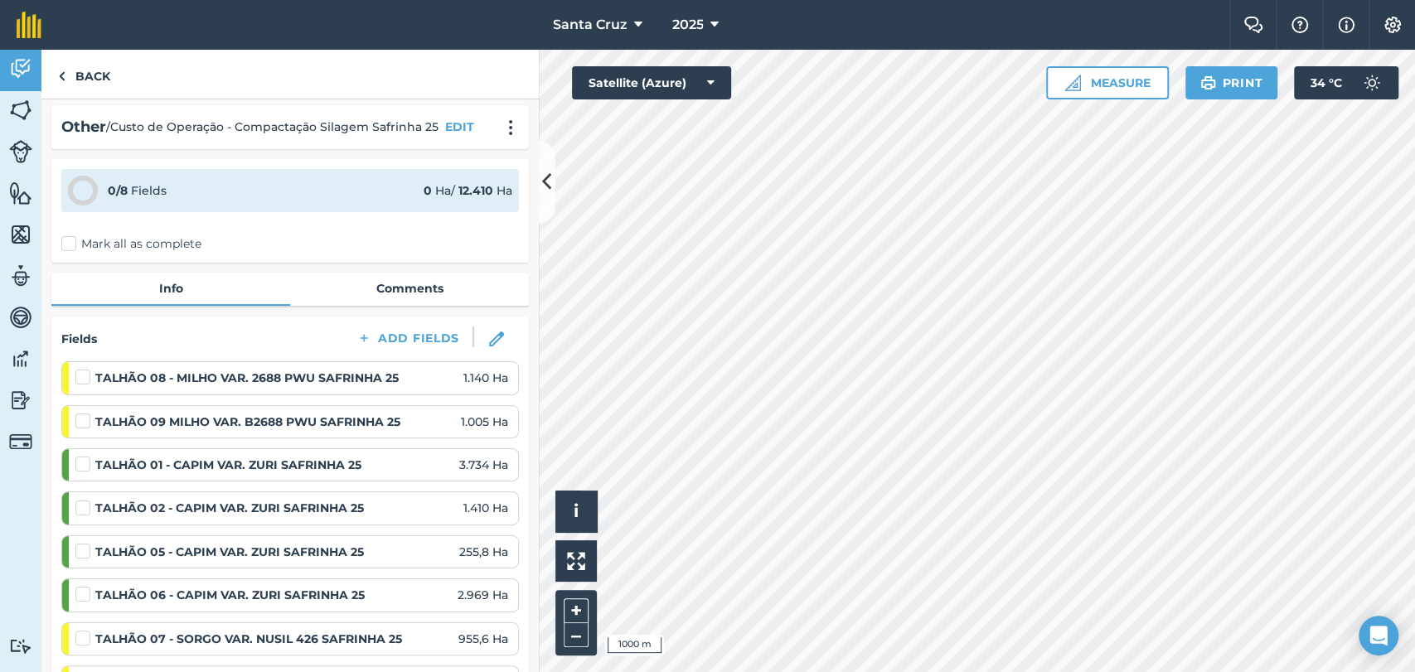
scroll to position [0, 0]
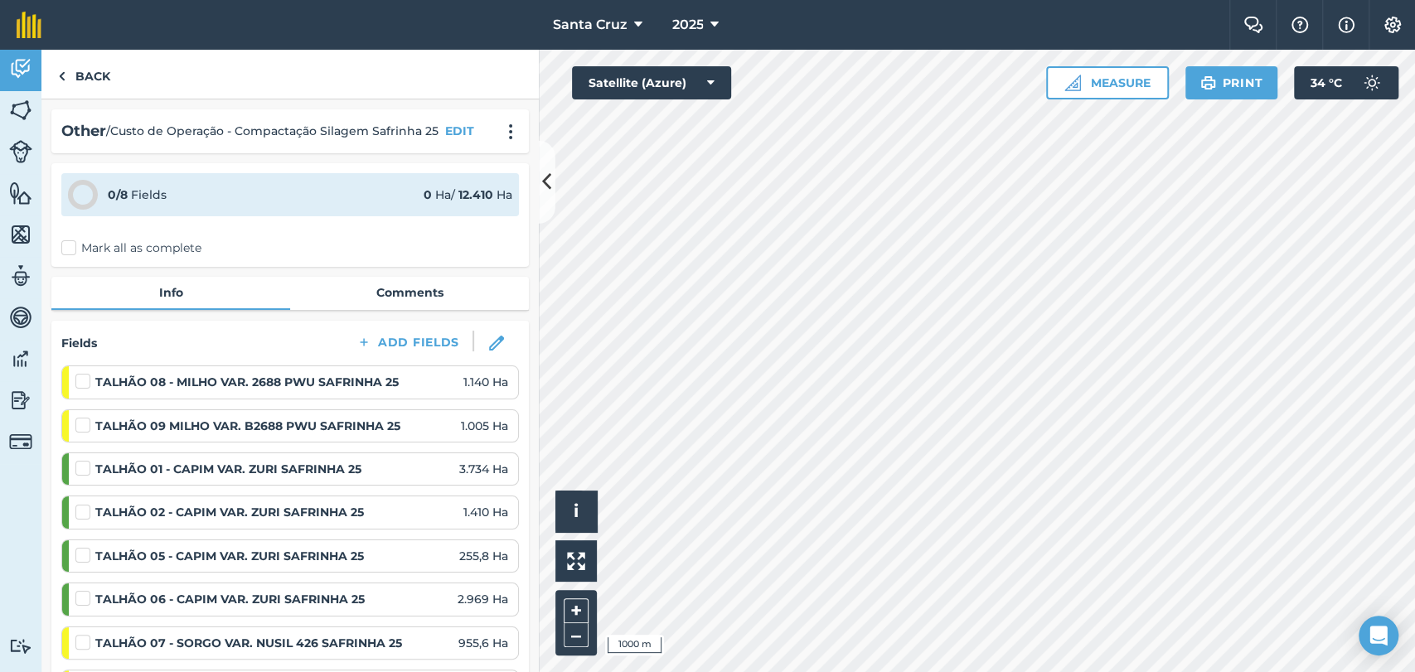
click at [61, 249] on label "Mark all as complete" at bounding box center [131, 248] width 140 height 17
click at [61, 249] on input "Mark all as complete" at bounding box center [66, 245] width 11 height 11
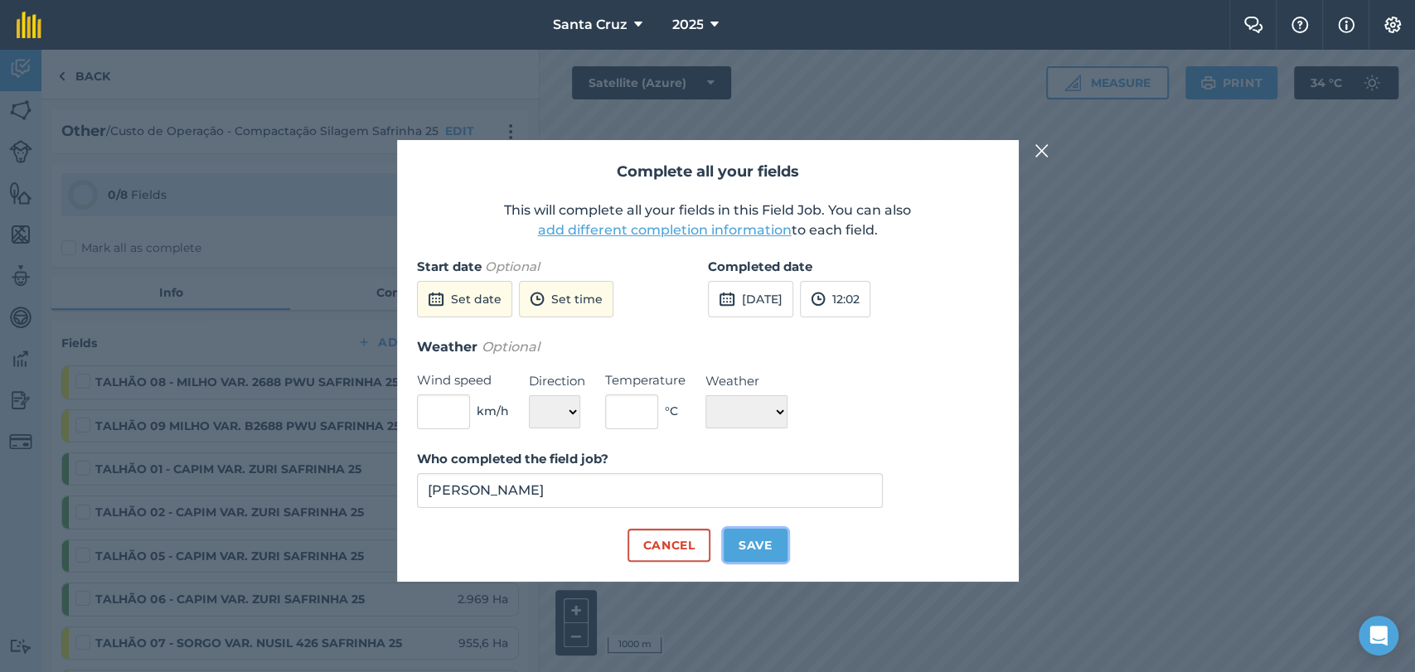
click at [755, 546] on button "Save" at bounding box center [756, 545] width 64 height 33
checkbox input "true"
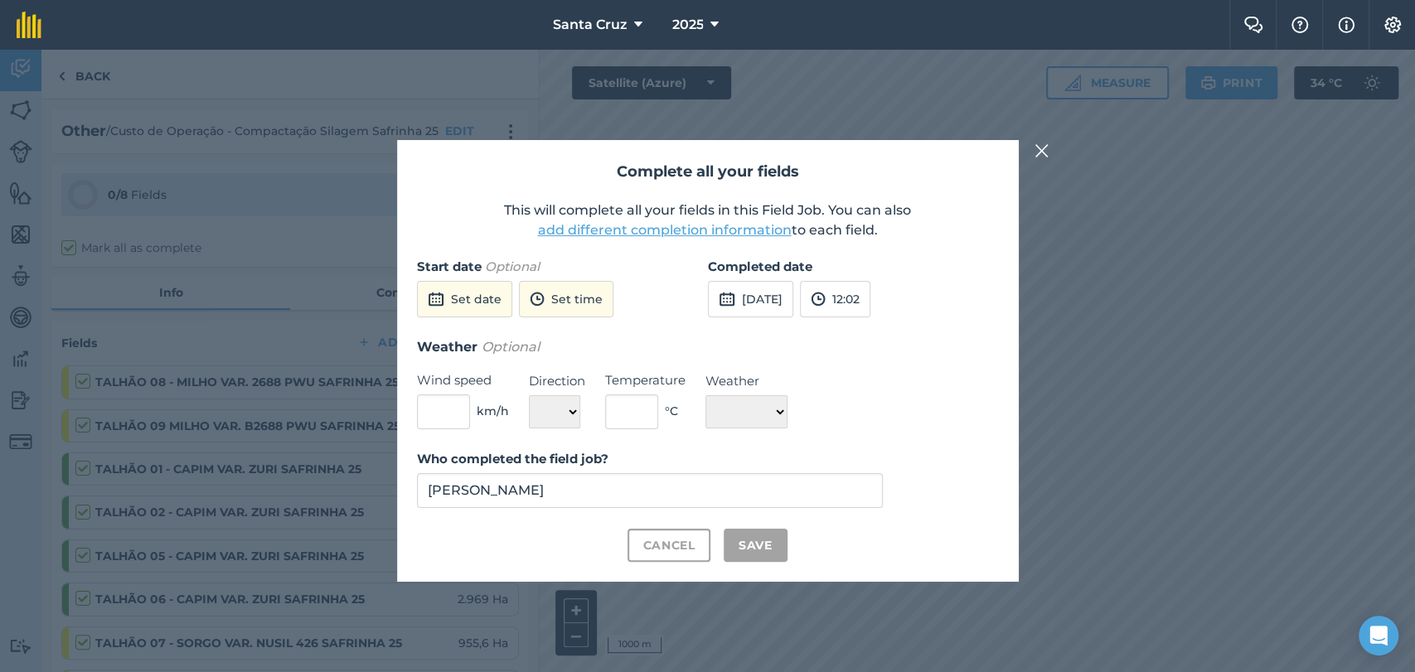
checkbox input "true"
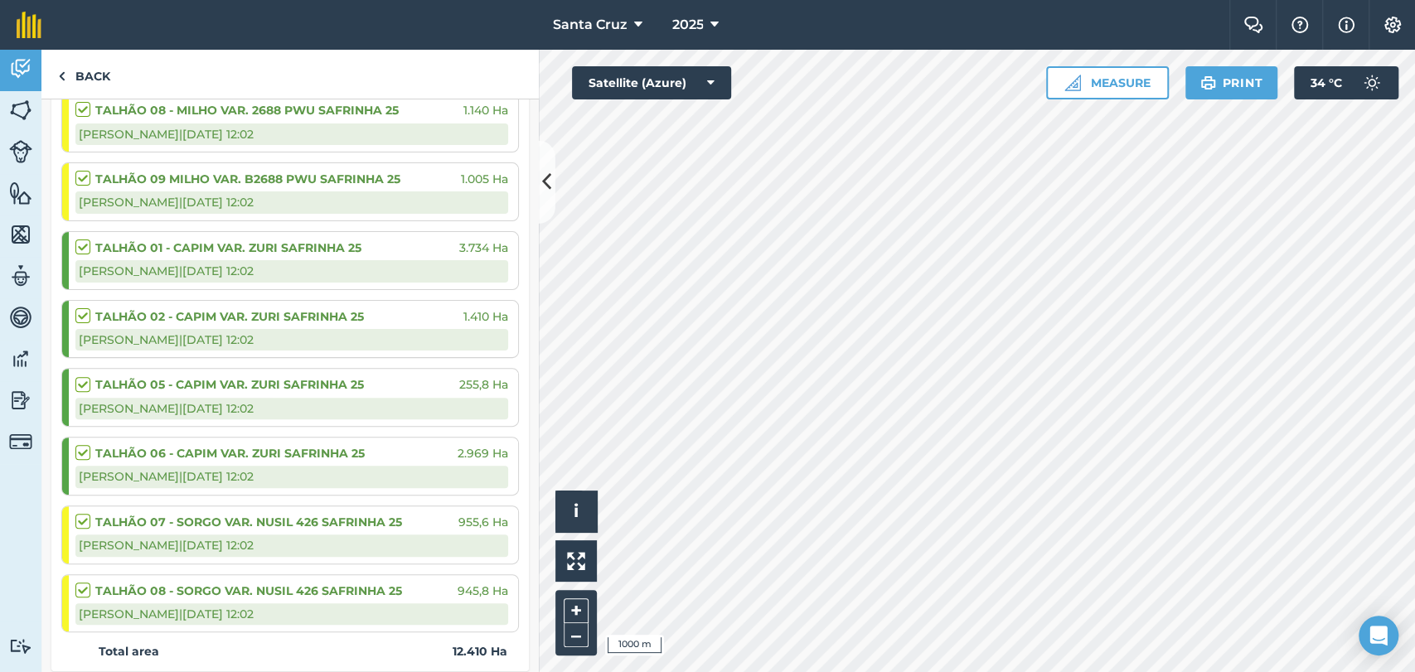
scroll to position [644, 0]
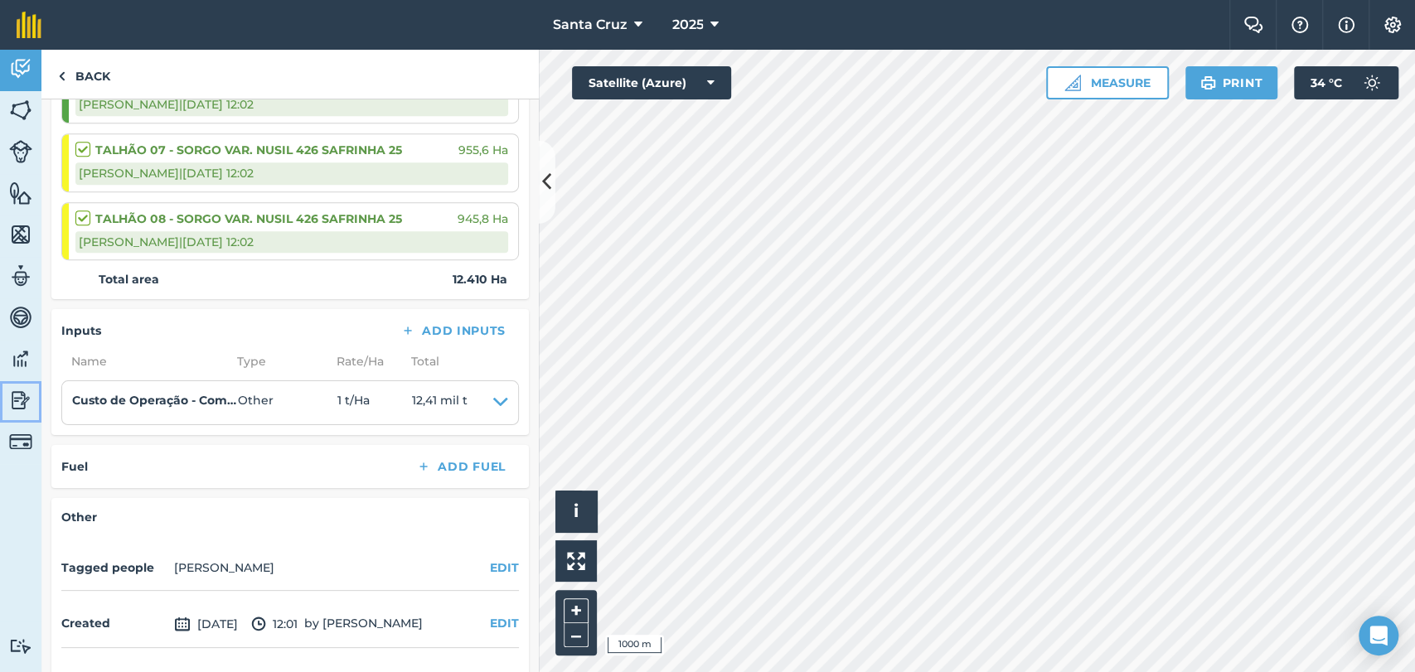
click at [17, 406] on img at bounding box center [20, 400] width 23 height 25
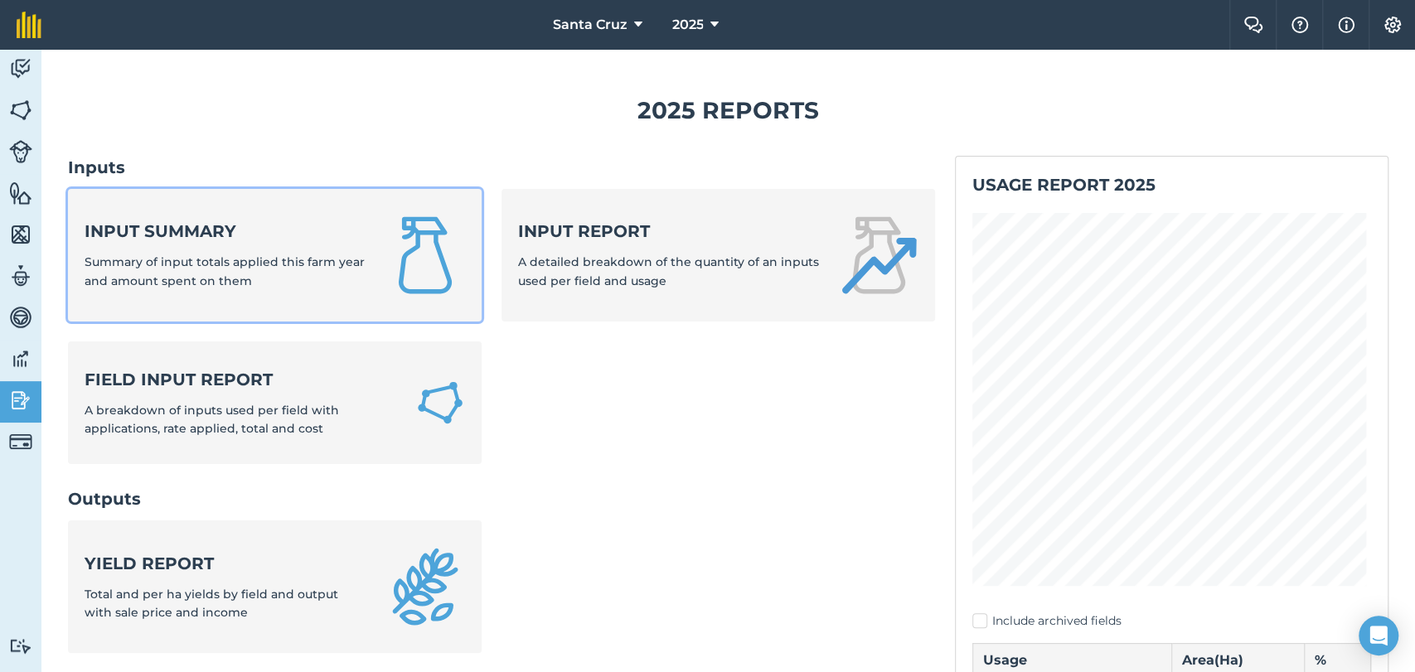
click at [269, 231] on strong "Input summary" at bounding box center [225, 231] width 281 height 23
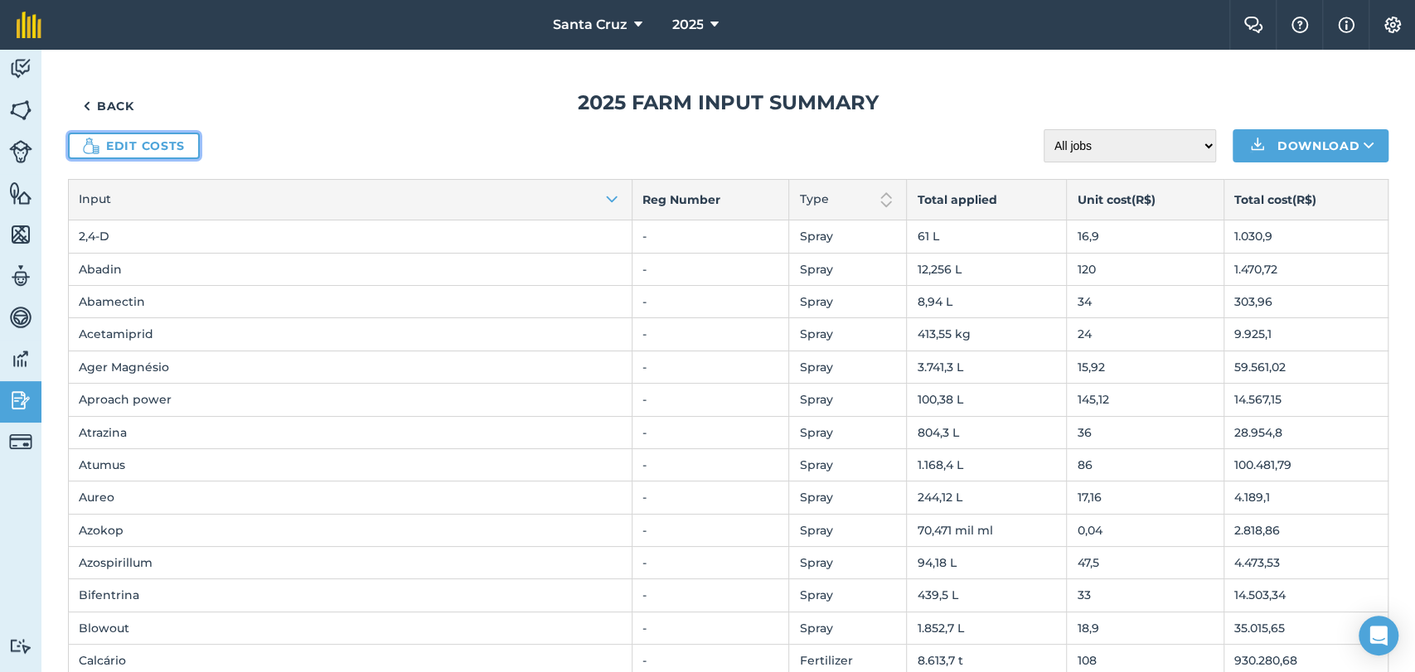
click at [119, 149] on link "Edit costs" at bounding box center [134, 146] width 132 height 27
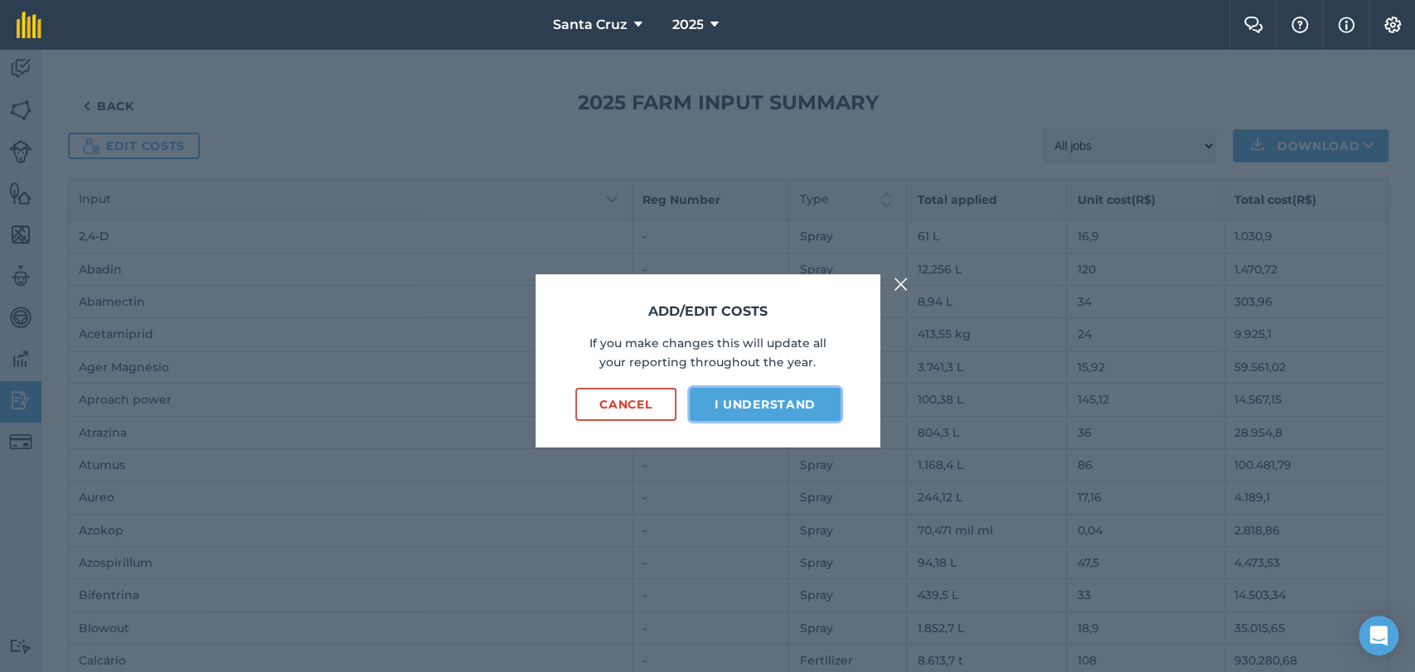
click at [804, 412] on button "I understand" at bounding box center [765, 404] width 151 height 33
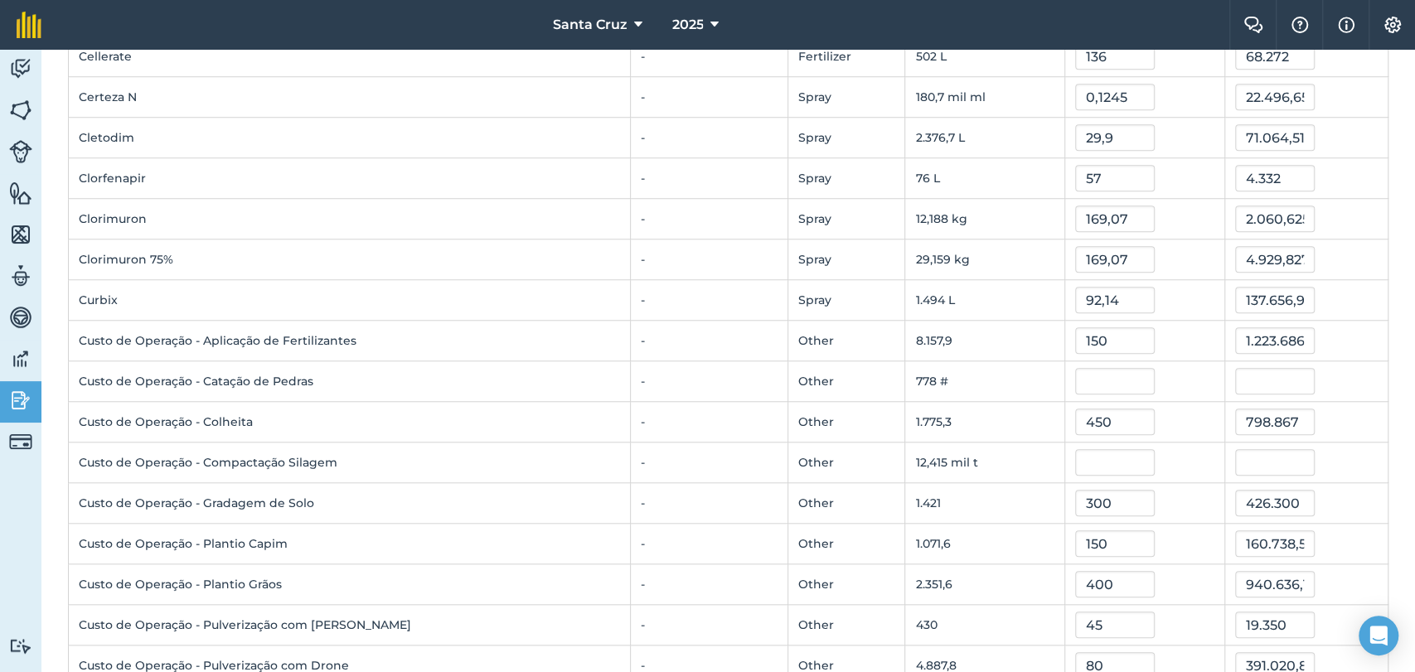
scroll to position [959, 0]
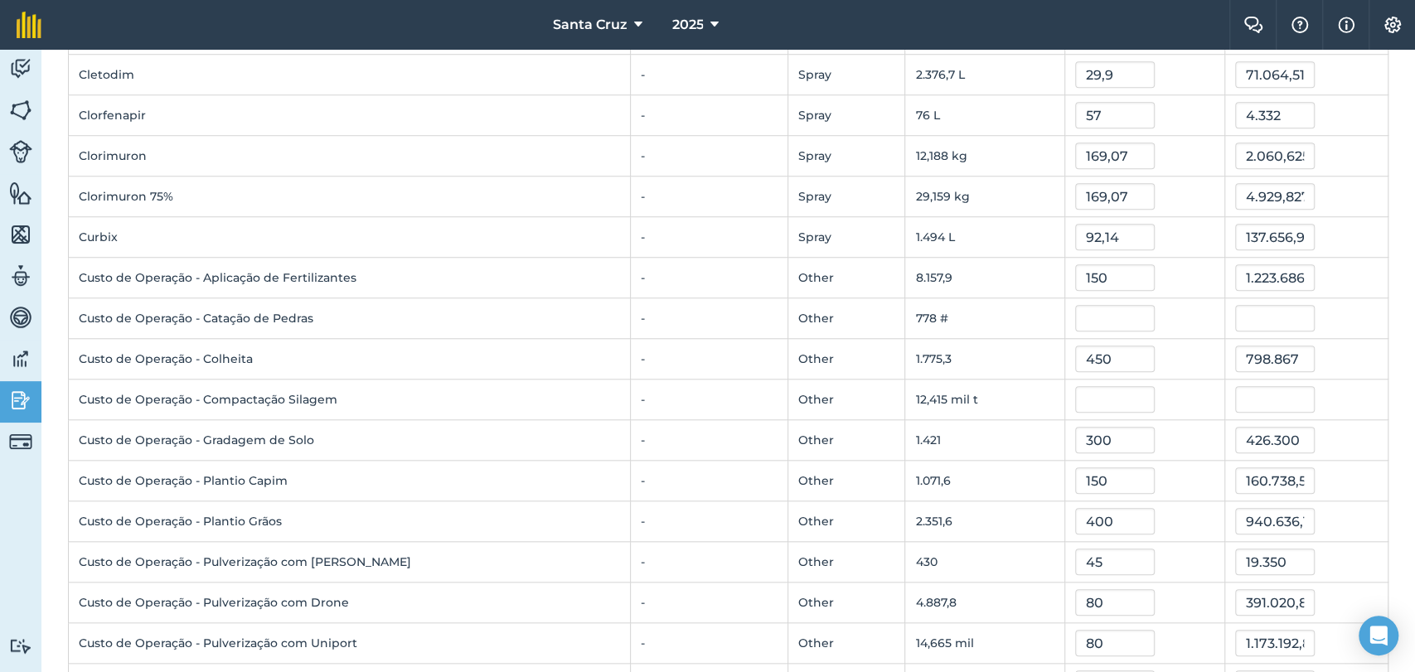
click at [1064, 380] on td at bounding box center [1144, 400] width 160 height 41
click at [1075, 399] on input "text" at bounding box center [1115, 399] width 80 height 27
type input "20"
type input "248.295"
click at [1235, 395] on input "248.295" at bounding box center [1275, 399] width 80 height 27
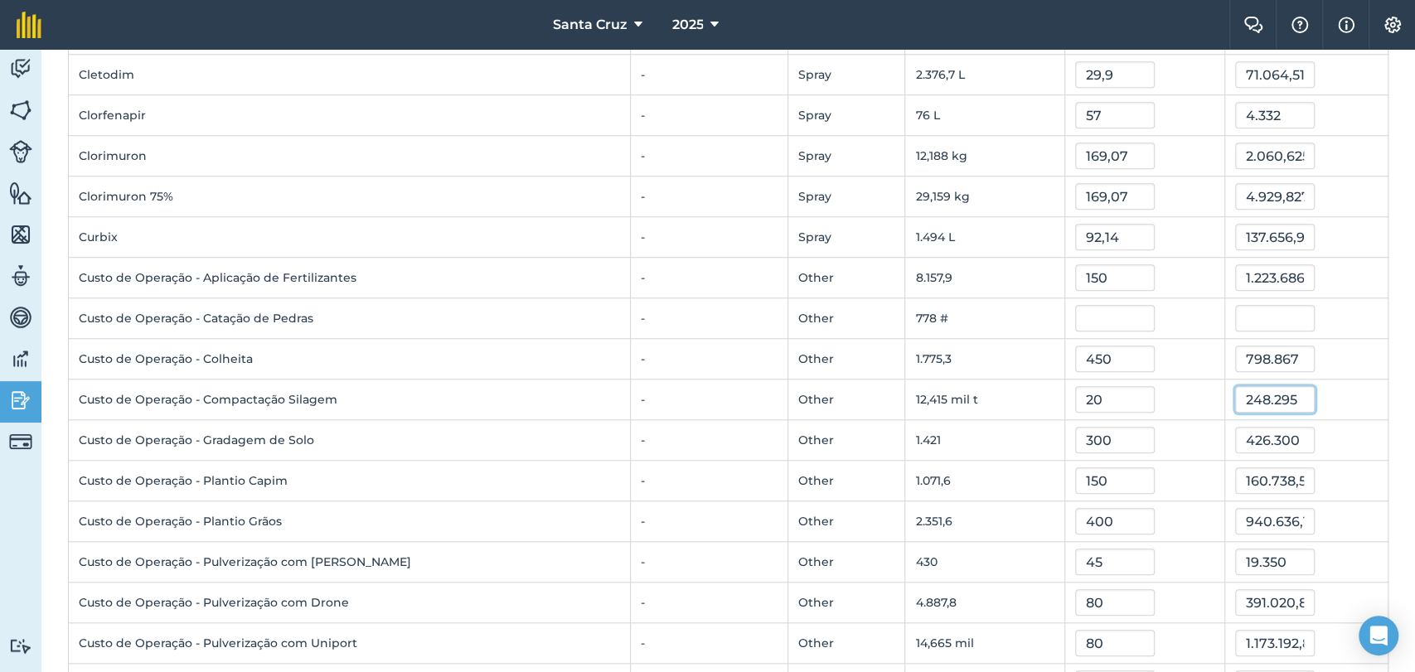
drag, startPoint x: 1213, startPoint y: 395, endPoint x: 1287, endPoint y: 399, distance: 73.8
click at [1287, 399] on div "248.295" at bounding box center [1306, 399] width 143 height 27
click at [1258, 391] on input "248.295" at bounding box center [1275, 399] width 80 height 27
drag, startPoint x: 1233, startPoint y: 398, endPoint x: 1286, endPoint y: 382, distance: 55.3
click at [1286, 382] on td "248.295" at bounding box center [1305, 400] width 163 height 41
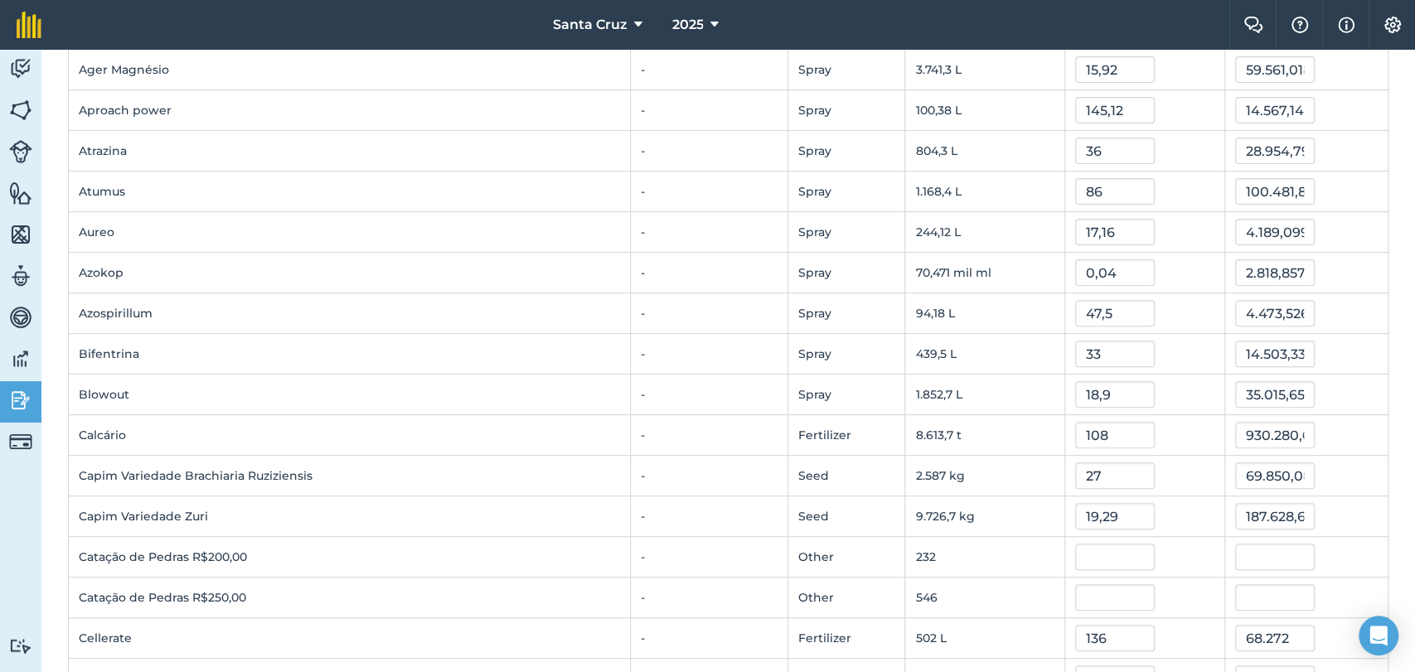
scroll to position [0, 0]
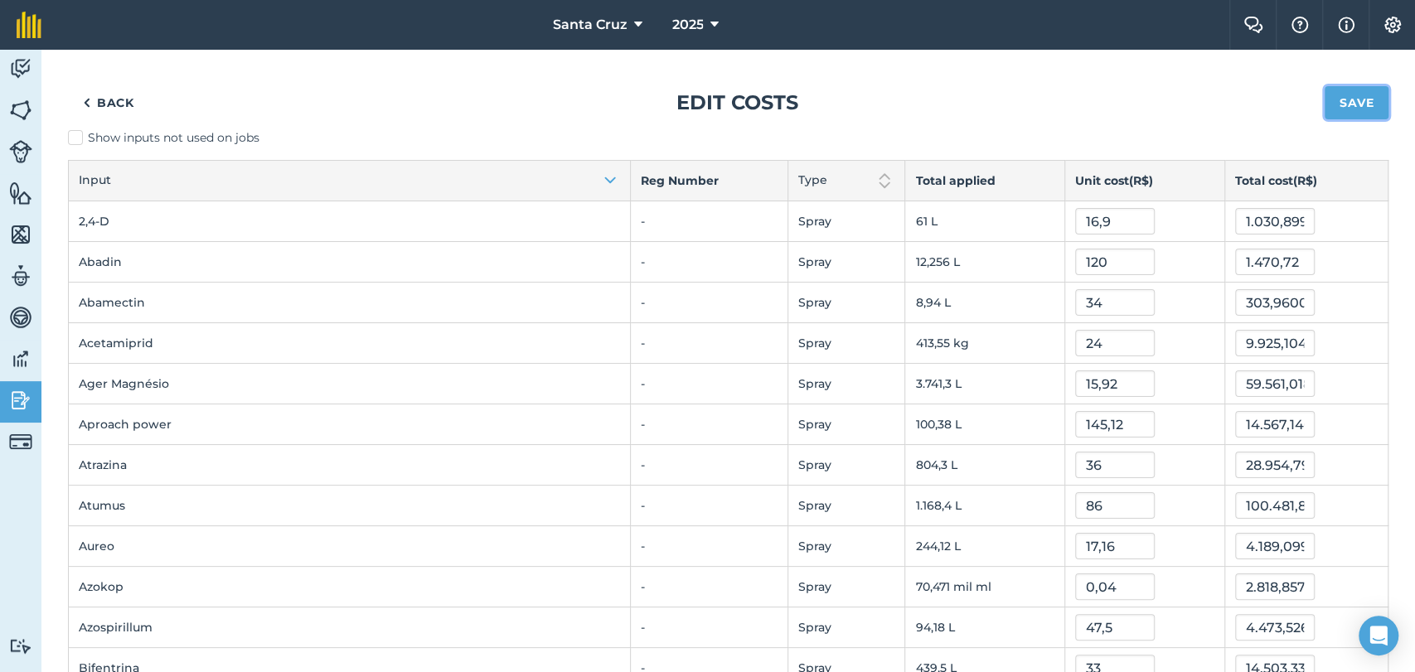
click at [1328, 114] on button "Save" at bounding box center [1356, 102] width 64 height 33
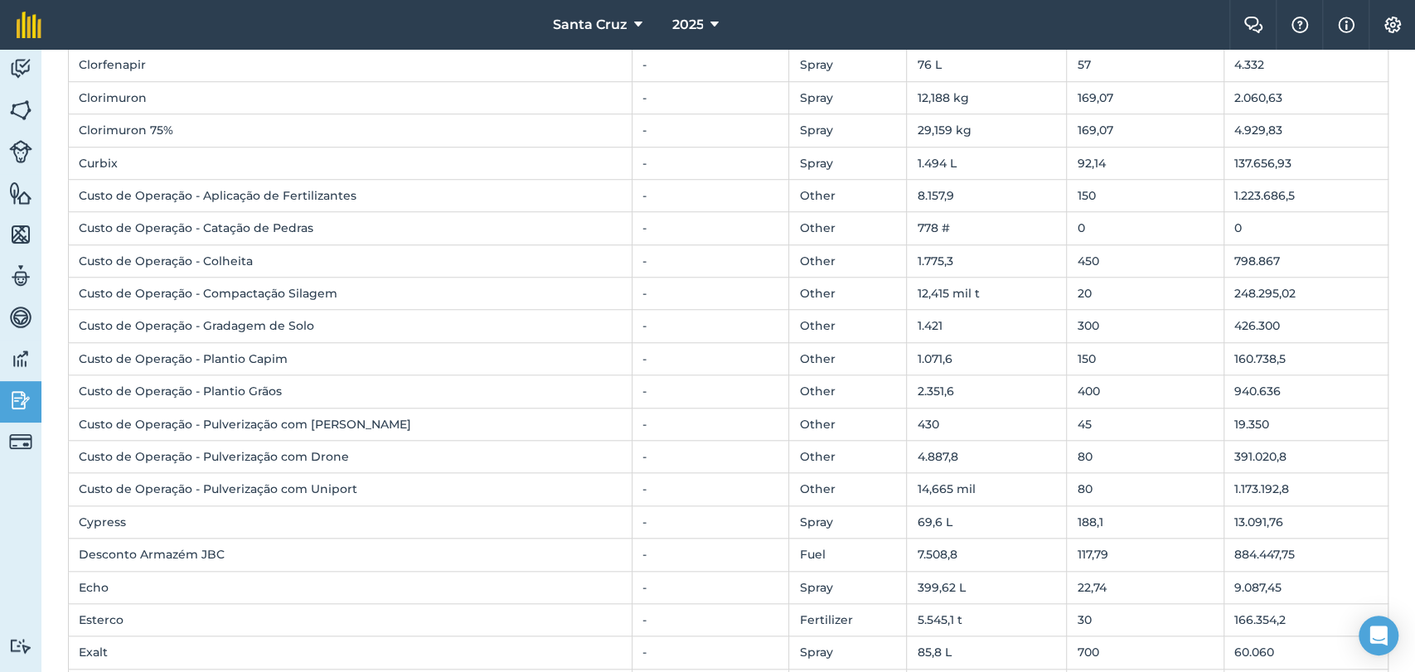
scroll to position [1289, 0]
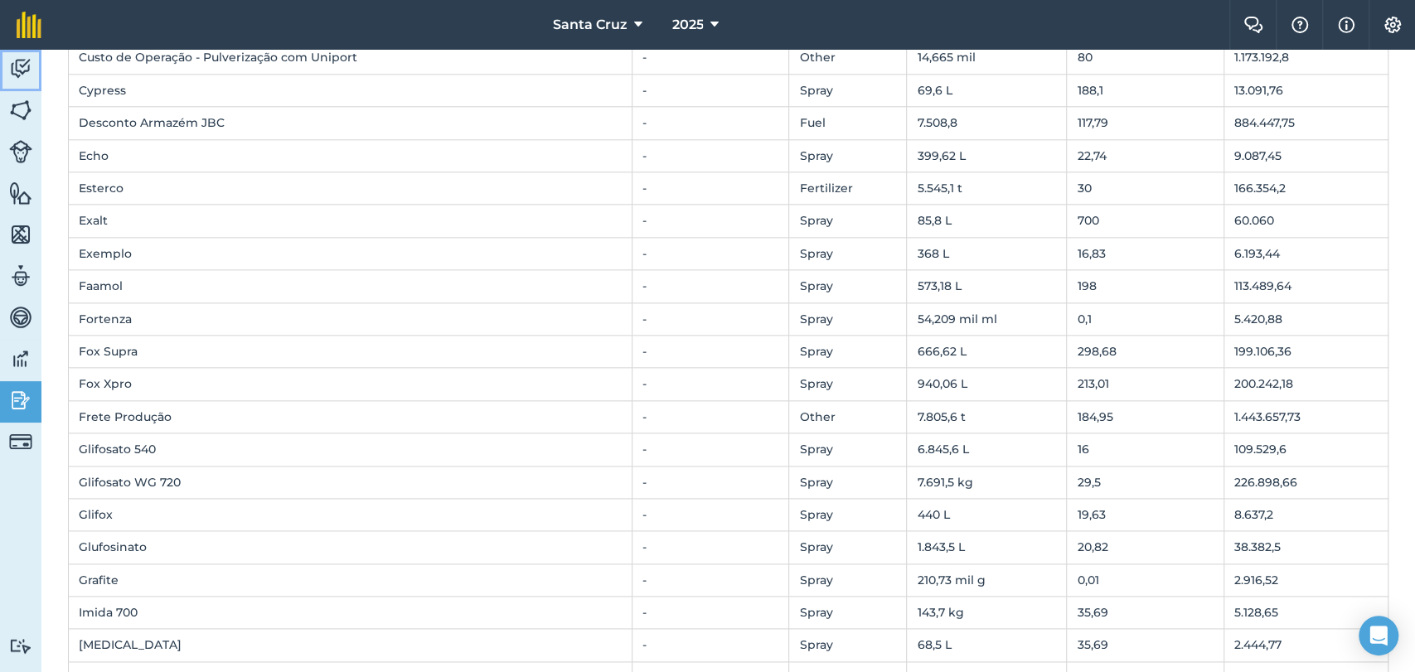
click at [7, 57] on link "Activity" at bounding box center [20, 70] width 41 height 41
